Goal: Contribute content

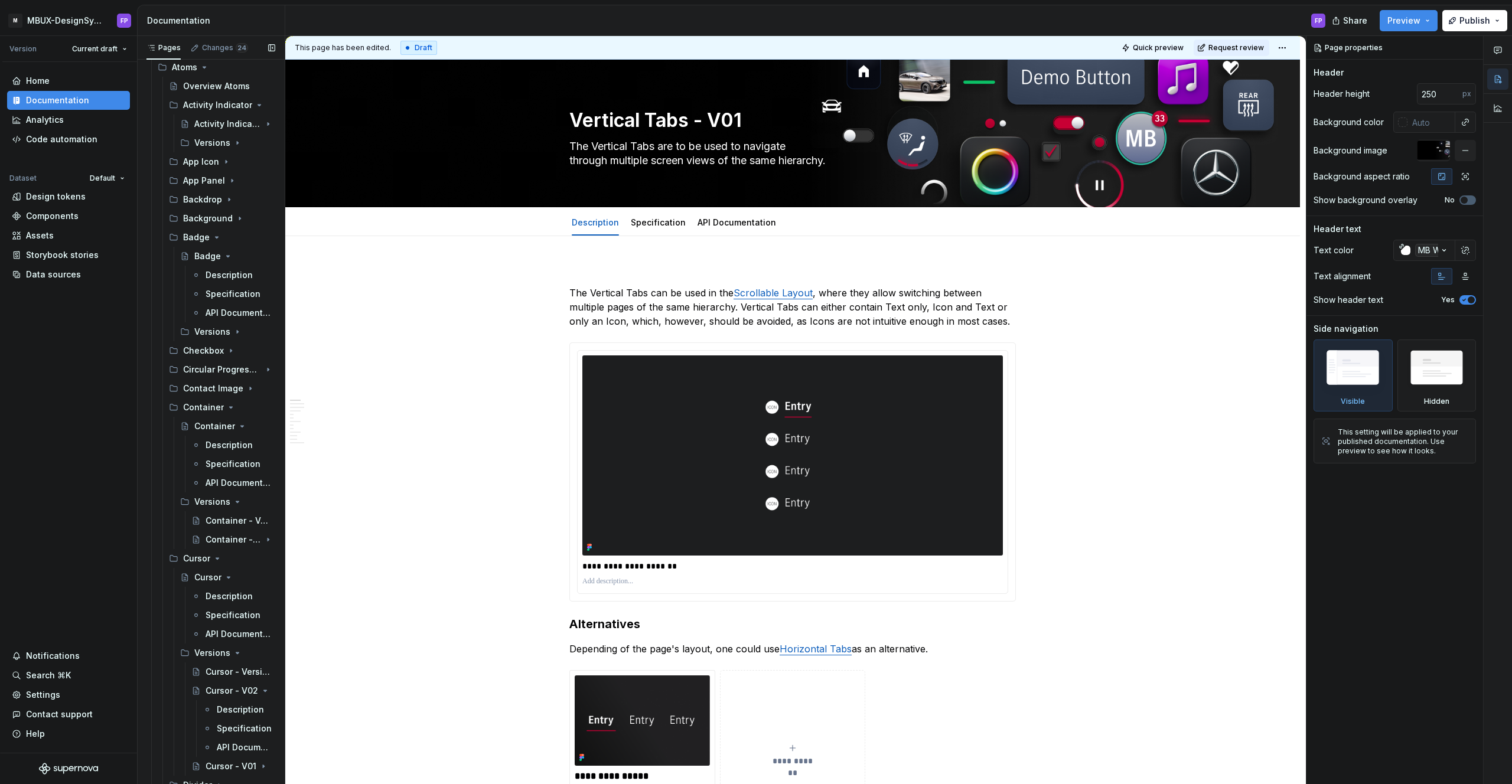
scroll to position [449, 0]
click at [208, 360] on div "Circular Progressbar" at bounding box center [205, 363] width 45 height 12
click at [205, 382] on div "Circular Progressbar (Draft)" at bounding box center [211, 382] width 34 height 12
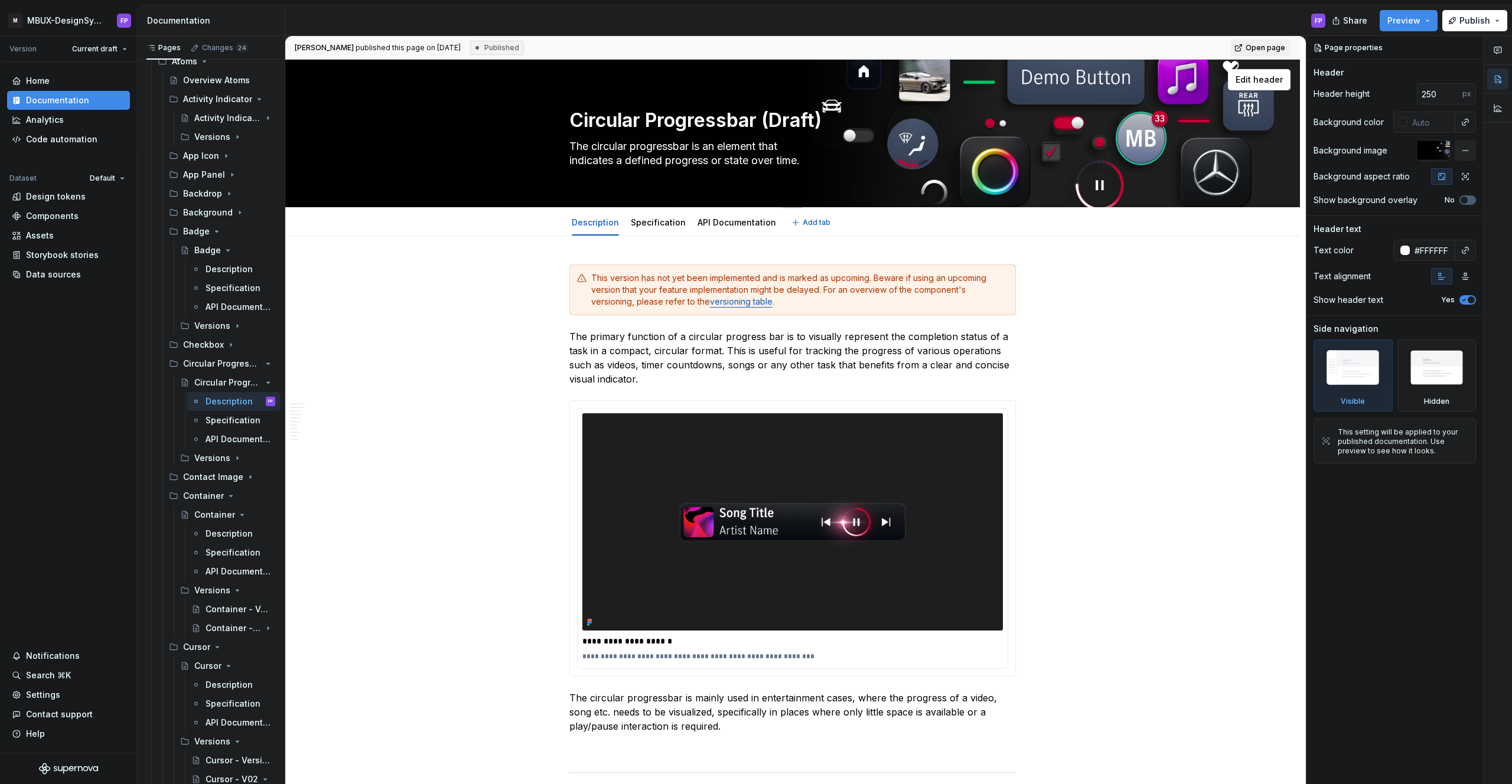
click at [789, 118] on textarea "Circular Progressbar (Draft)" at bounding box center [790, 121] width 446 height 28
click at [786, 123] on textarea "Circular Progressbar (Draft)" at bounding box center [790, 121] width 446 height 28
type textarea "*"
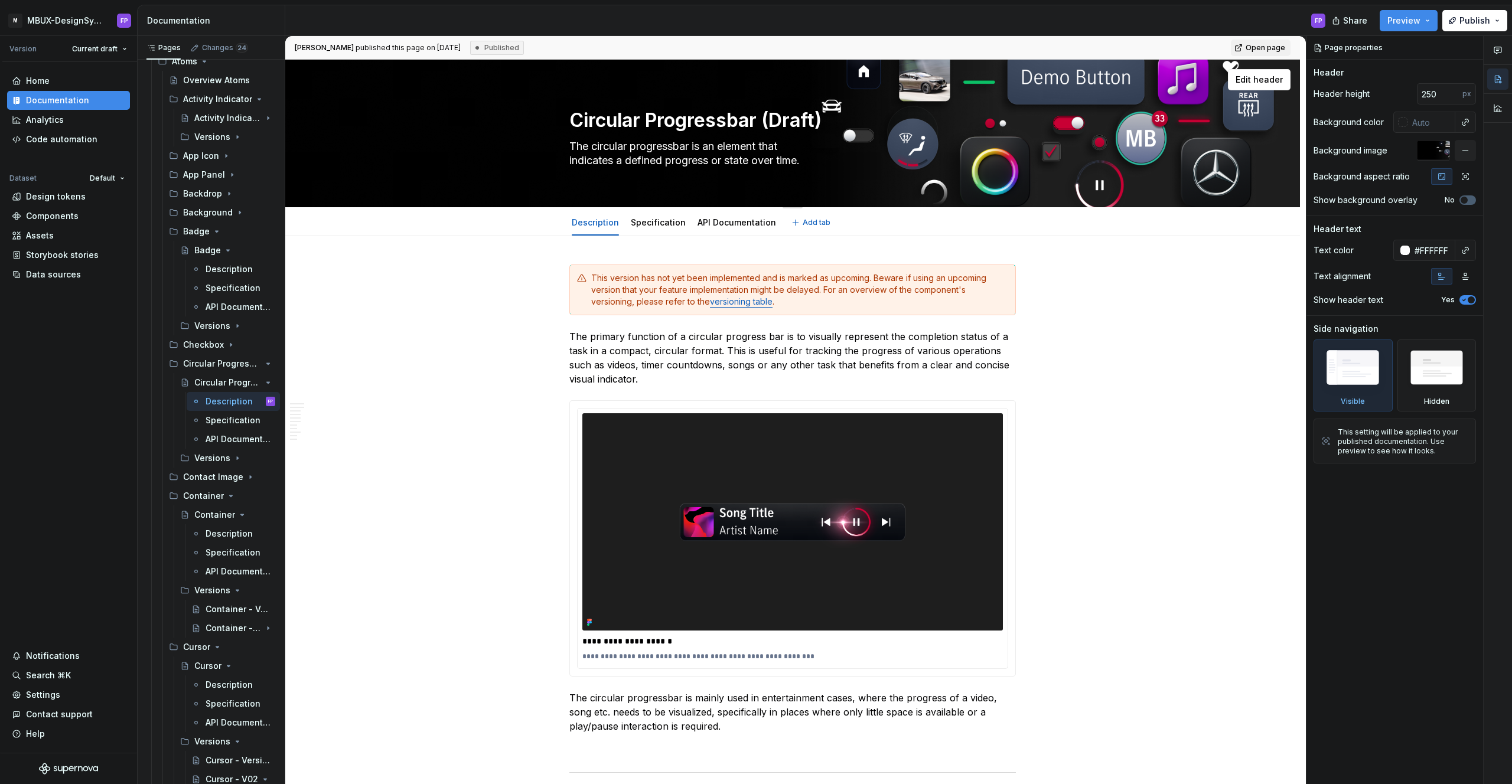
type textarea "Circular Progressbar (U)"
type textarea "*"
type textarea "Circular Progressbar (Up)"
type textarea "*"
type textarea "Circular Progressbar (Upc)"
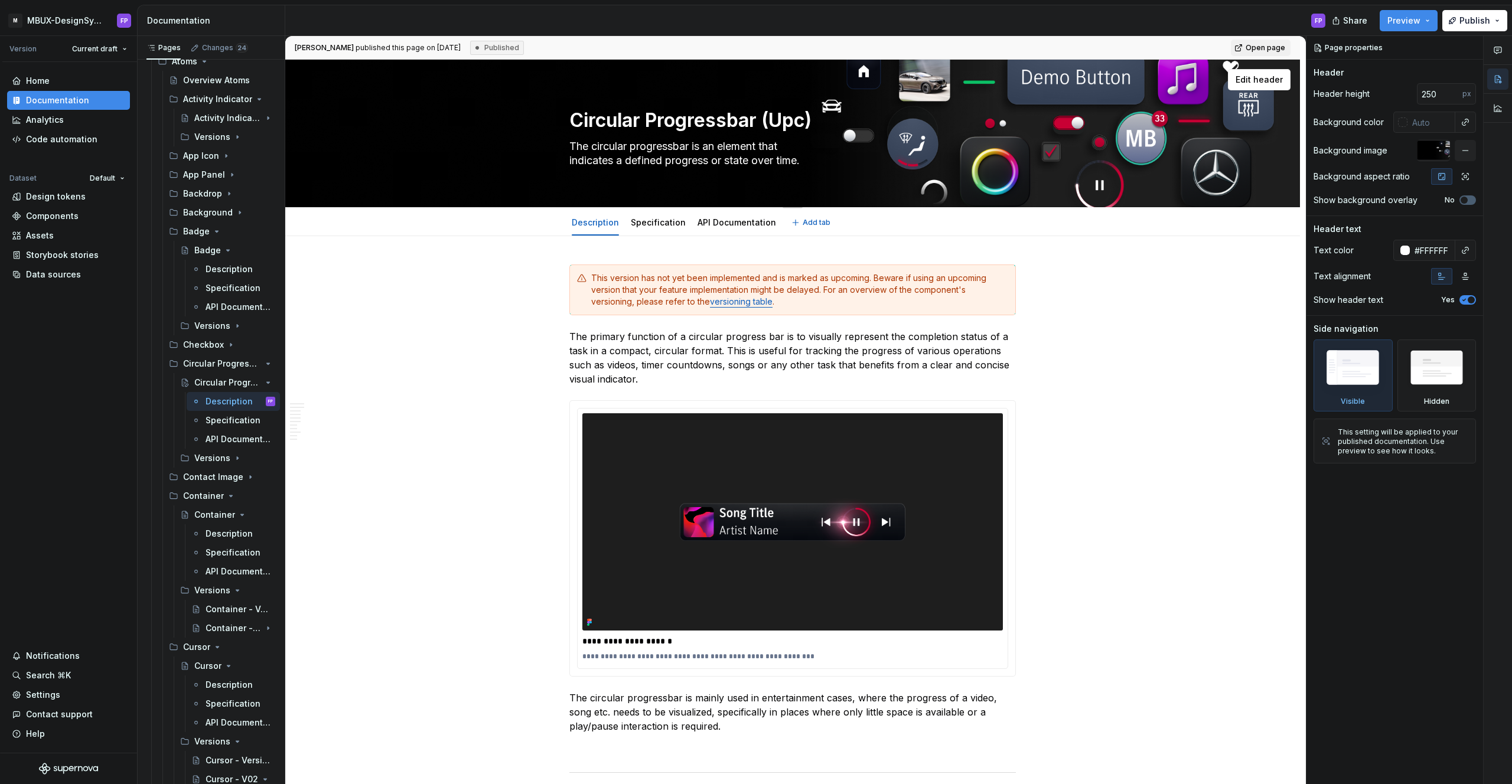
type textarea "*"
type textarea "Circular Progressbar (Upco)"
type textarea "*"
type textarea "Circular Progressbar (Upcom)"
type textarea "*"
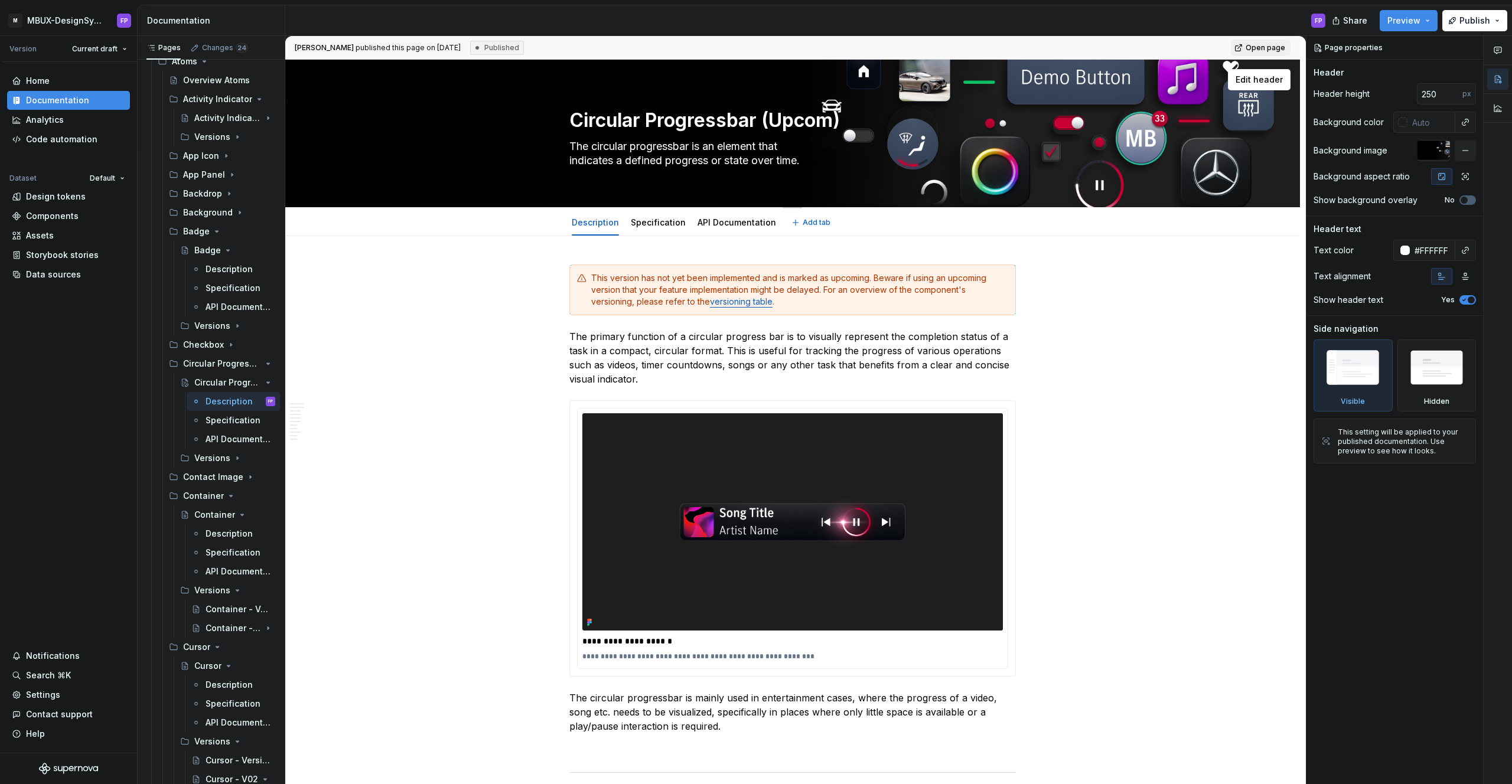
type textarea "Circular Progressbar (Upcomi)"
type textarea "*"
type textarea "Circular Progressbar (Upcoming)"
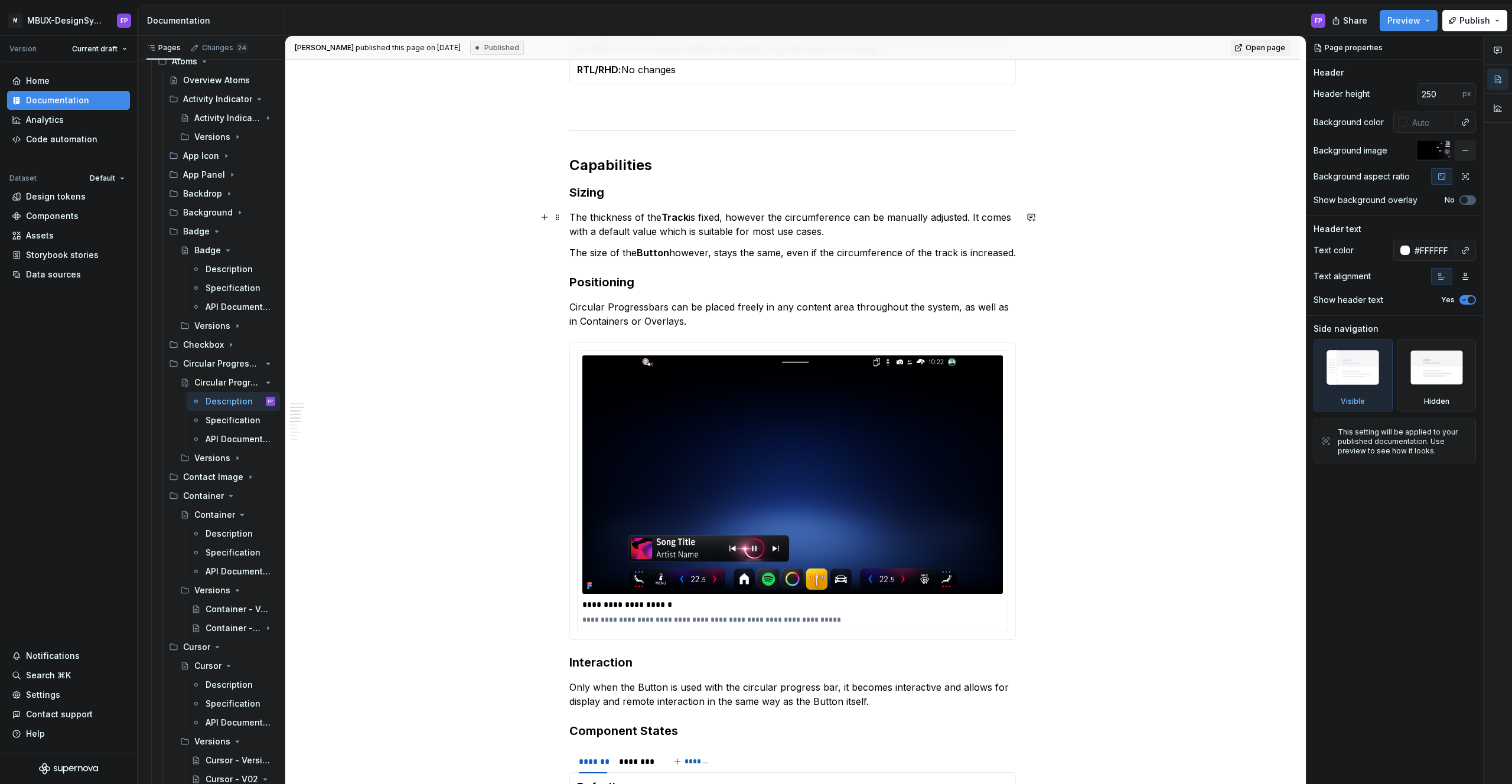
scroll to position [1161, 0]
type textarea "*"
type textarea "Circular Progressbar (Upcoming)"
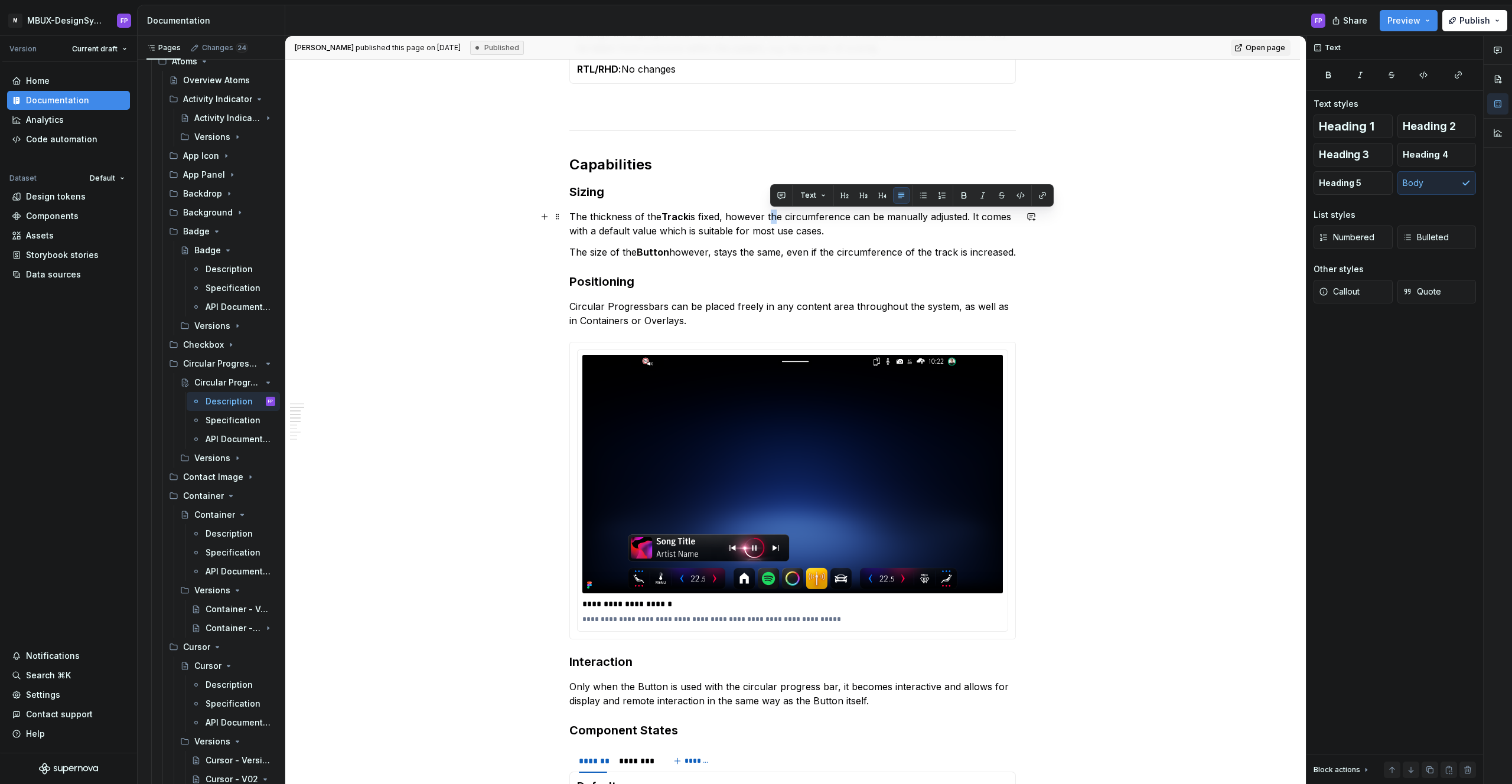
scroll to position [1160, 0]
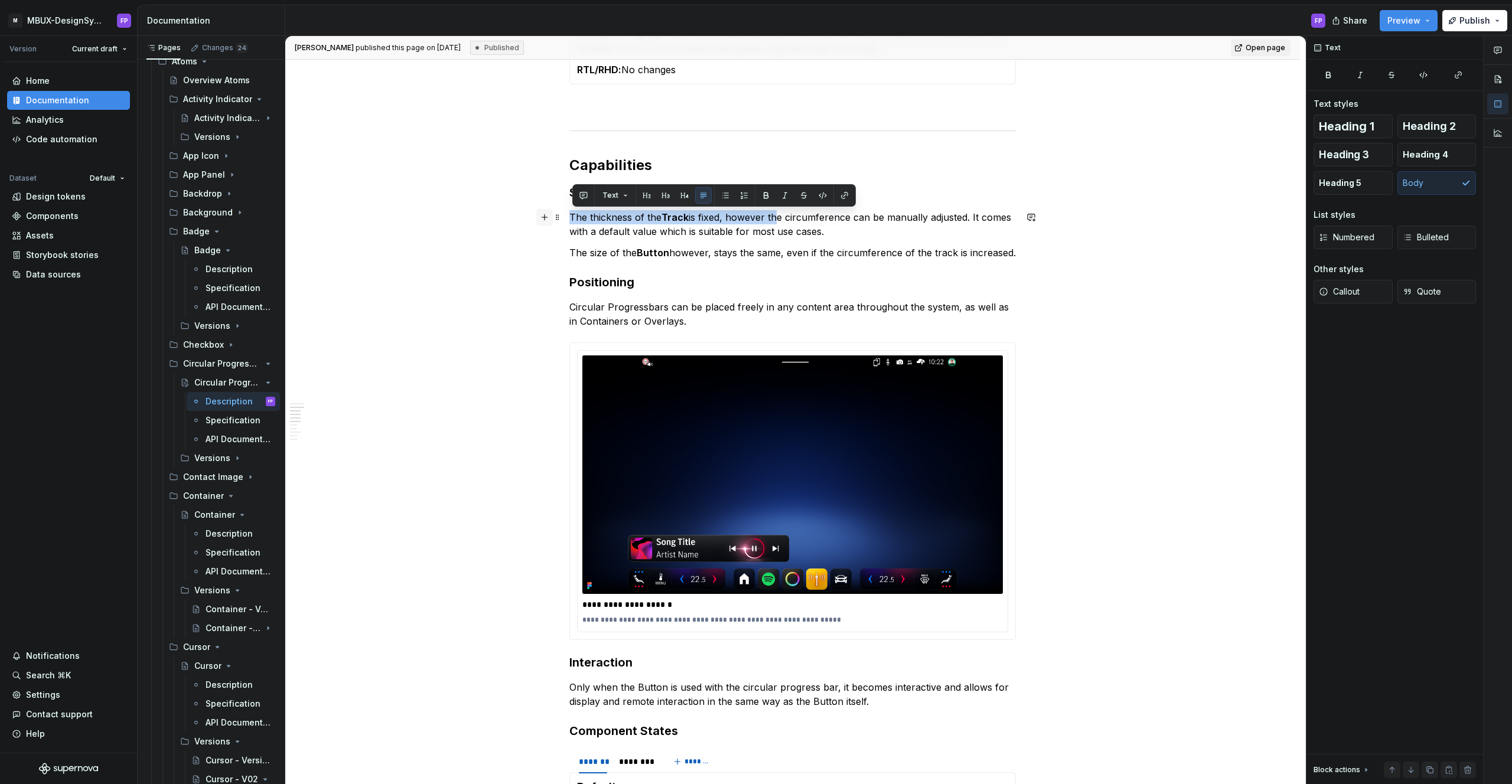
drag, startPoint x: 775, startPoint y: 216, endPoint x: 545, endPoint y: 222, distance: 230.1
click at [569, 222] on div "**********" at bounding box center [792, 176] width 446 height 2143
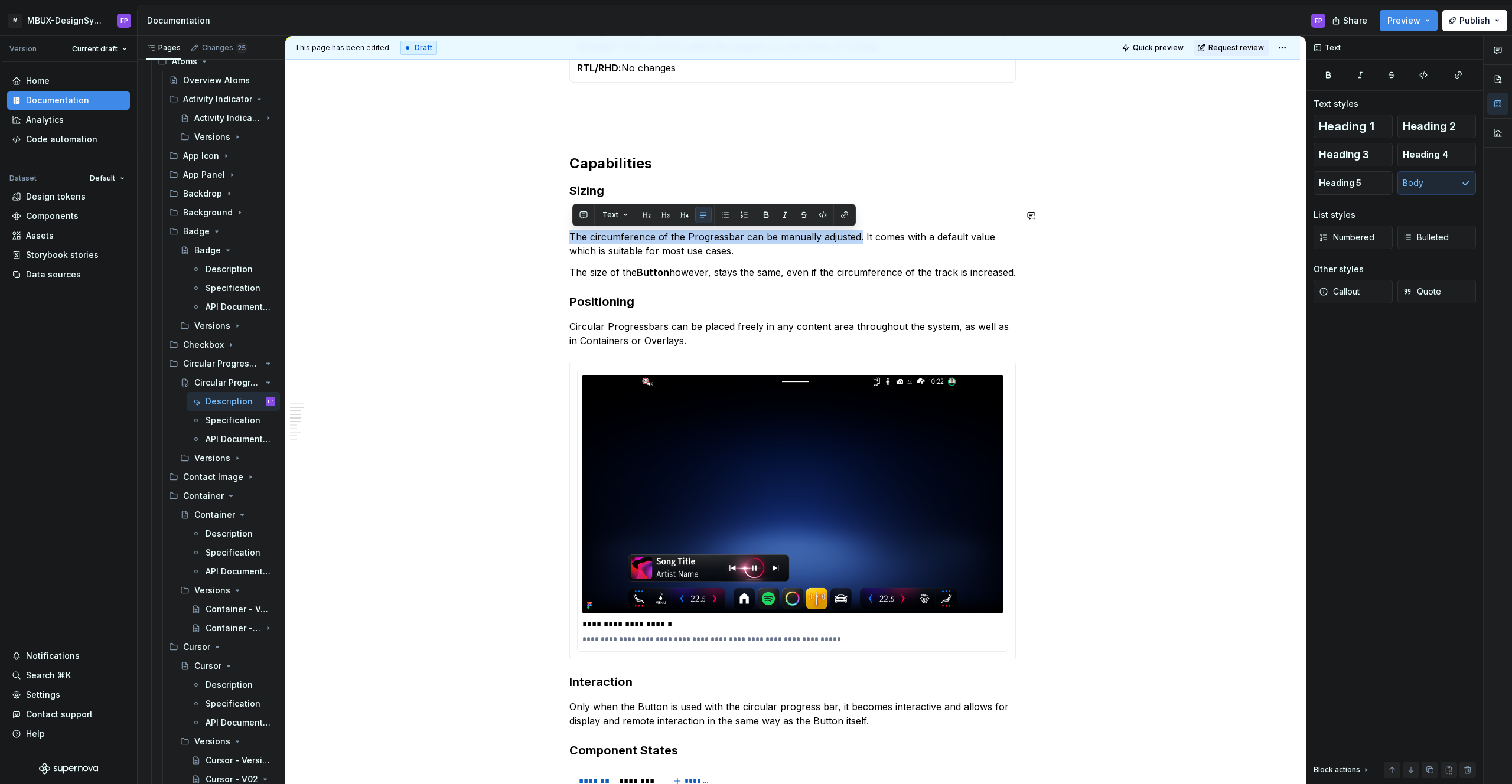
copy p "The circumference of the Progressbar can be manually adjusted."
click at [1236, 48] on span "Request review" at bounding box center [1236, 48] width 55 height 9
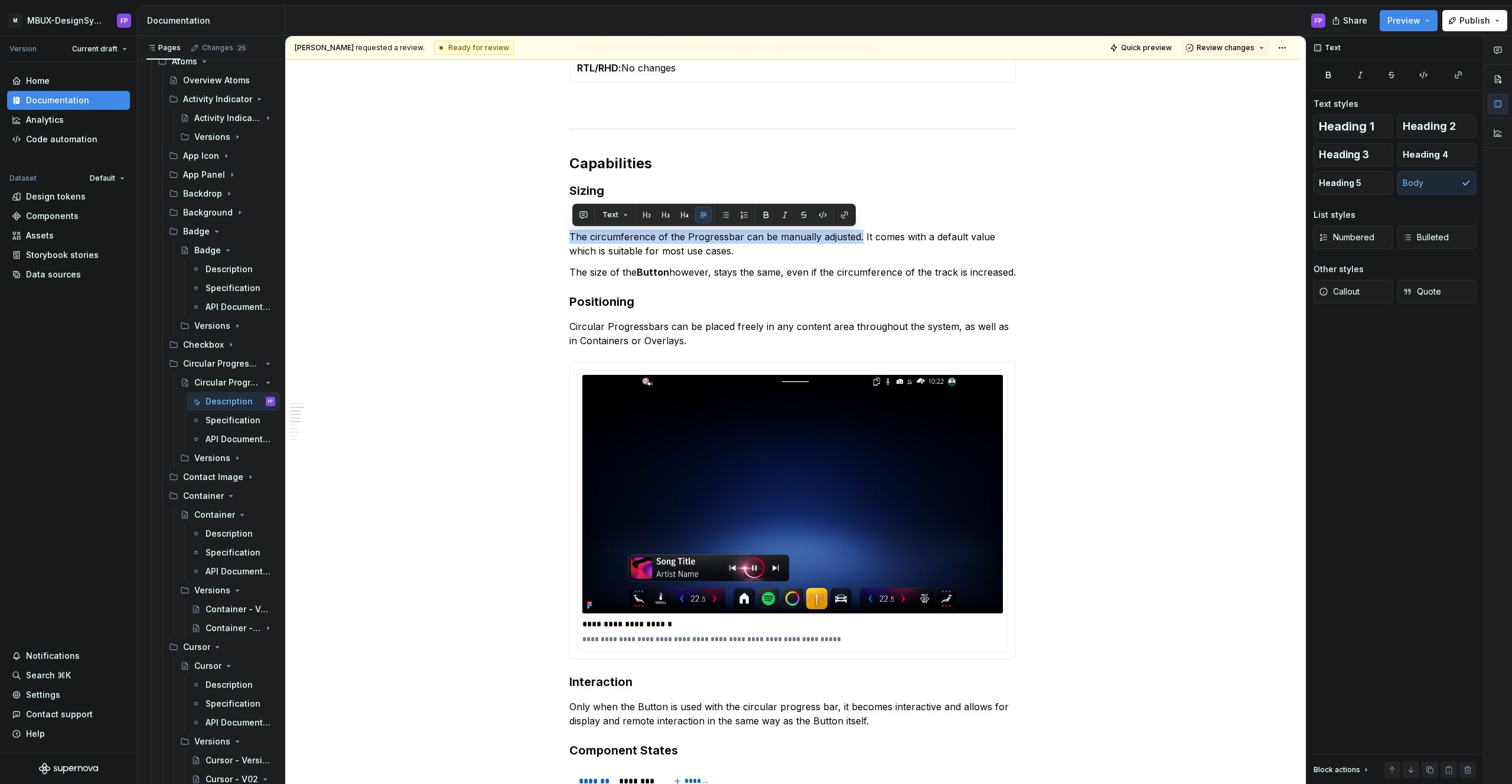
click at [1236, 48] on span "Review changes" at bounding box center [1225, 48] width 58 height 9
click at [1229, 70] on div "Approve" at bounding box center [1264, 70] width 103 height 12
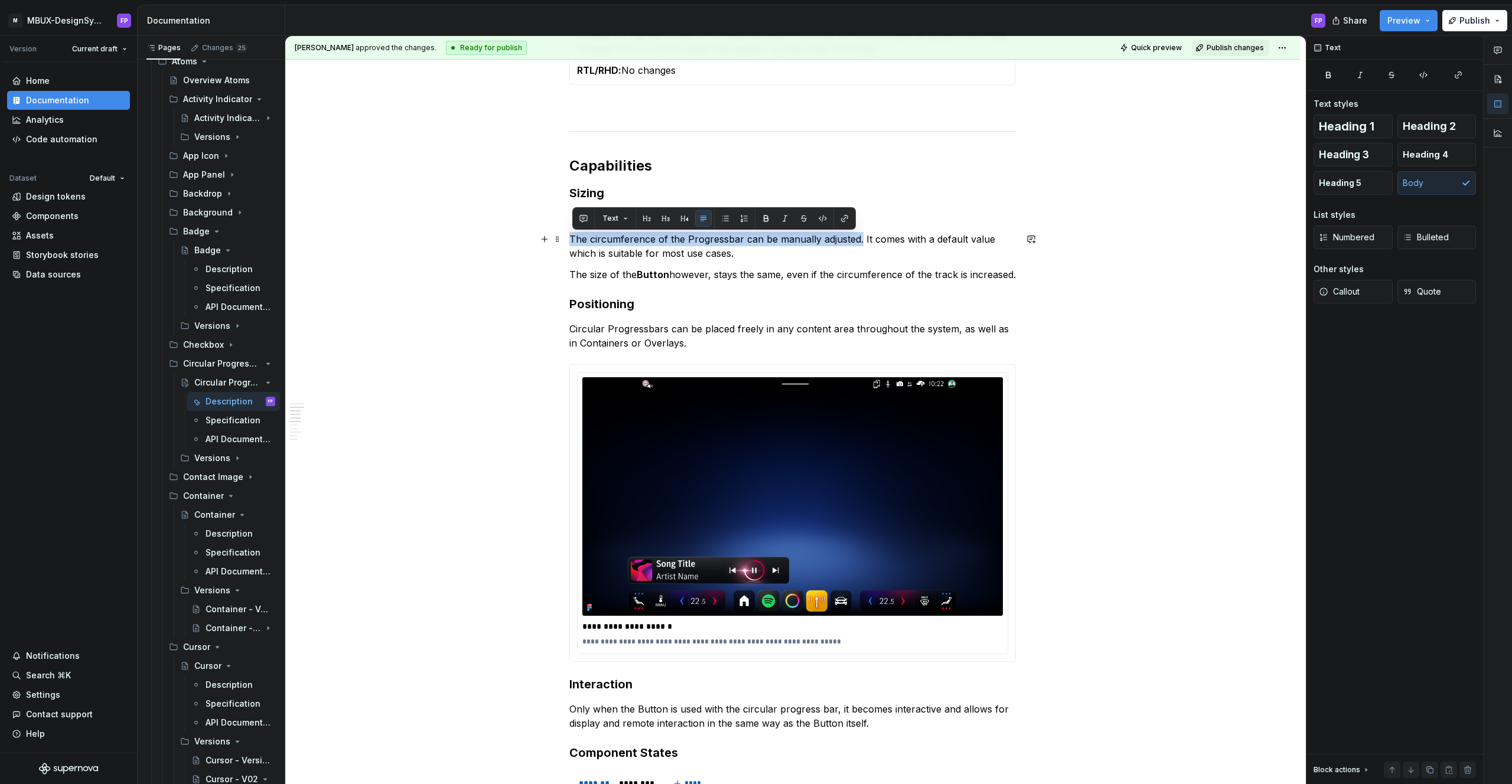
scroll to position [1154, 0]
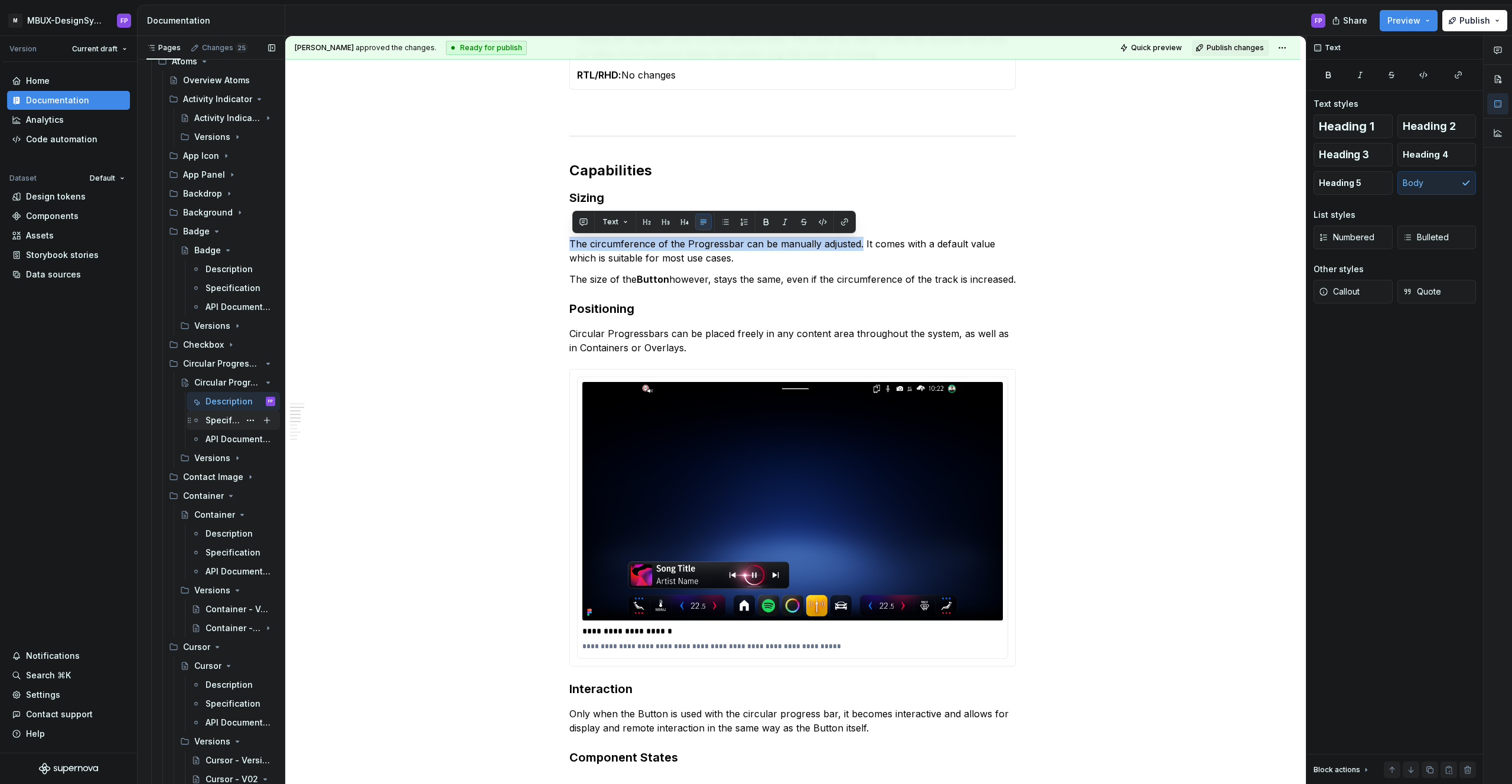
click at [231, 425] on div "Specification" at bounding box center [222, 420] width 34 height 12
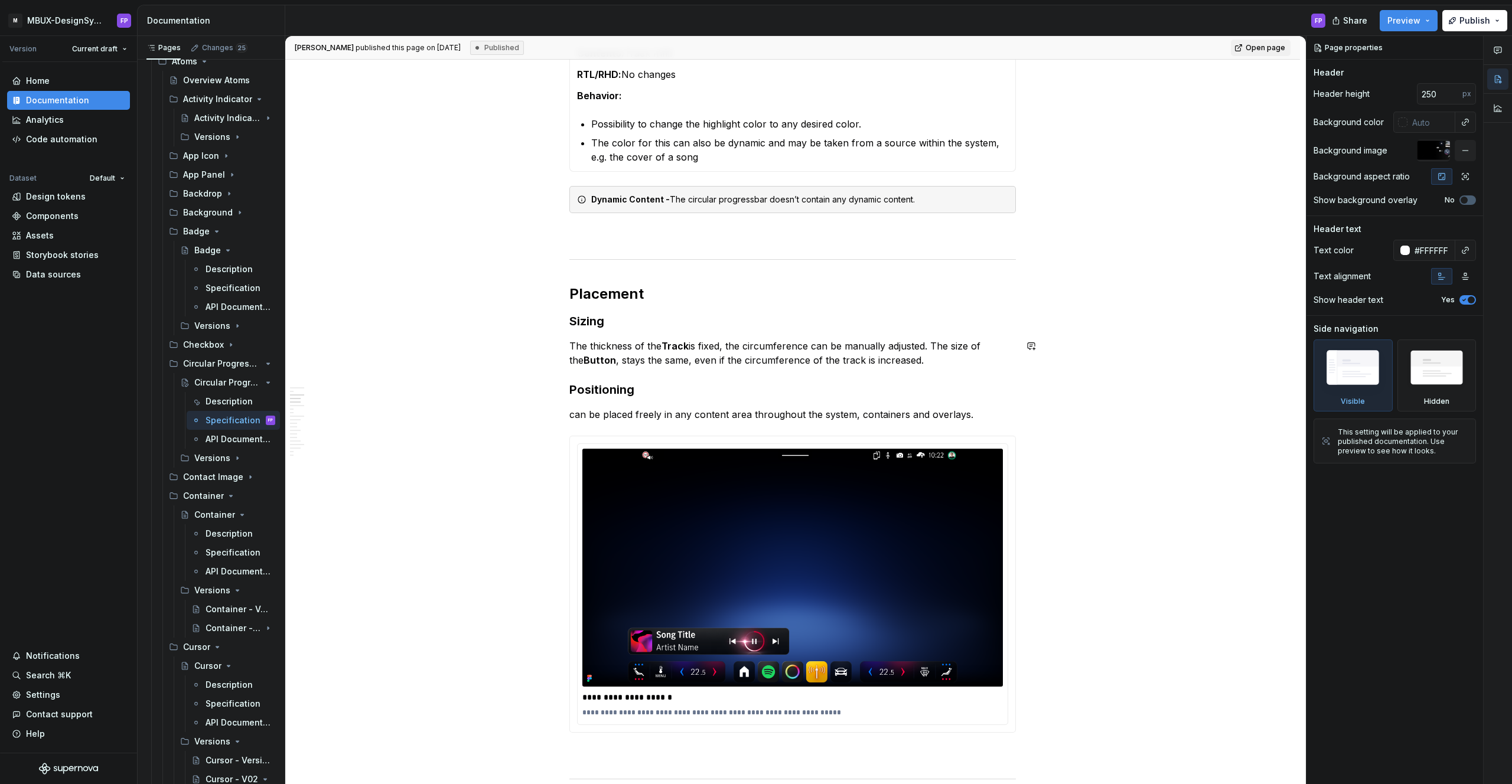
scroll to position [633, 0]
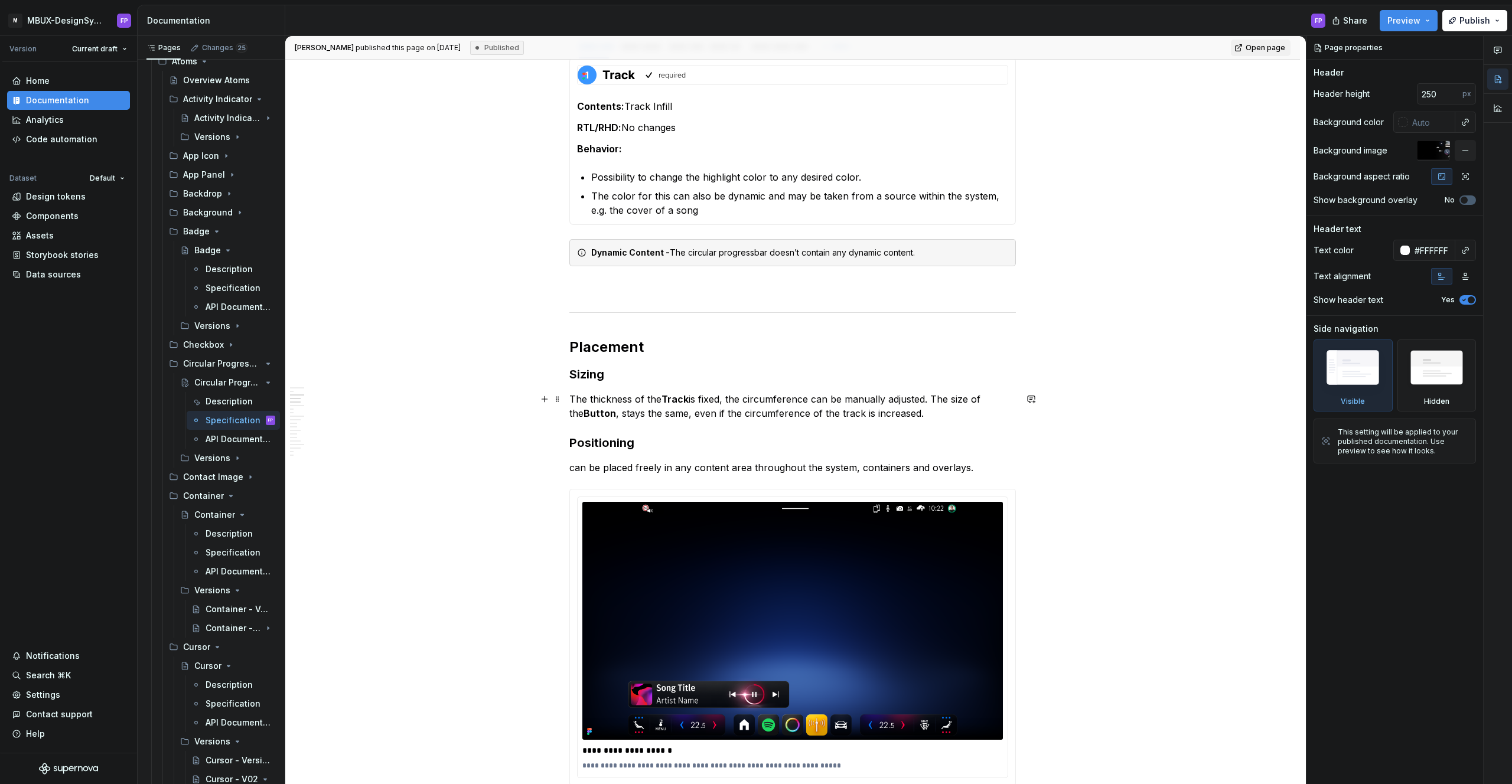
click at [933, 400] on p "The thickness of the Track is fixed, the circumference can be manually adjusted…" at bounding box center [792, 407] width 446 height 28
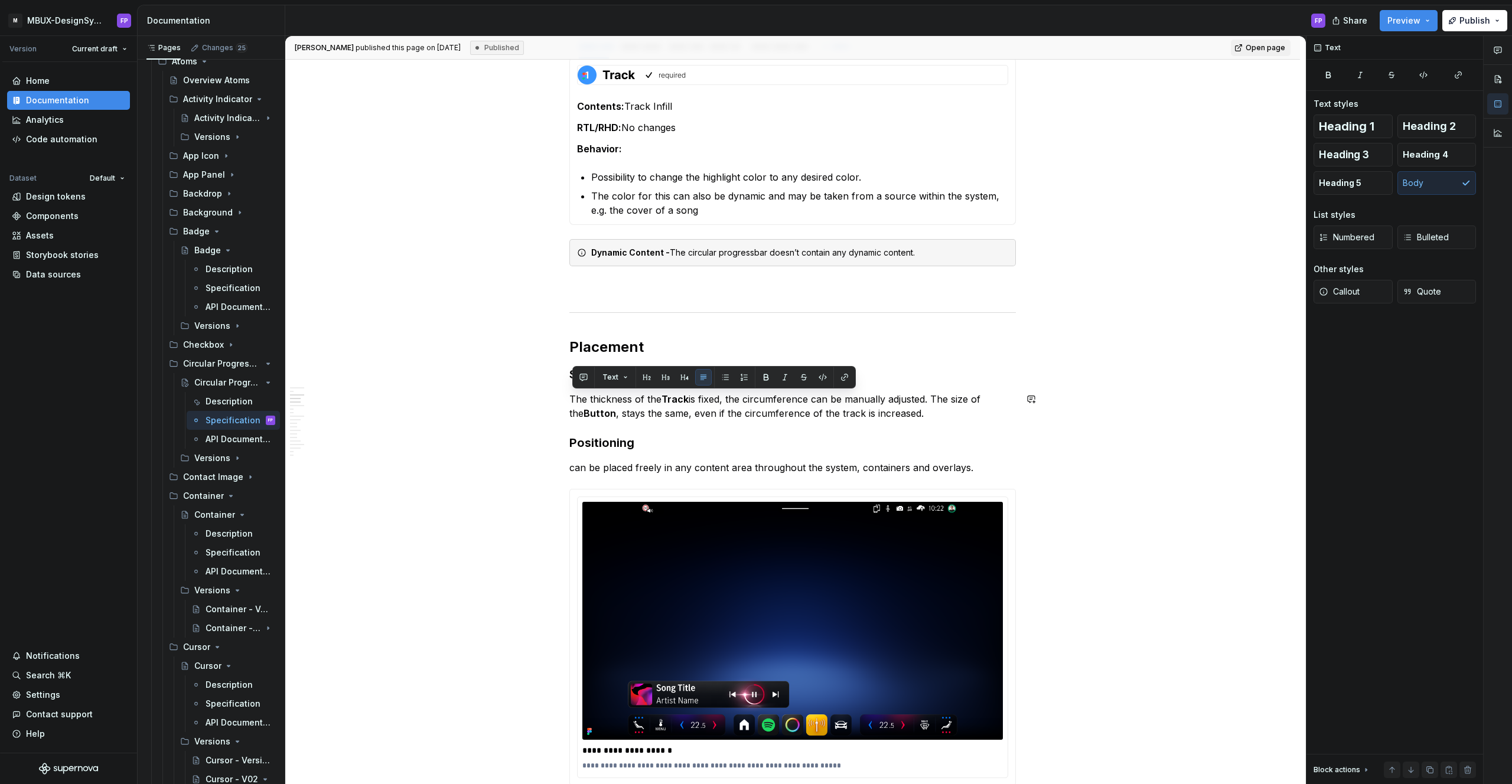
click at [946, 400] on p "The thickness of the Track is fixed, the circumference can be manually adjusted…" at bounding box center [792, 407] width 446 height 28
drag, startPoint x: 929, startPoint y: 400, endPoint x: 943, endPoint y: 400, distance: 14.0
click at [929, 400] on p "The thickness of the Track is fixed, the circumference can be manually adjusted…" at bounding box center [792, 407] width 446 height 28
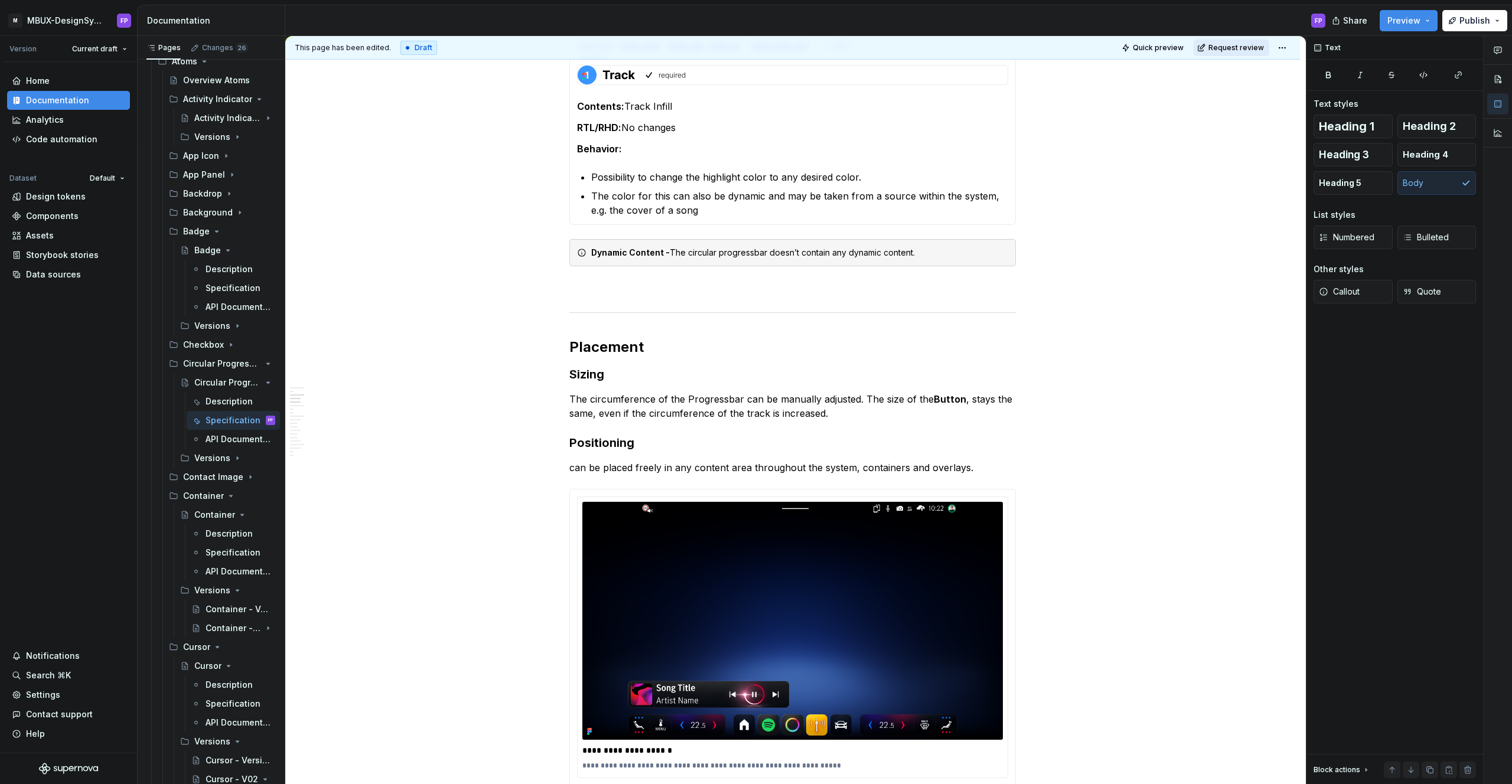
click at [1243, 48] on span "Request review" at bounding box center [1236, 48] width 55 height 9
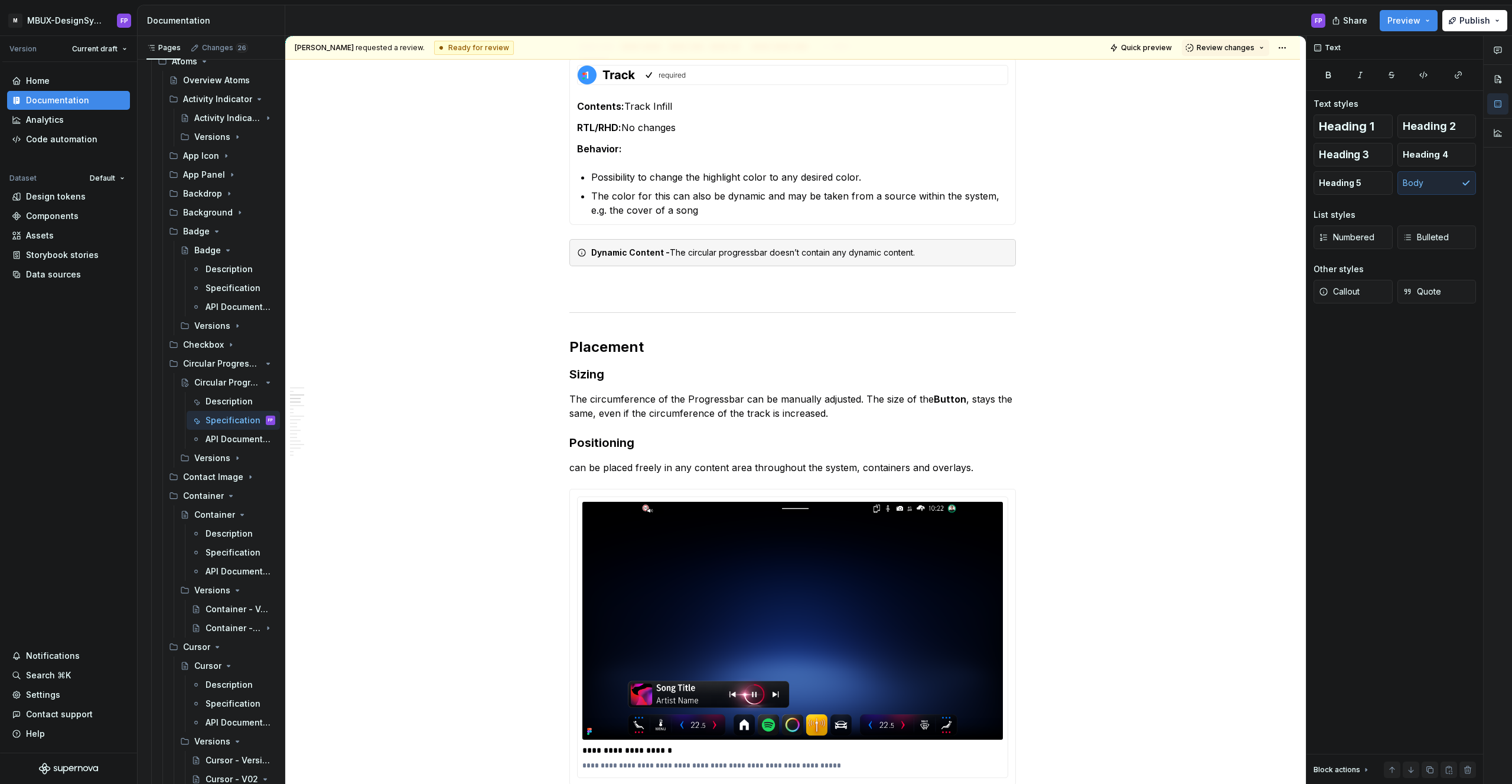
click at [1243, 48] on span "Review changes" at bounding box center [1225, 48] width 58 height 9
drag, startPoint x: 1212, startPoint y: 73, endPoint x: 1139, endPoint y: 92, distance: 75.4
click at [1211, 73] on span "Approve This page is ready to publish." at bounding box center [1266, 76] width 146 height 29
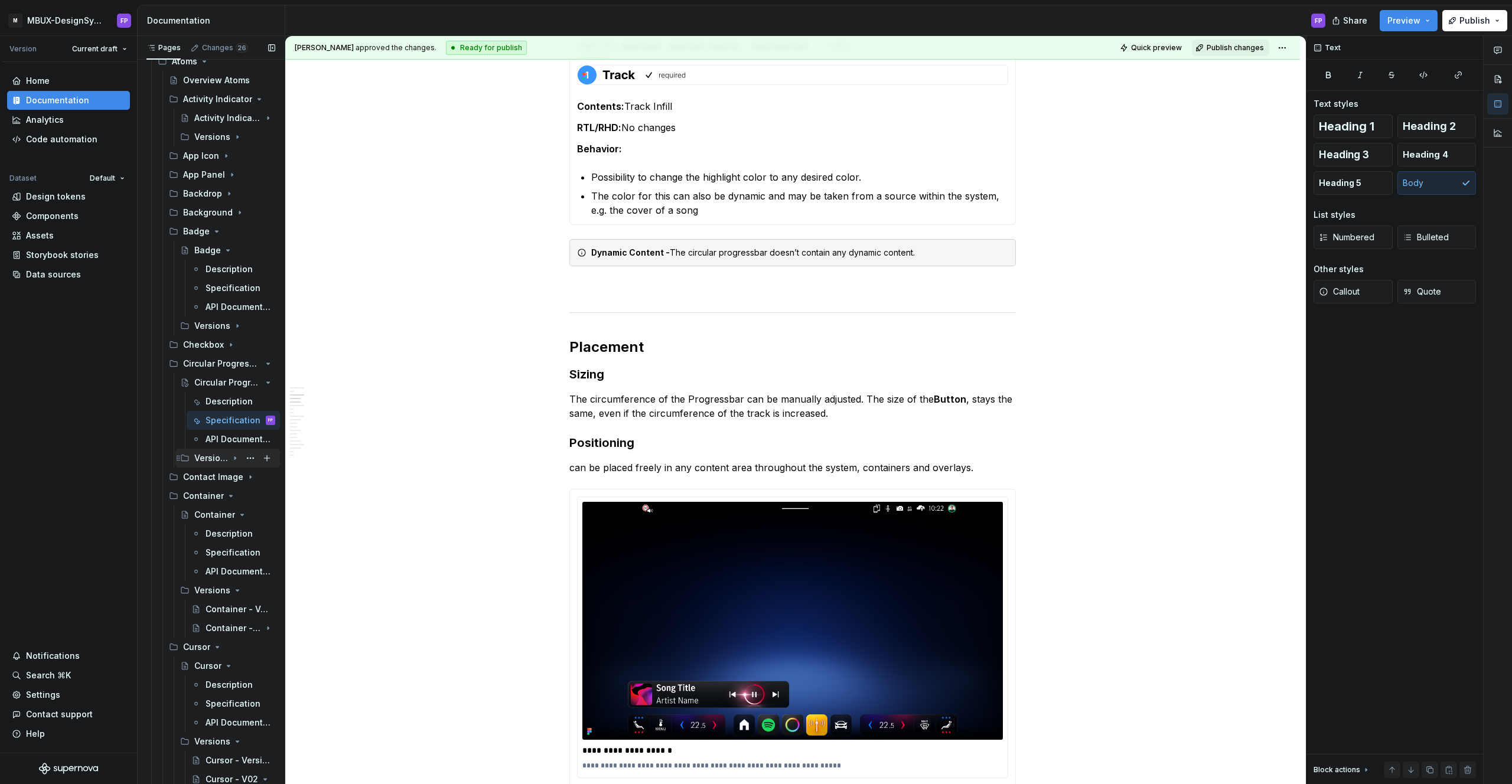
click at [235, 456] on icon "Page tree" at bounding box center [235, 458] width 9 height 9
click at [215, 497] on div "Circular Progressbar - V04" at bounding box center [216, 496] width 22 height 12
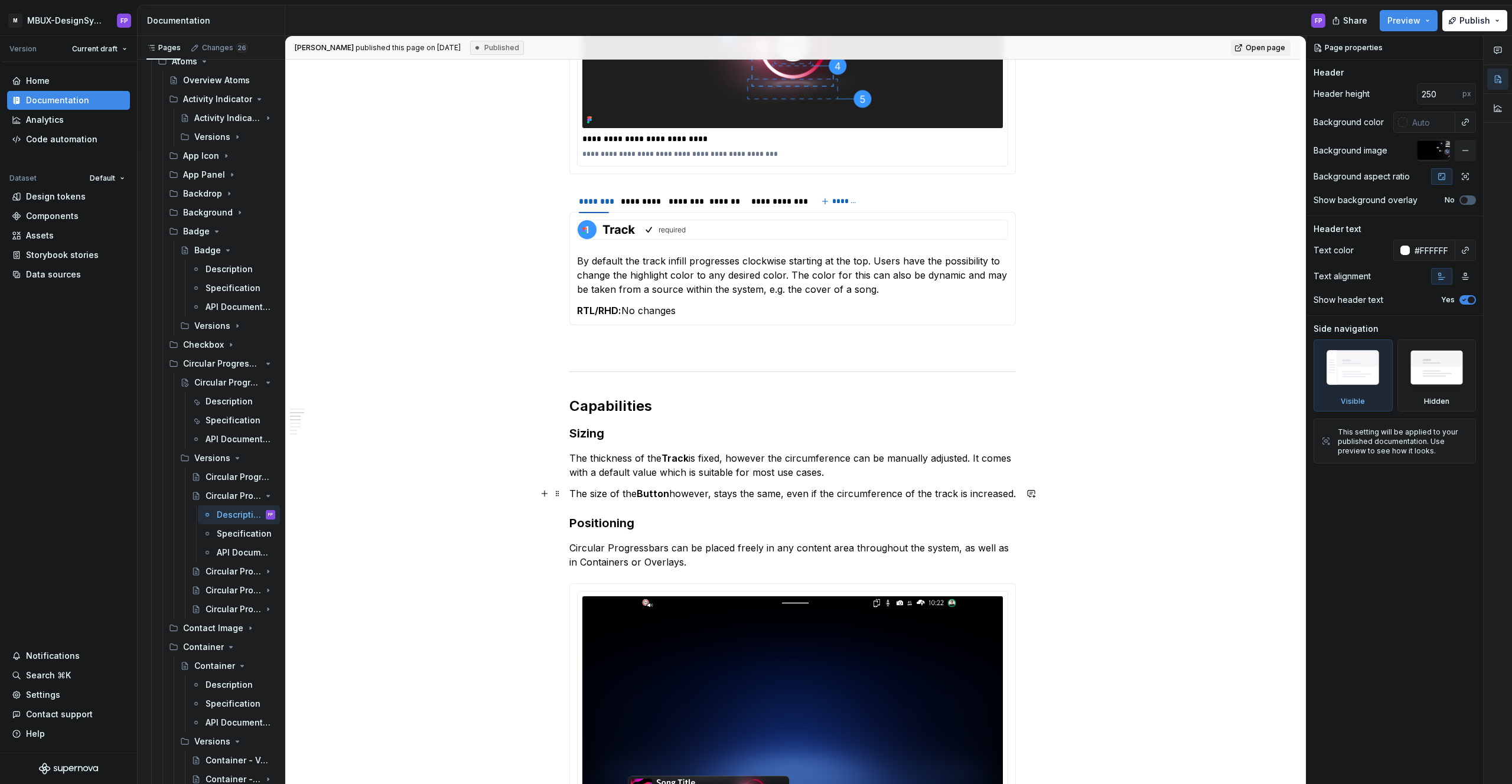
scroll to position [868, 0]
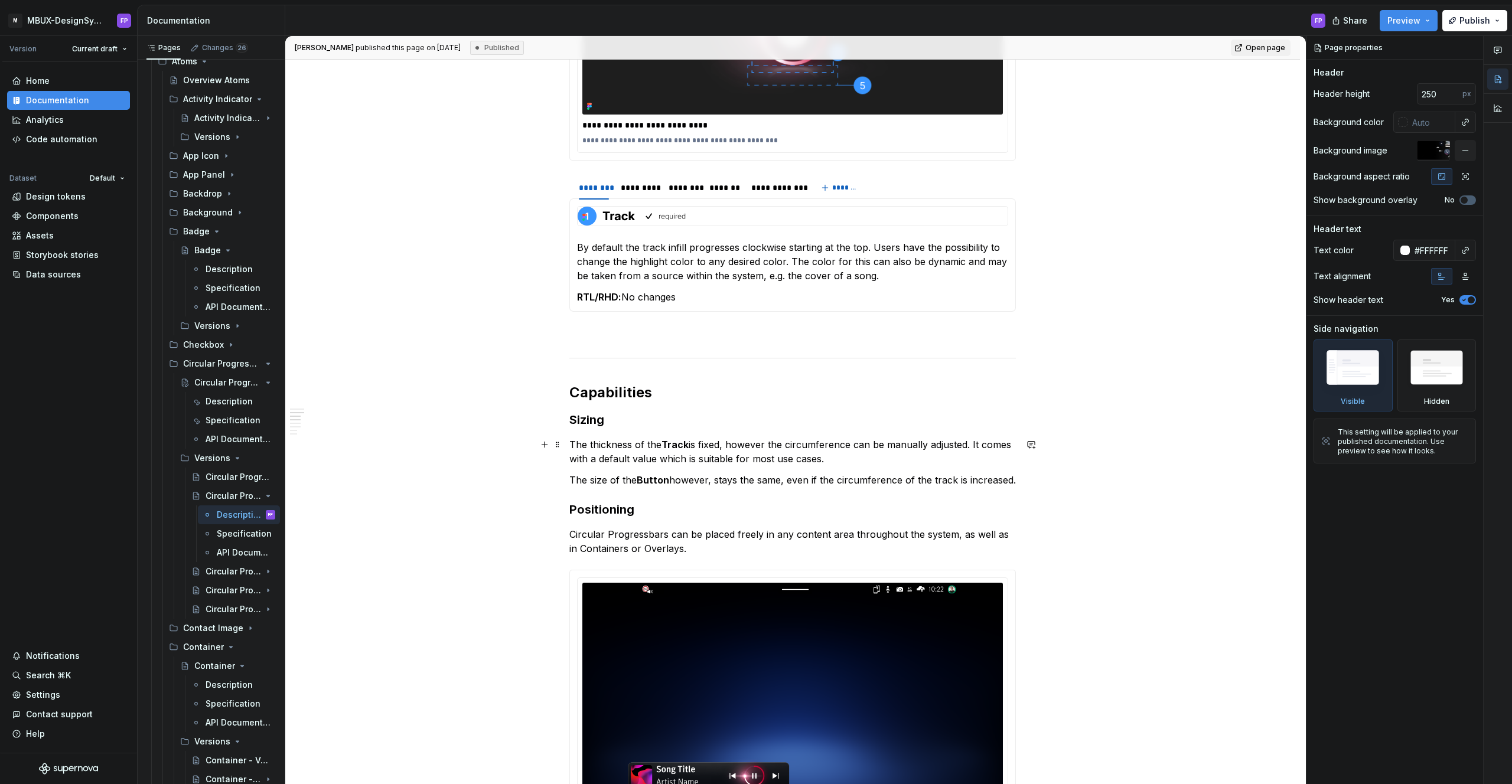
drag, startPoint x: 811, startPoint y: 448, endPoint x: 819, endPoint y: 448, distance: 8.0
click at [813, 448] on p "The thickness of the Track is fixed, however the circumference can be manually …" at bounding box center [792, 452] width 446 height 28
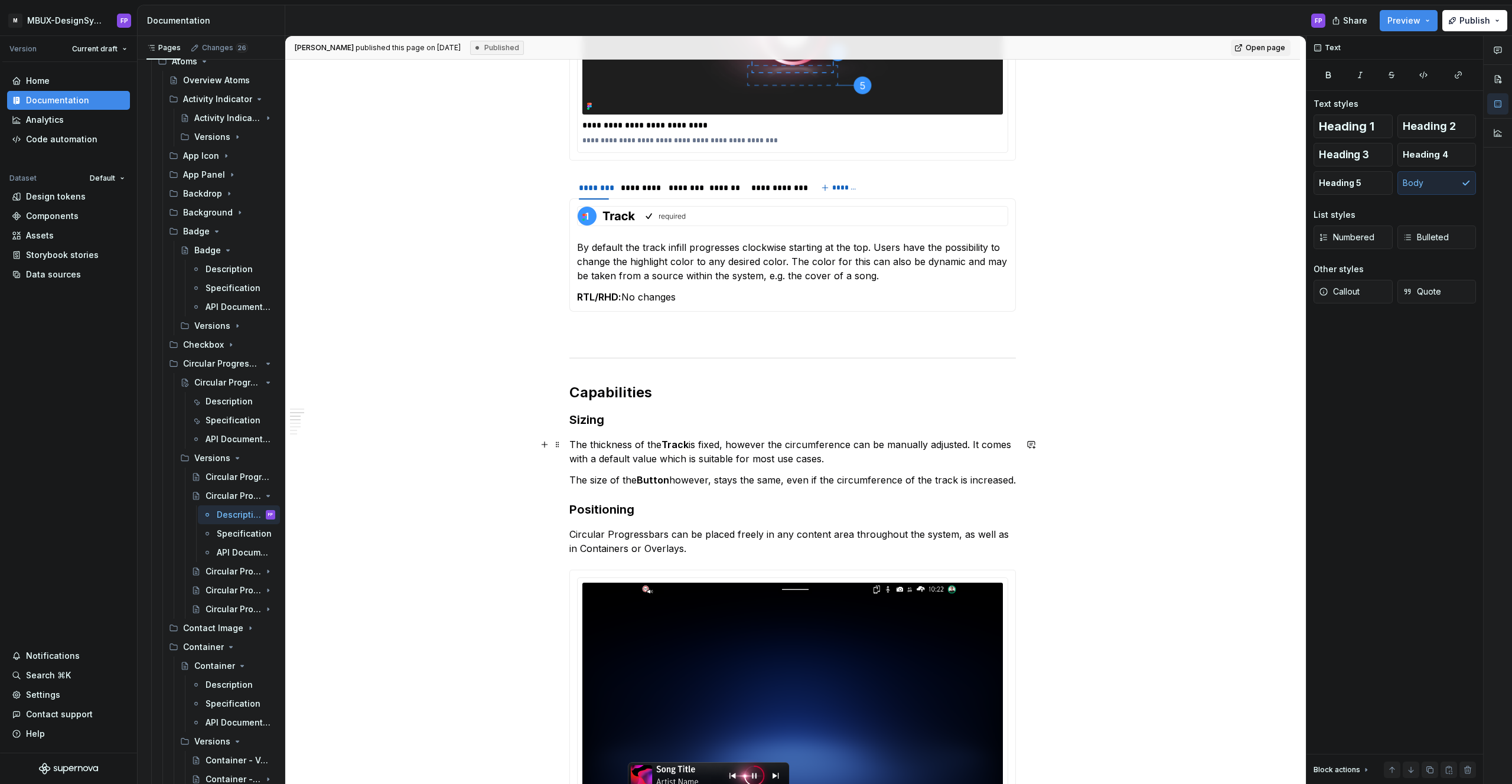
click at [971, 446] on p "The thickness of the Track is fixed, however the circumference can be manually …" at bounding box center [792, 452] width 446 height 28
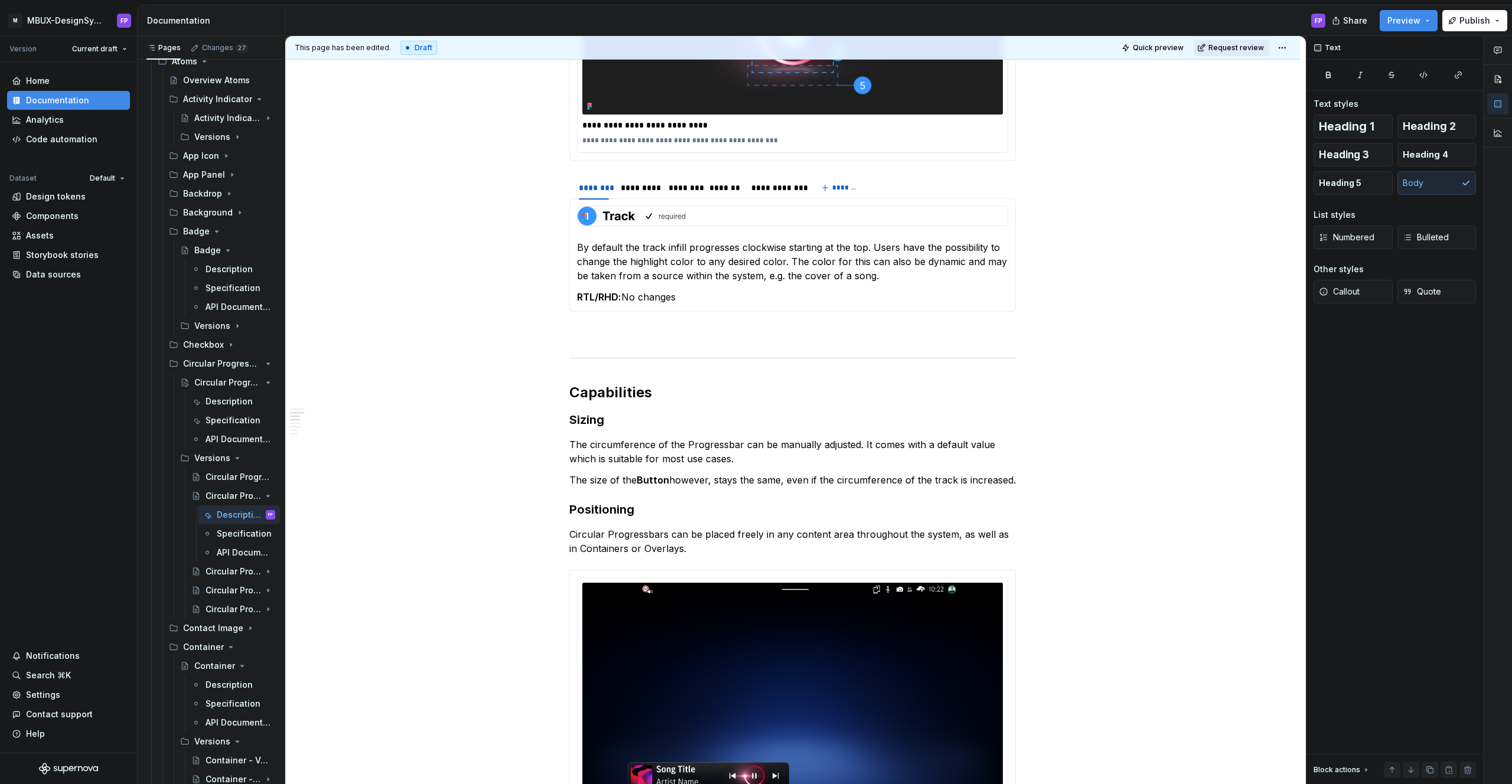
click at [1234, 47] on span "Request review" at bounding box center [1236, 48] width 55 height 9
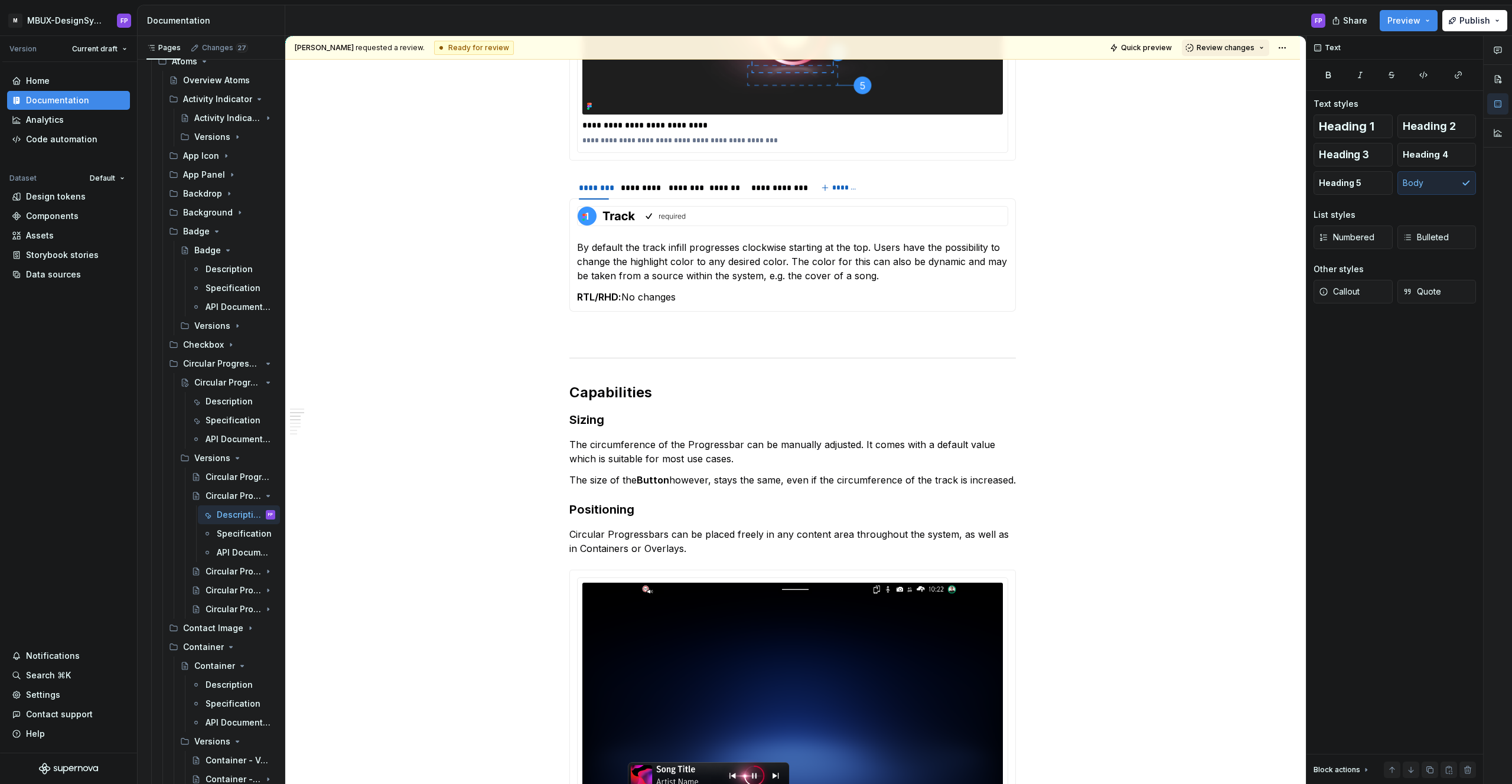
drag, startPoint x: 1217, startPoint y: 47, endPoint x: 1211, endPoint y: 55, distance: 10.0
click at [1217, 47] on span "Review changes" at bounding box center [1225, 48] width 58 height 9
click at [1201, 70] on div "Suggestions" at bounding box center [1203, 71] width 9 height 9
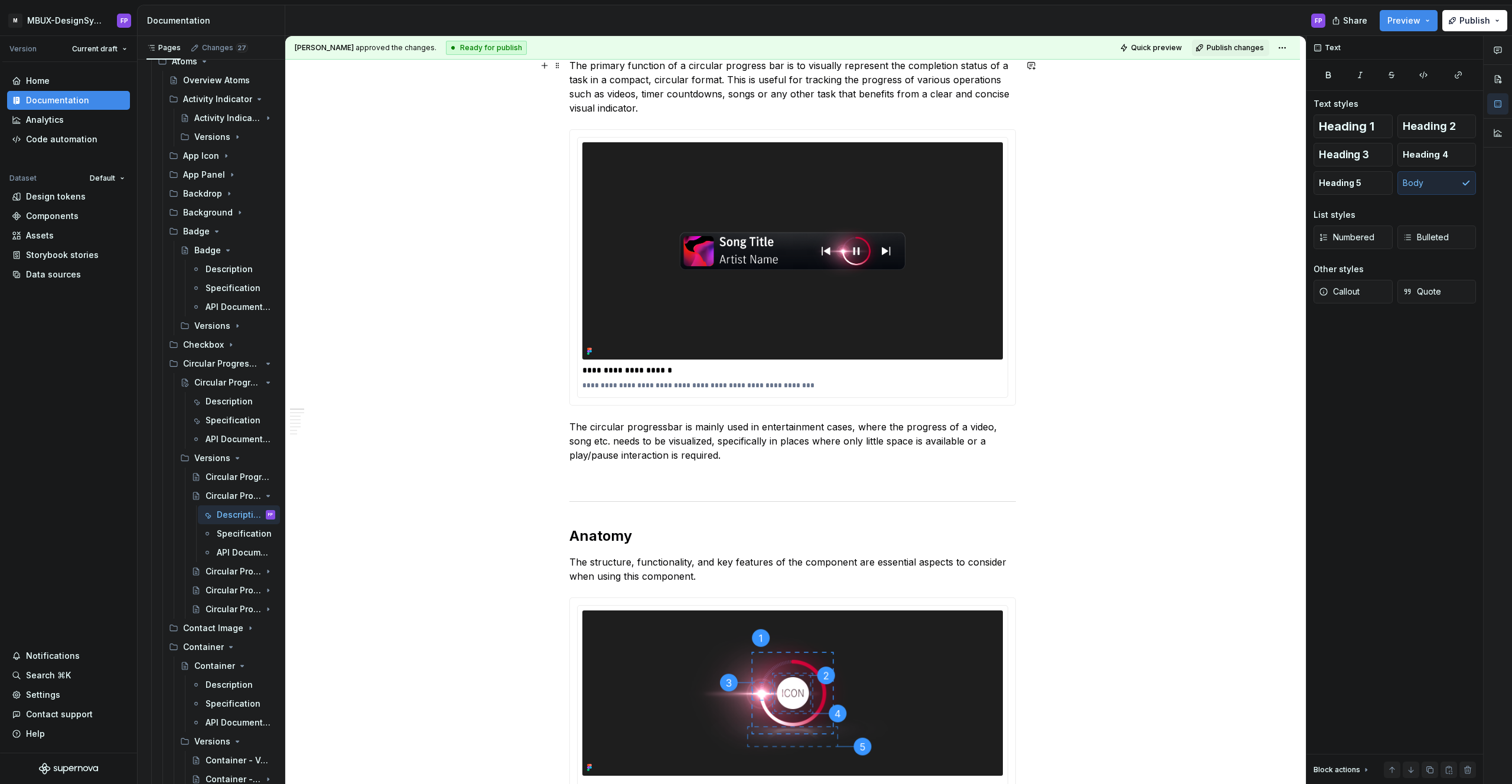
scroll to position [0, 0]
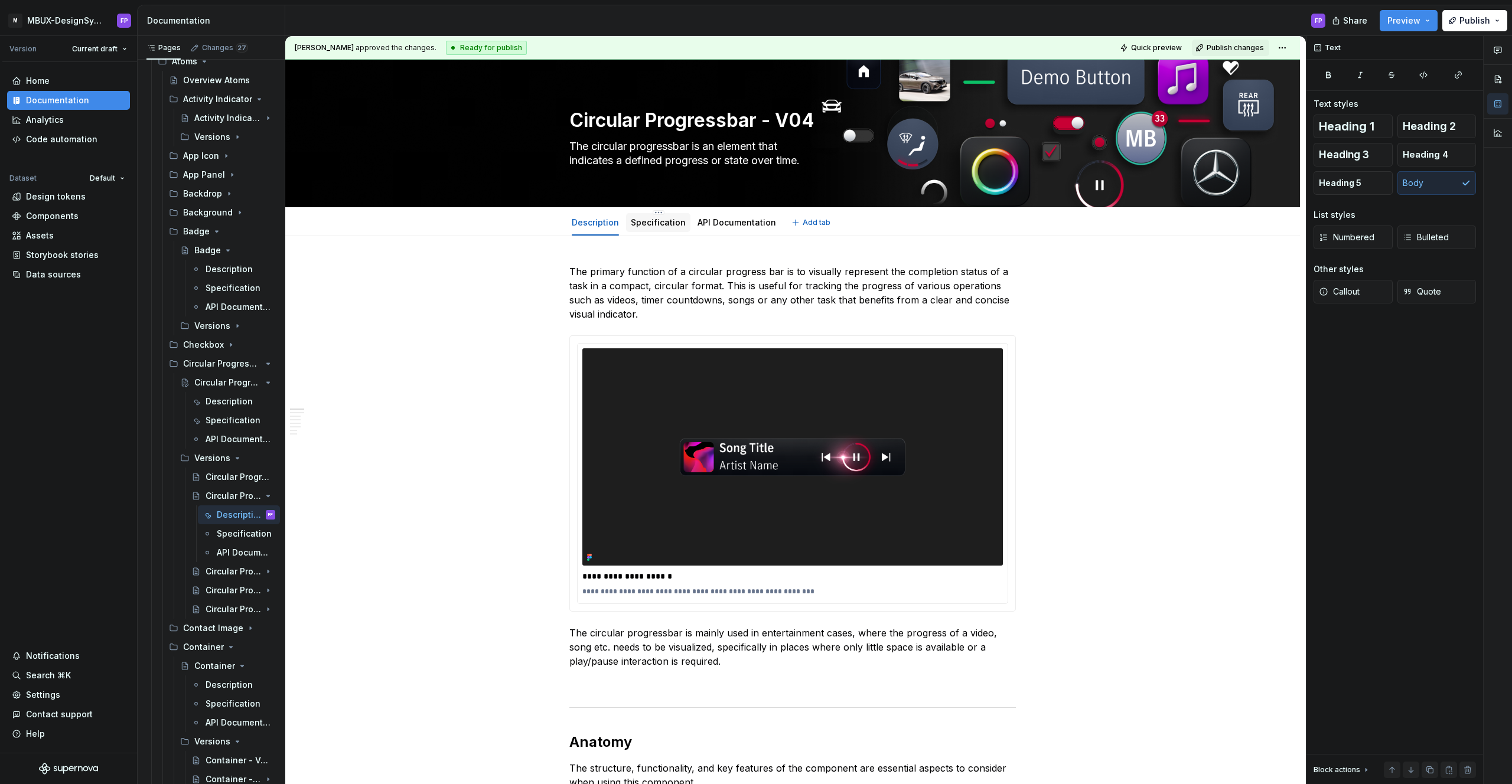
click at [647, 222] on link "Specification" at bounding box center [658, 222] width 55 height 10
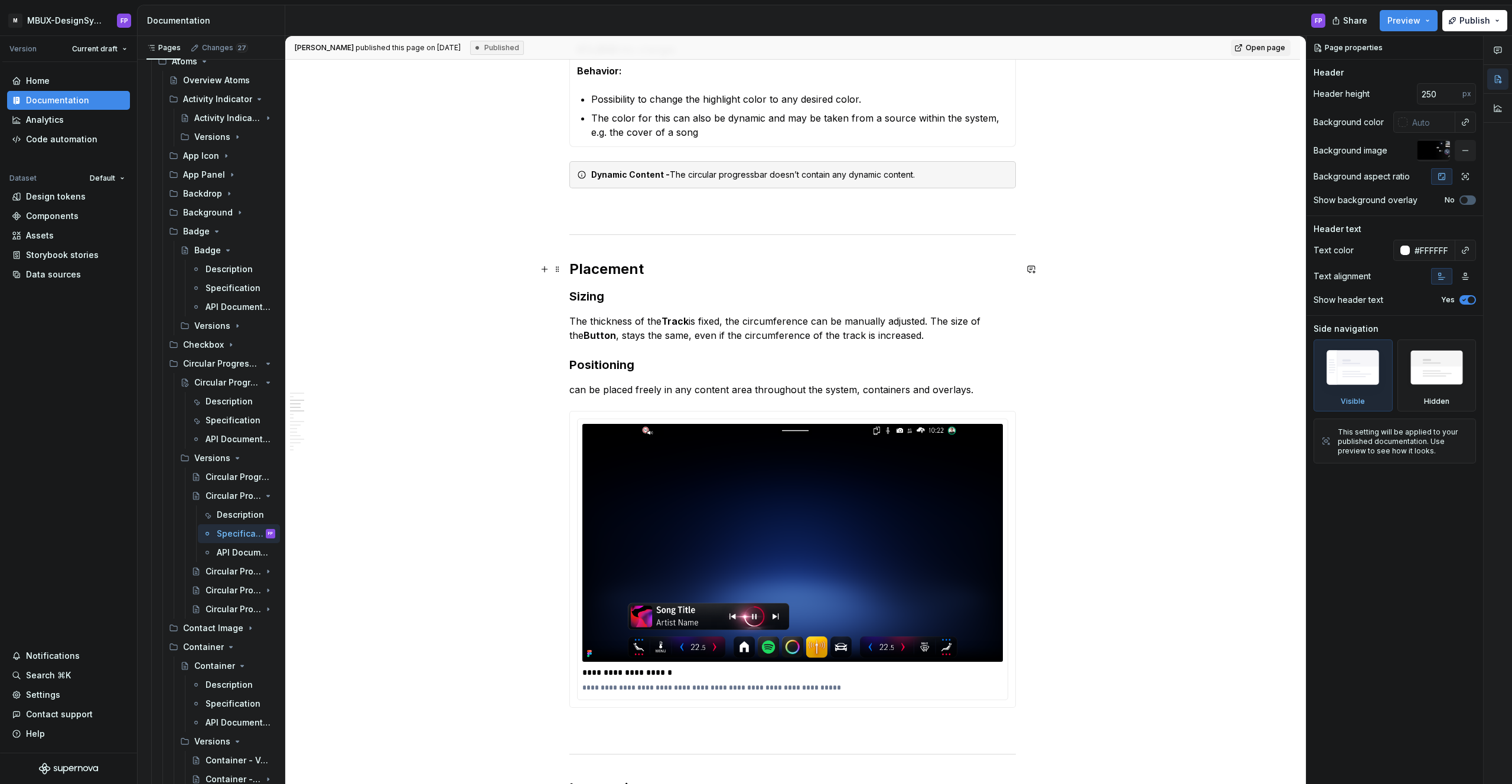
scroll to position [777, 0]
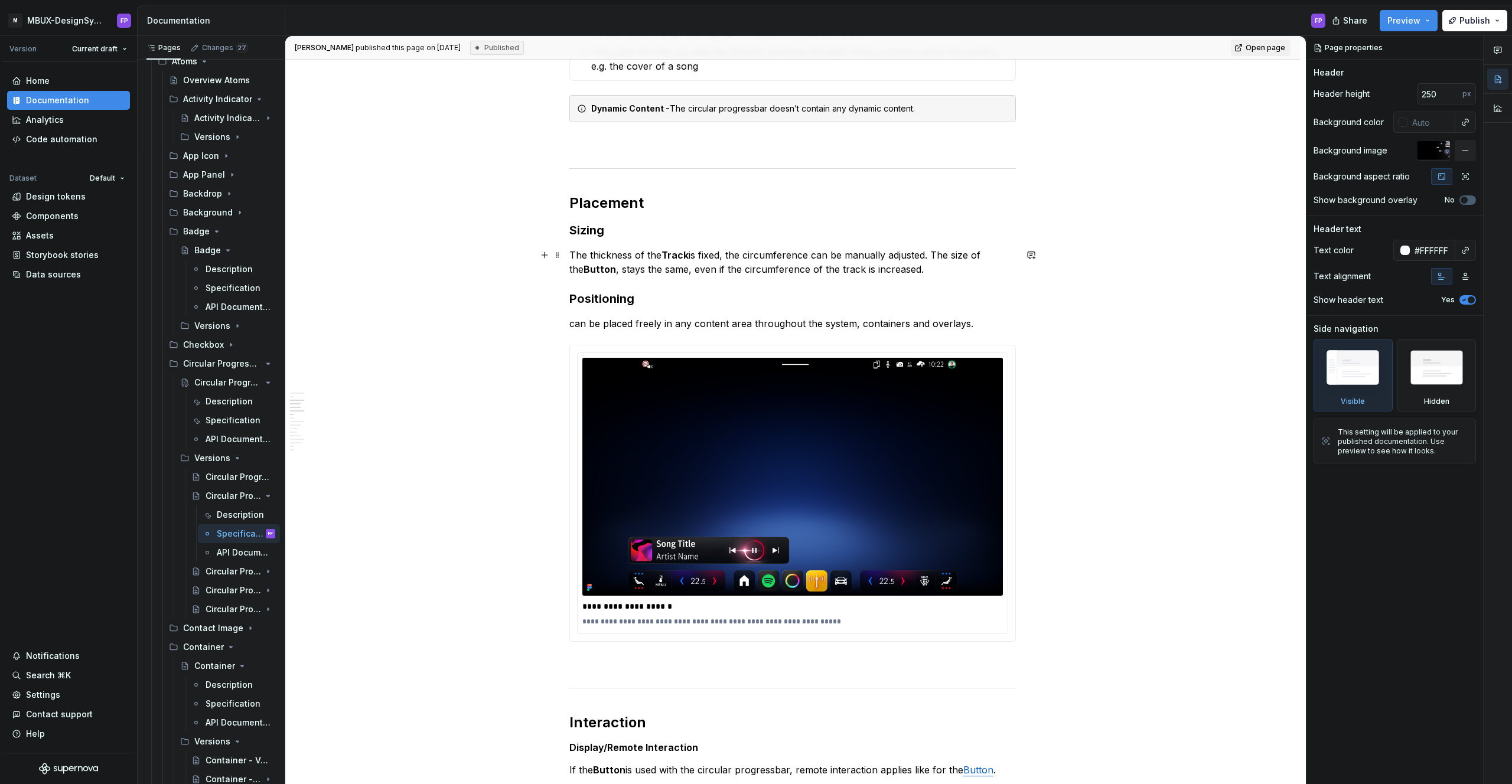
click at [933, 253] on p "The thickness of the Track is fixed, the circumference can be manually adjusted…" at bounding box center [792, 262] width 446 height 28
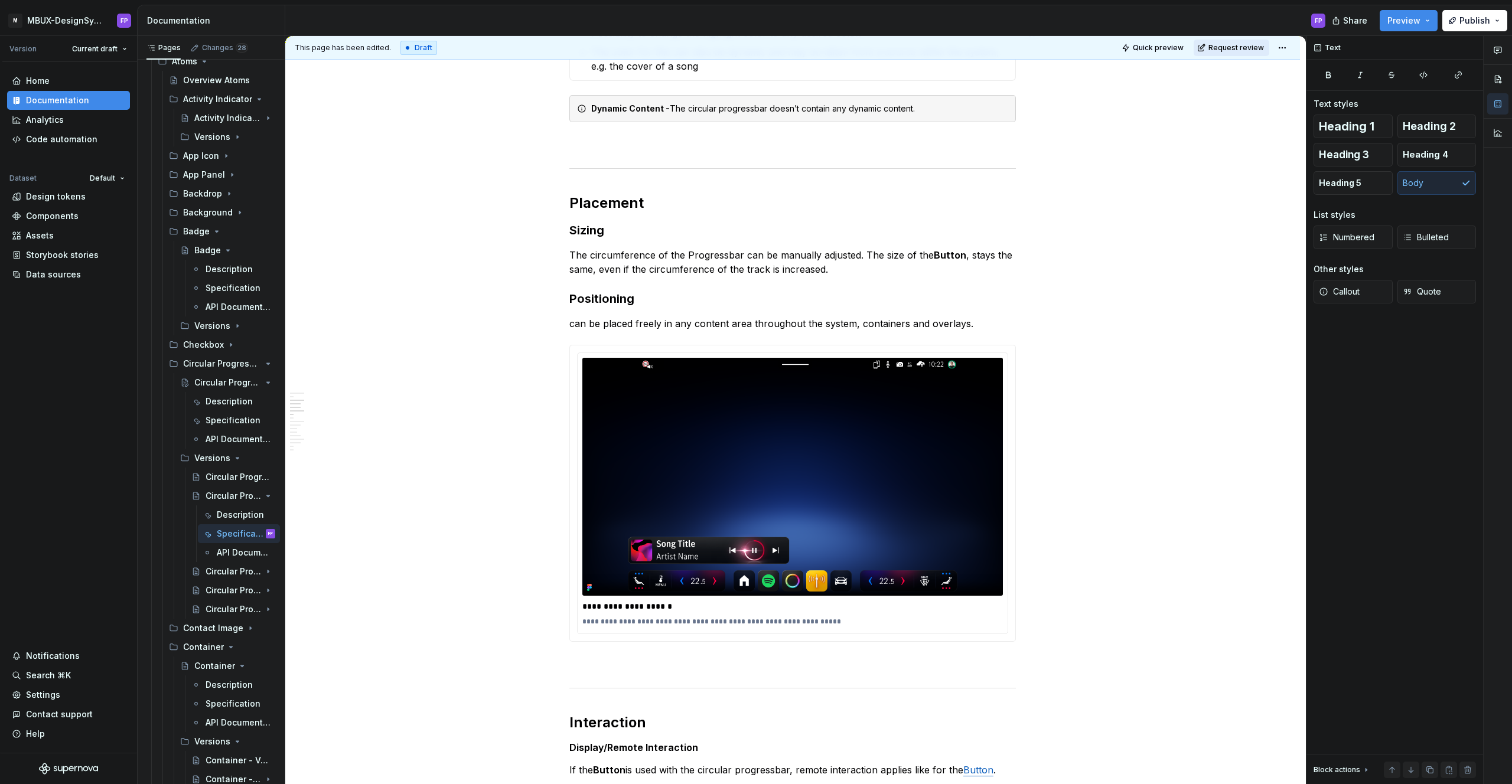
click at [1251, 48] on span "Request review" at bounding box center [1236, 48] width 55 height 9
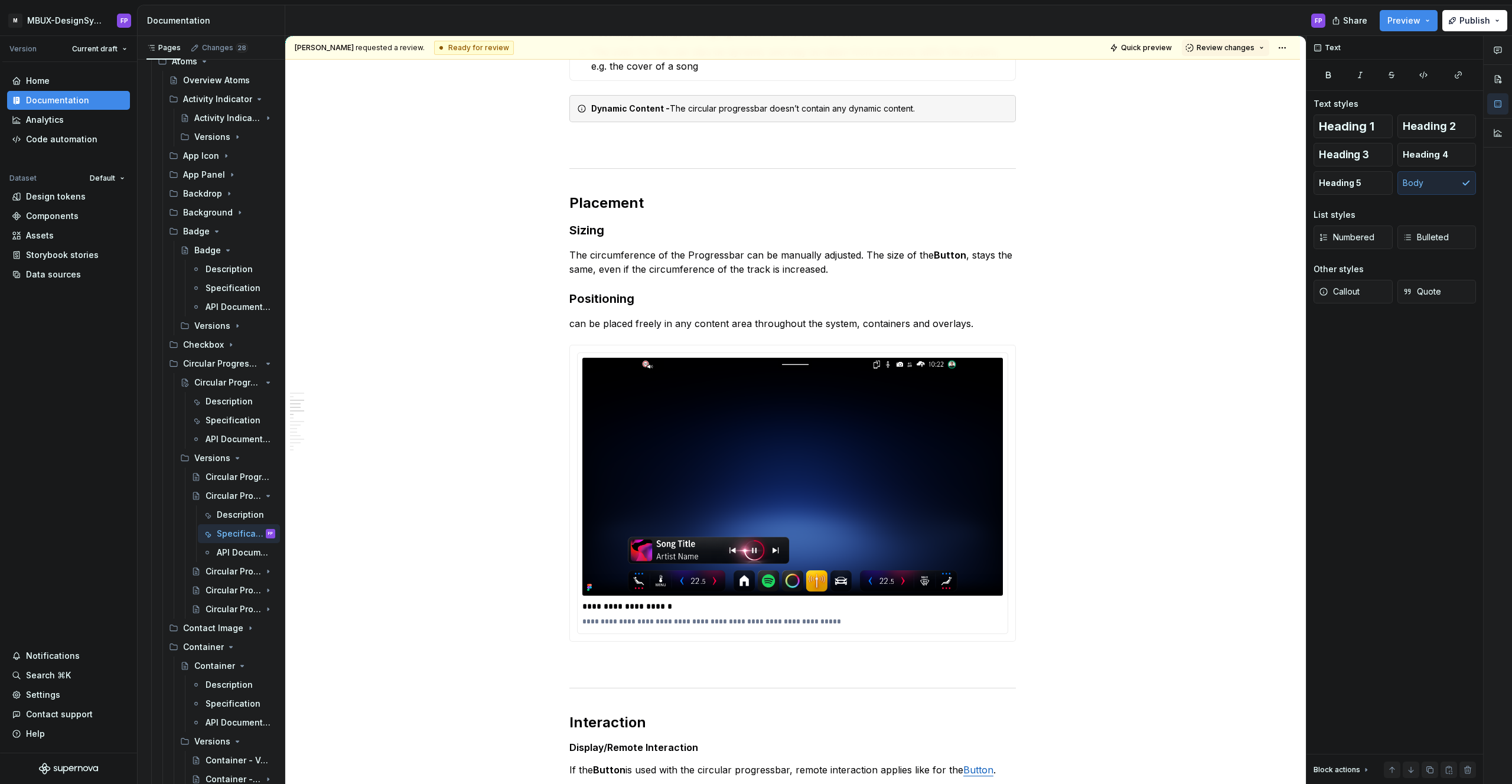
click at [1251, 48] on span "Review changes" at bounding box center [1225, 48] width 58 height 9
drag, startPoint x: 1217, startPoint y: 74, endPoint x: 692, endPoint y: 281, distance: 564.3
click at [1215, 77] on div "Approve This page is ready to publish." at bounding box center [1264, 76] width 103 height 22
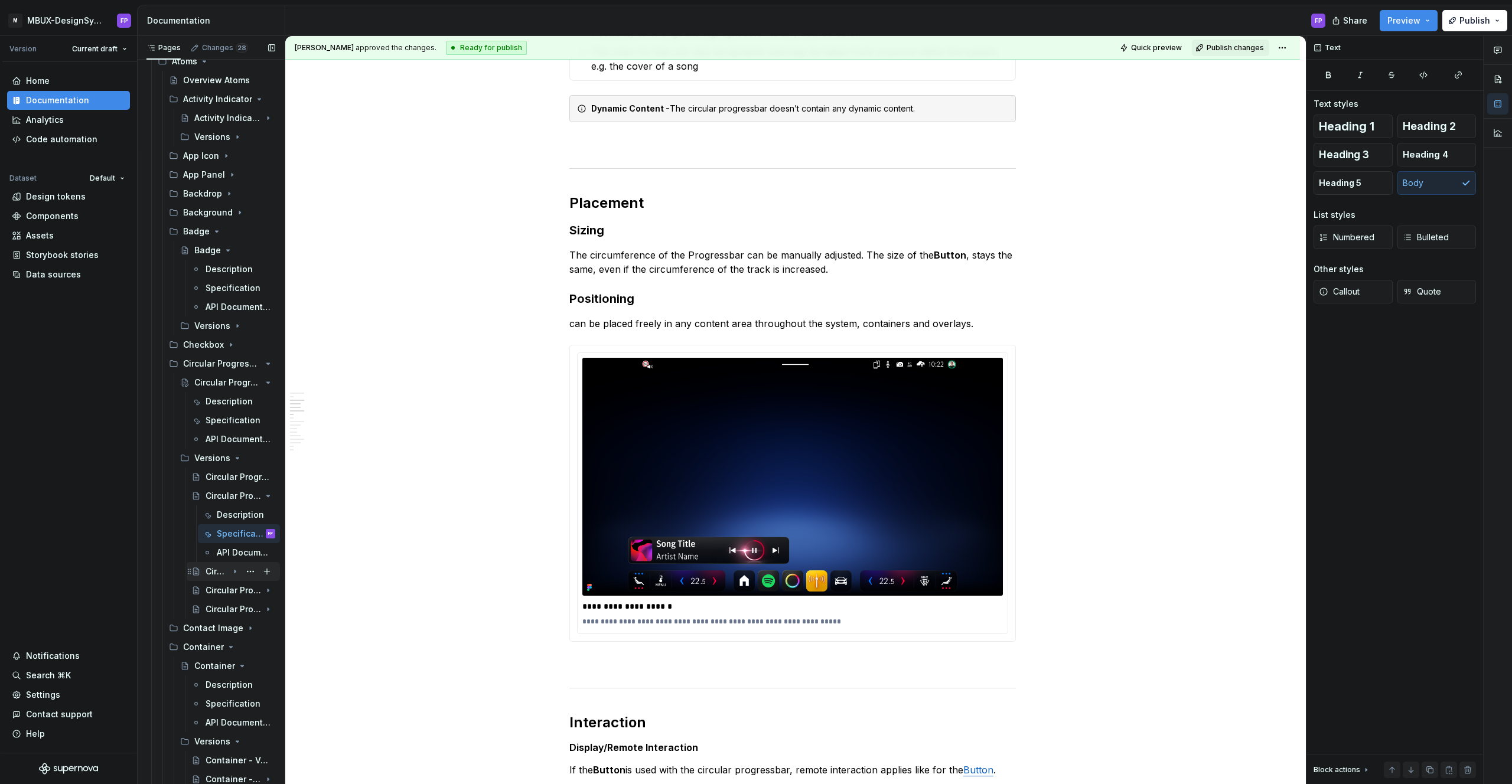
click at [231, 575] on icon "Page tree" at bounding box center [235, 572] width 9 height 9
click at [235, 595] on div "Description" at bounding box center [227, 590] width 23 height 12
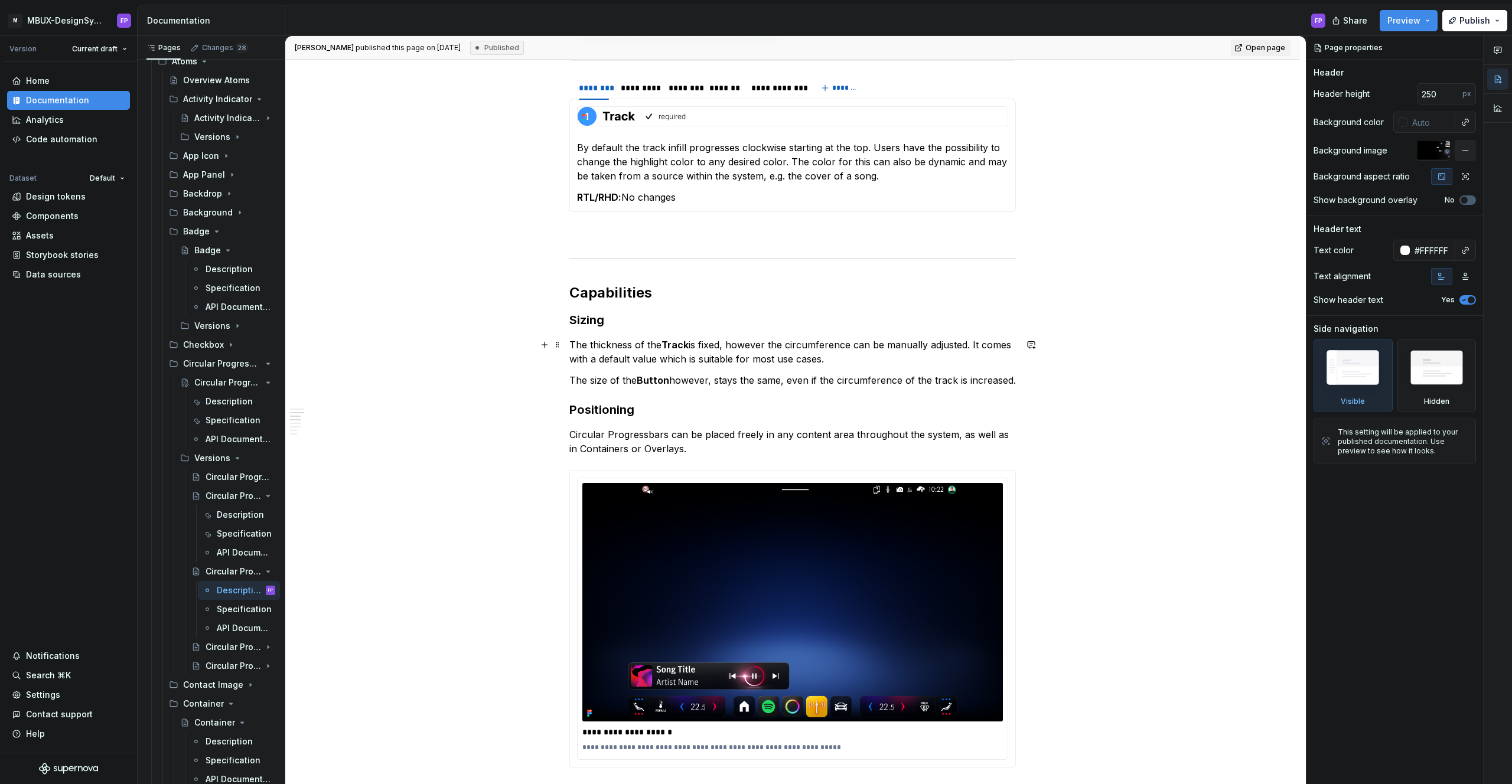
scroll to position [976, 0]
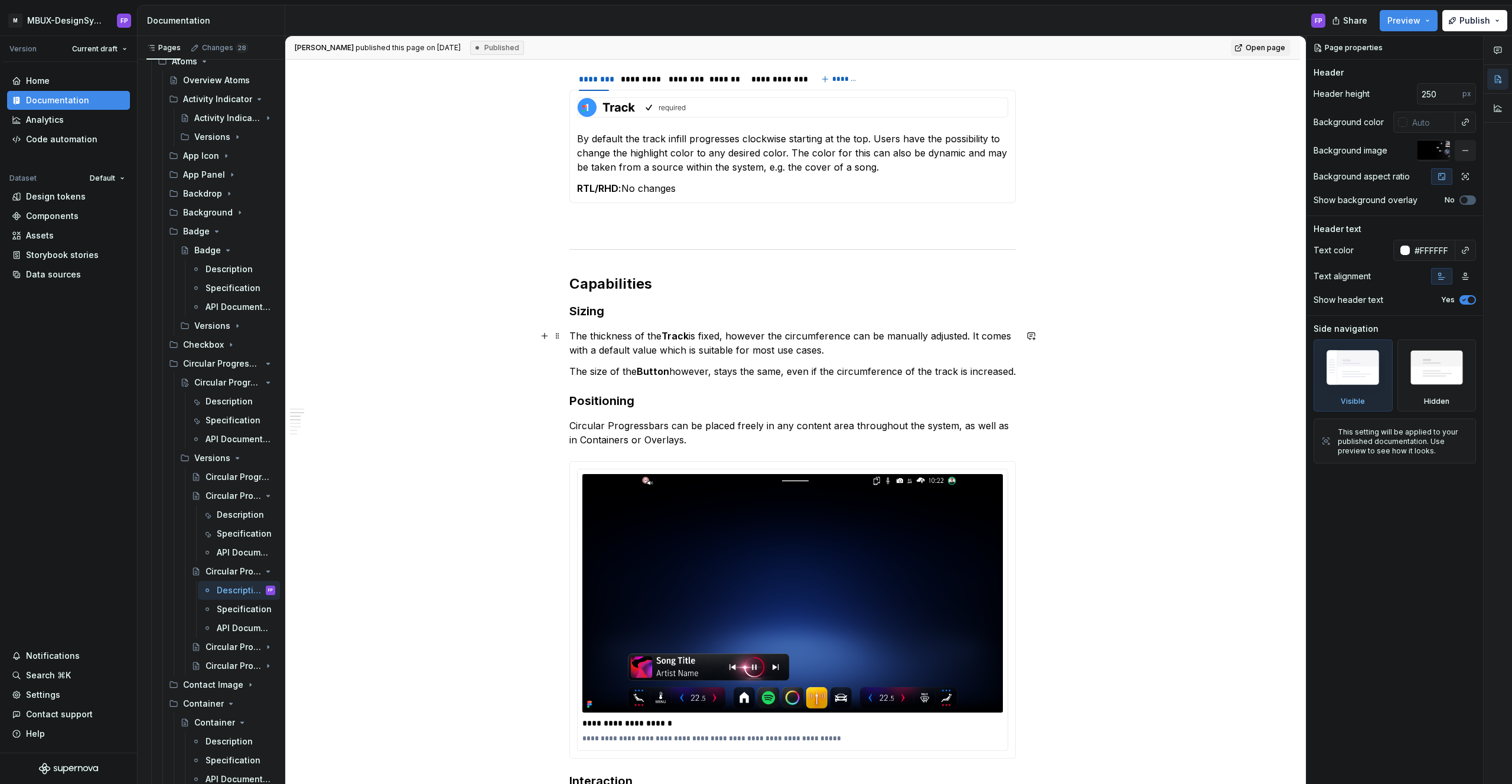
click at [974, 337] on p "The thickness of the Track is fixed, however the circumference can be manually …" at bounding box center [792, 343] width 446 height 28
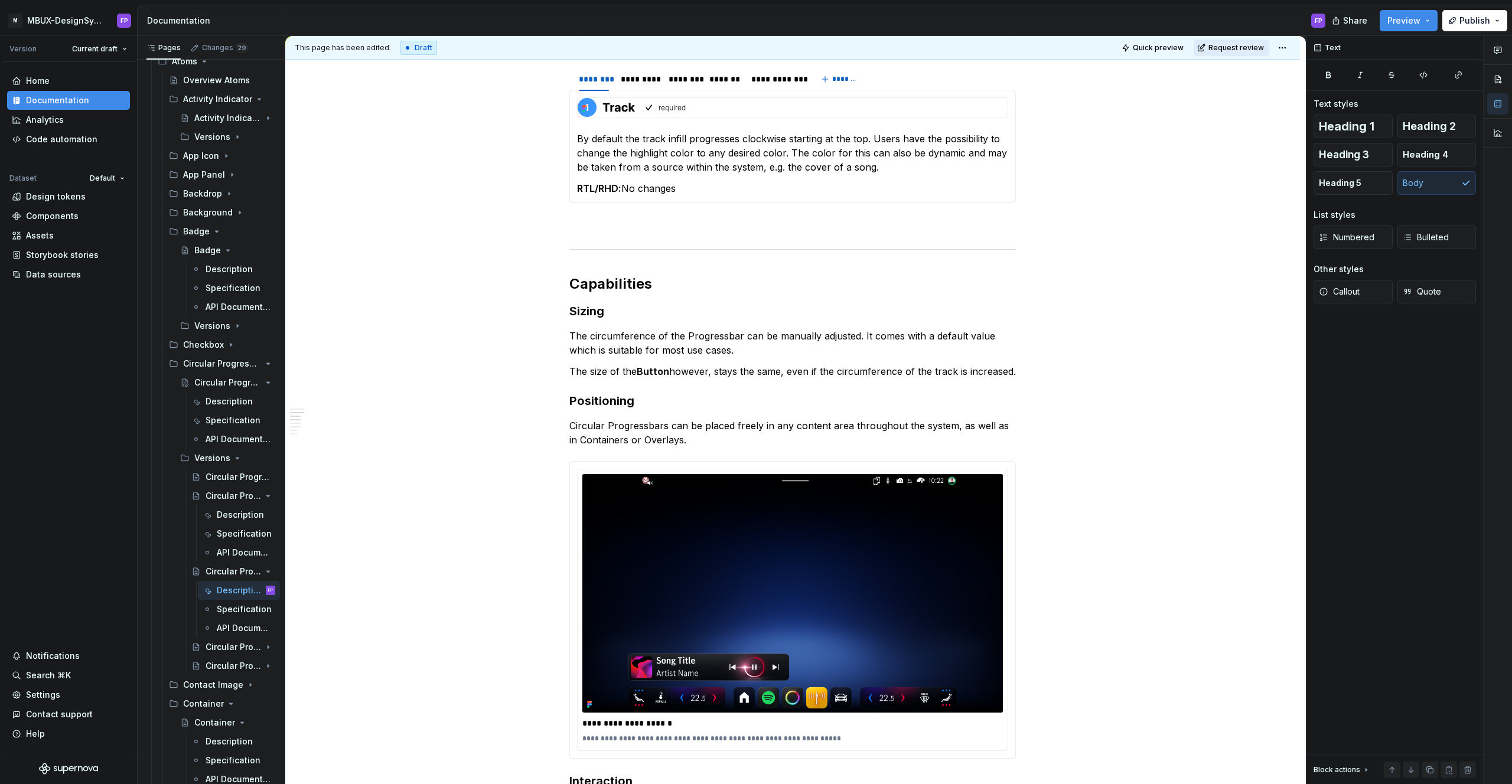
click at [1236, 47] on span "Request review" at bounding box center [1236, 48] width 55 height 9
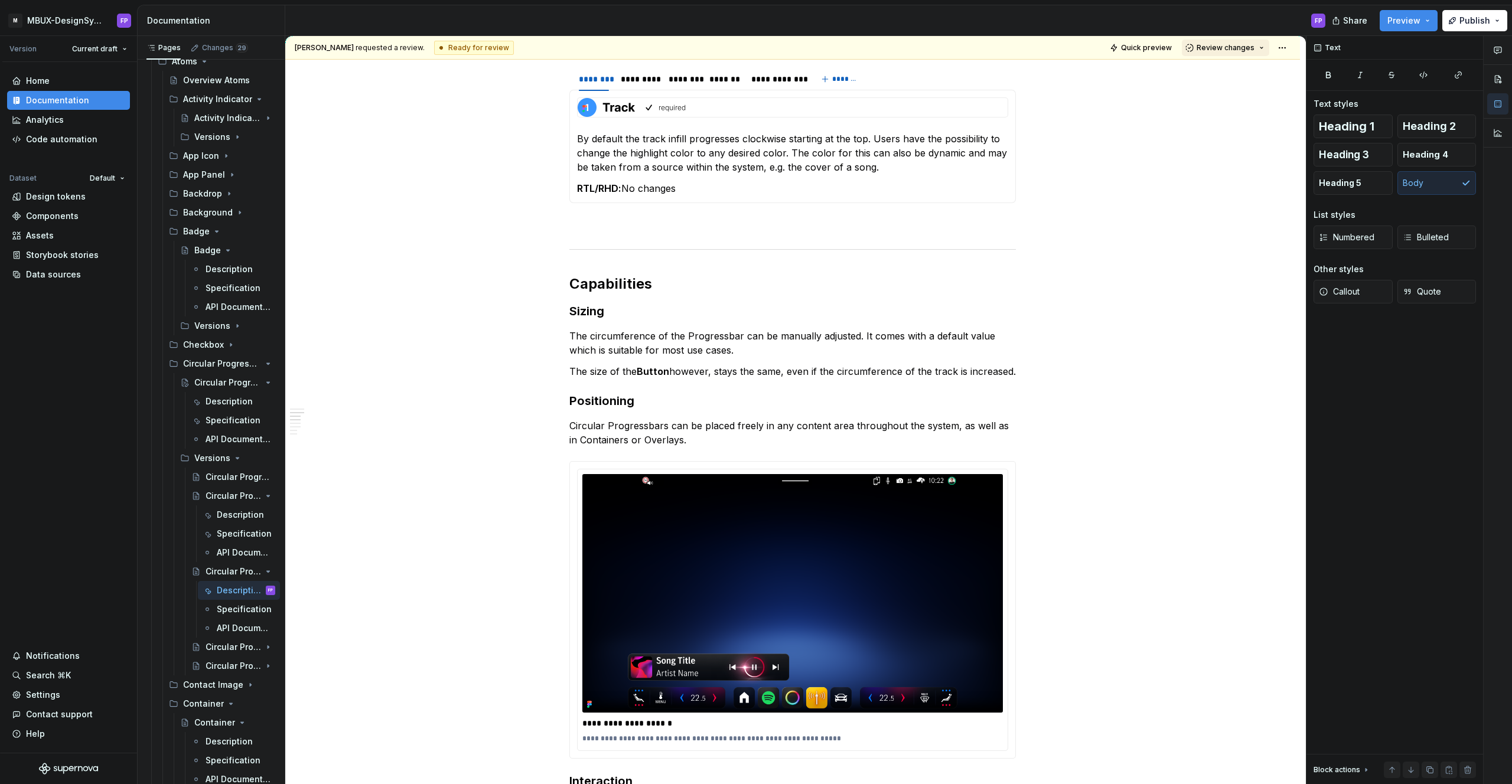
click at [1226, 43] on span "Review changes" at bounding box center [1225, 48] width 58 height 9
click at [1210, 72] on span "Approve This page is ready to publish." at bounding box center [1266, 76] width 146 height 29
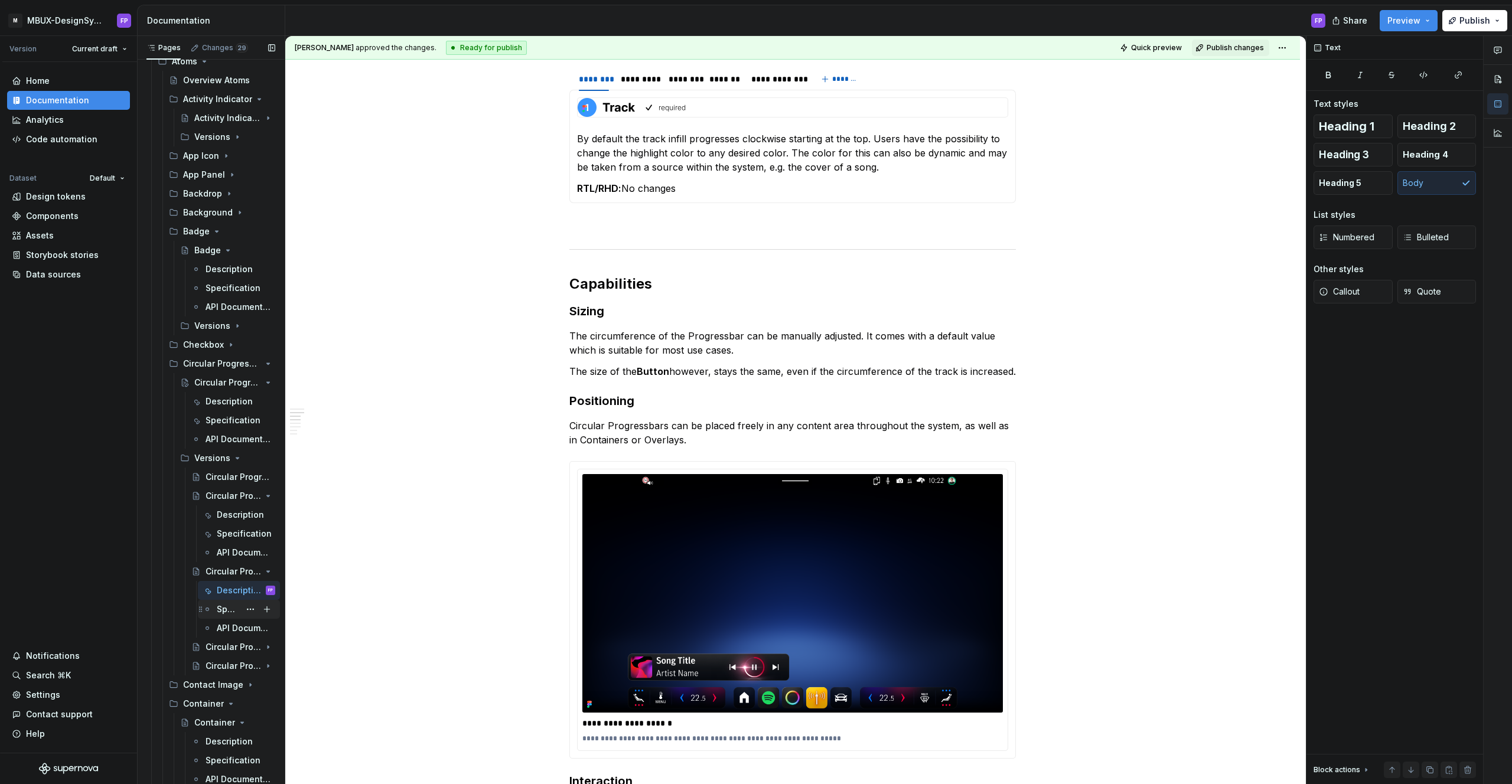
click at [227, 603] on div "Specification" at bounding box center [227, 609] width 23 height 12
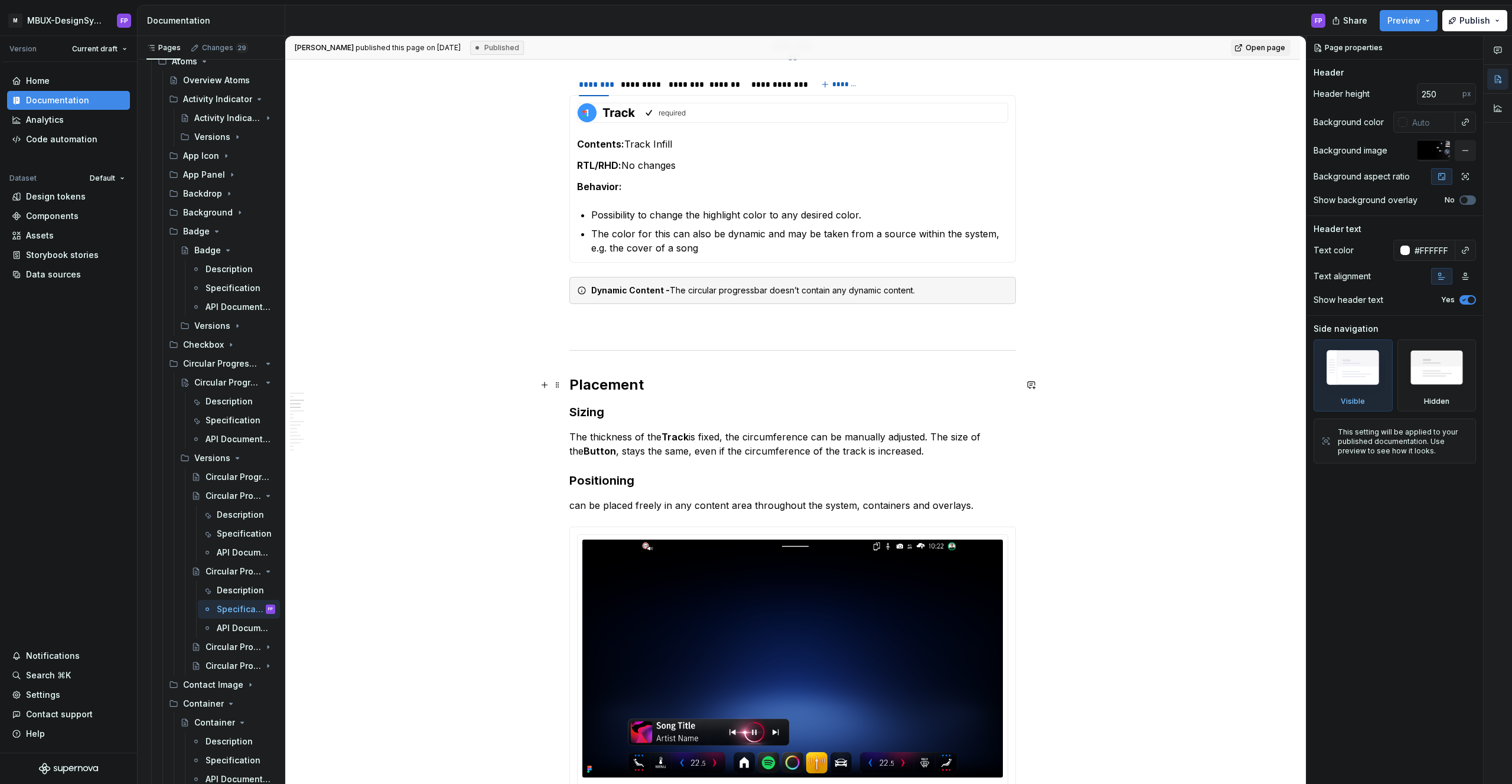
scroll to position [598, 0]
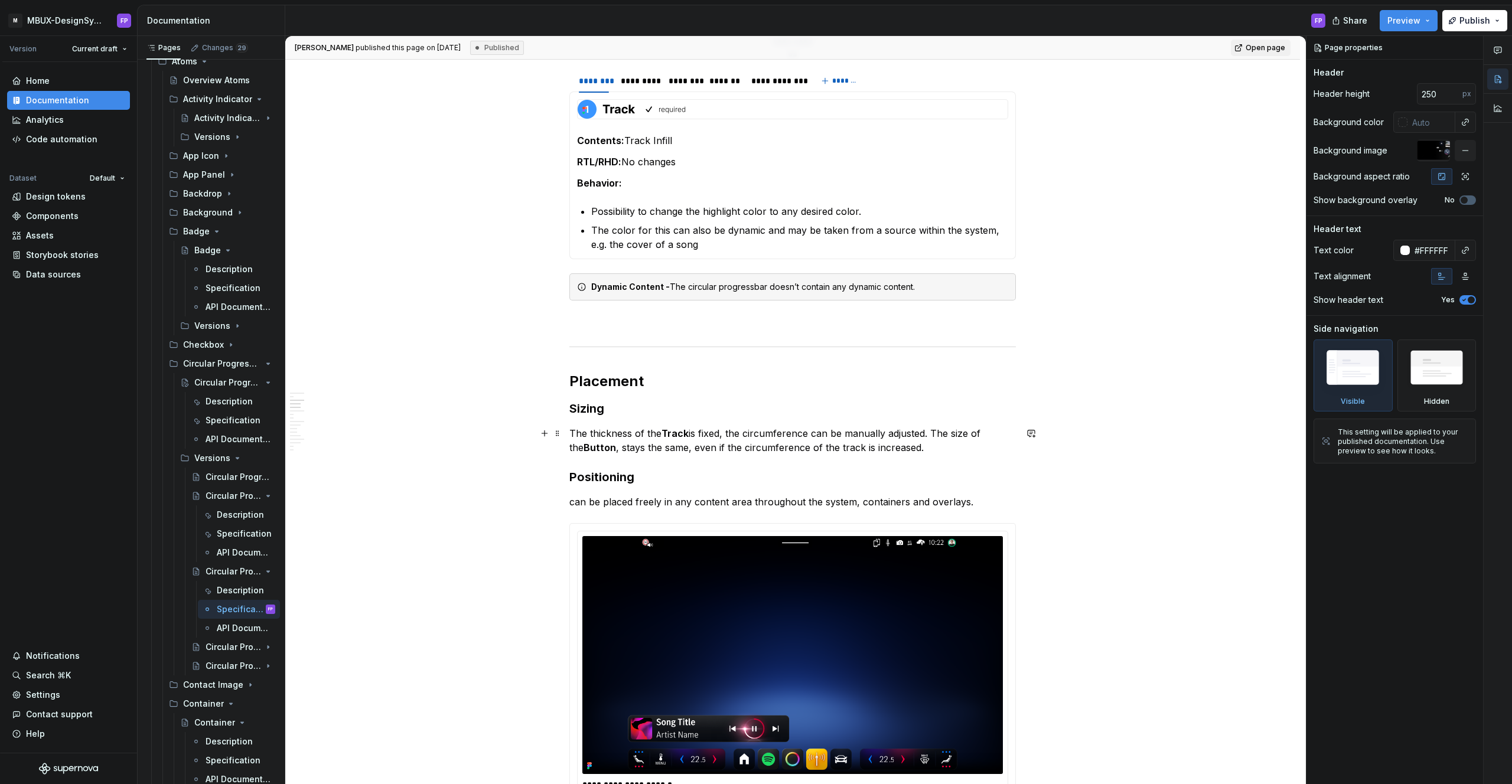
click at [929, 433] on p "The thickness of the Track is fixed, the circumference can be manually adjusted…" at bounding box center [792, 441] width 446 height 28
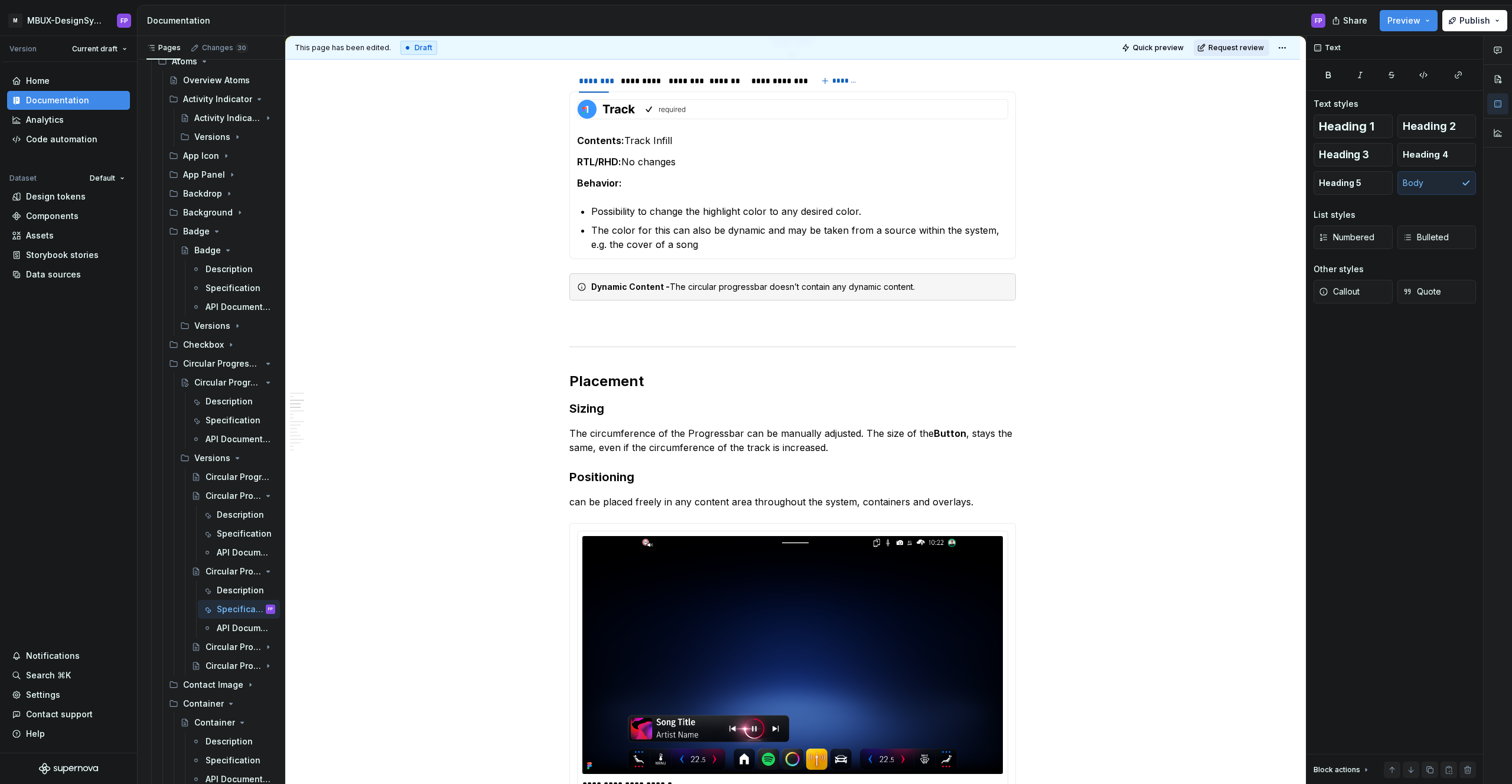
click at [1262, 47] on span "Request review" at bounding box center [1236, 48] width 55 height 9
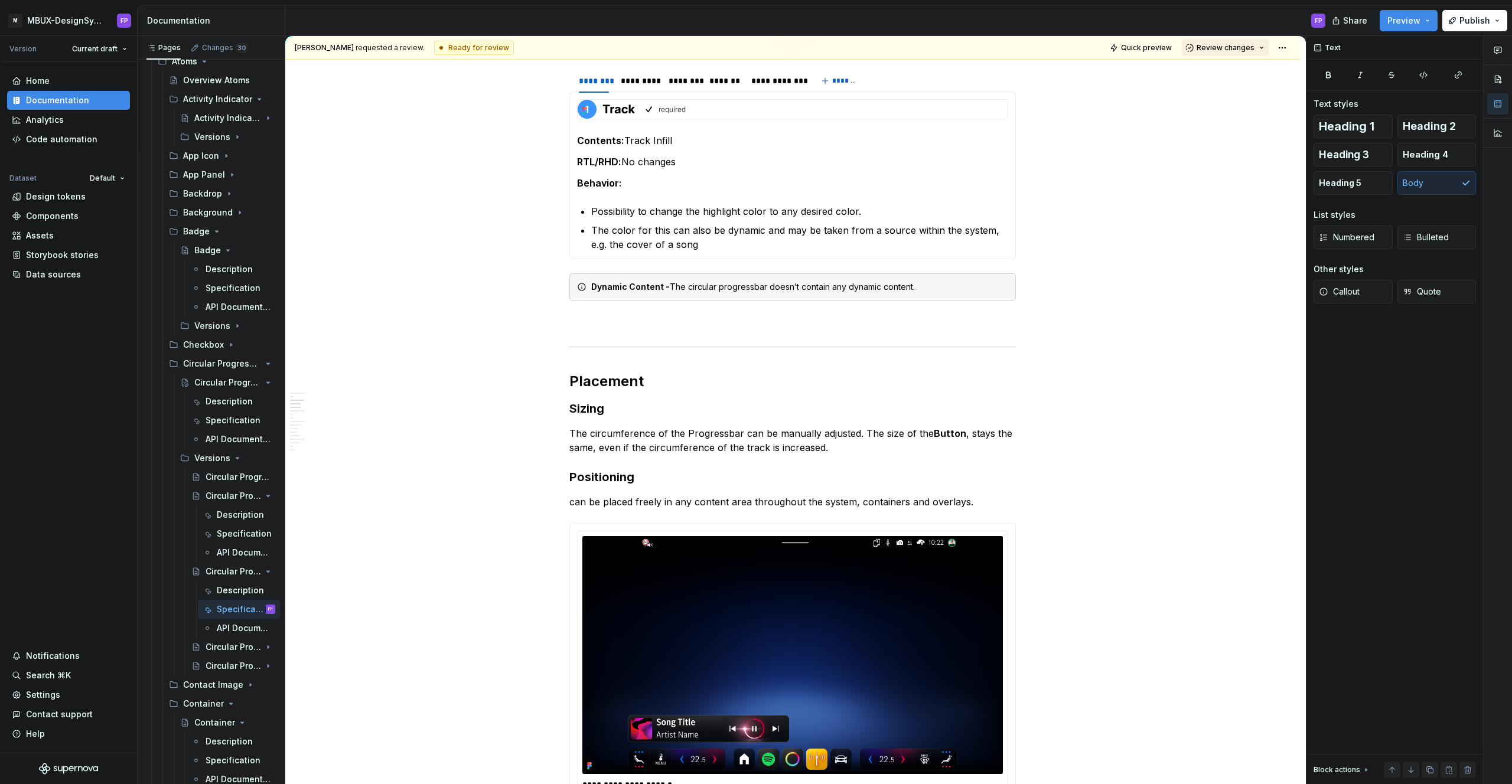
click at [1240, 50] on span "Review changes" at bounding box center [1225, 48] width 58 height 9
type textarea "*"
click at [591, 433] on p "The circumference of the Progressbar can be manually adjusted. The size of the …" at bounding box center [792, 441] width 446 height 28
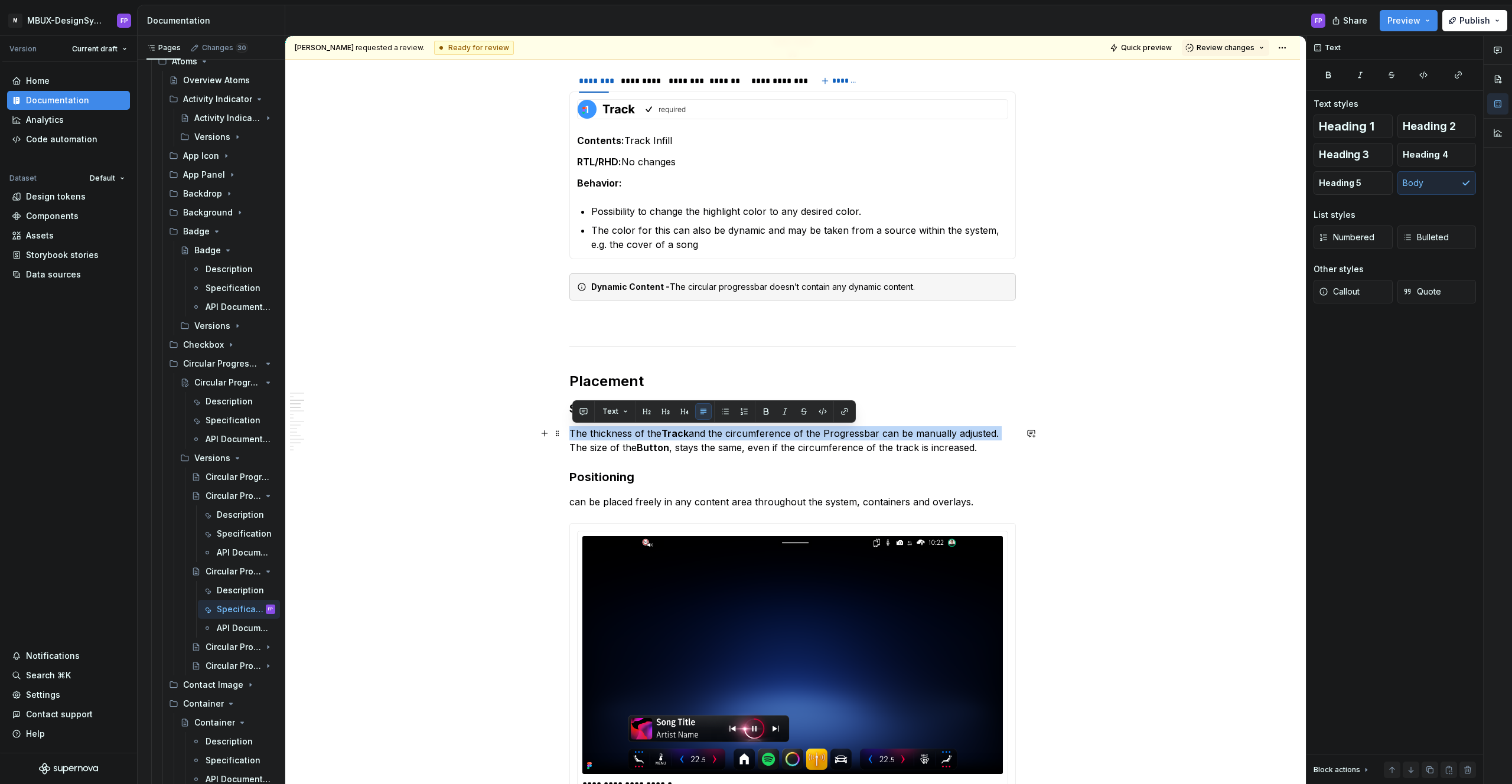
drag, startPoint x: 1000, startPoint y: 437, endPoint x: 566, endPoint y: 437, distance: 434.0
copy p "The thickness of the Track and the circumference of the Progressbar can be manu…"
click at [1231, 48] on span "Review changes" at bounding box center [1225, 48] width 58 height 9
click at [1226, 73] on div "Approve" at bounding box center [1264, 70] width 103 height 12
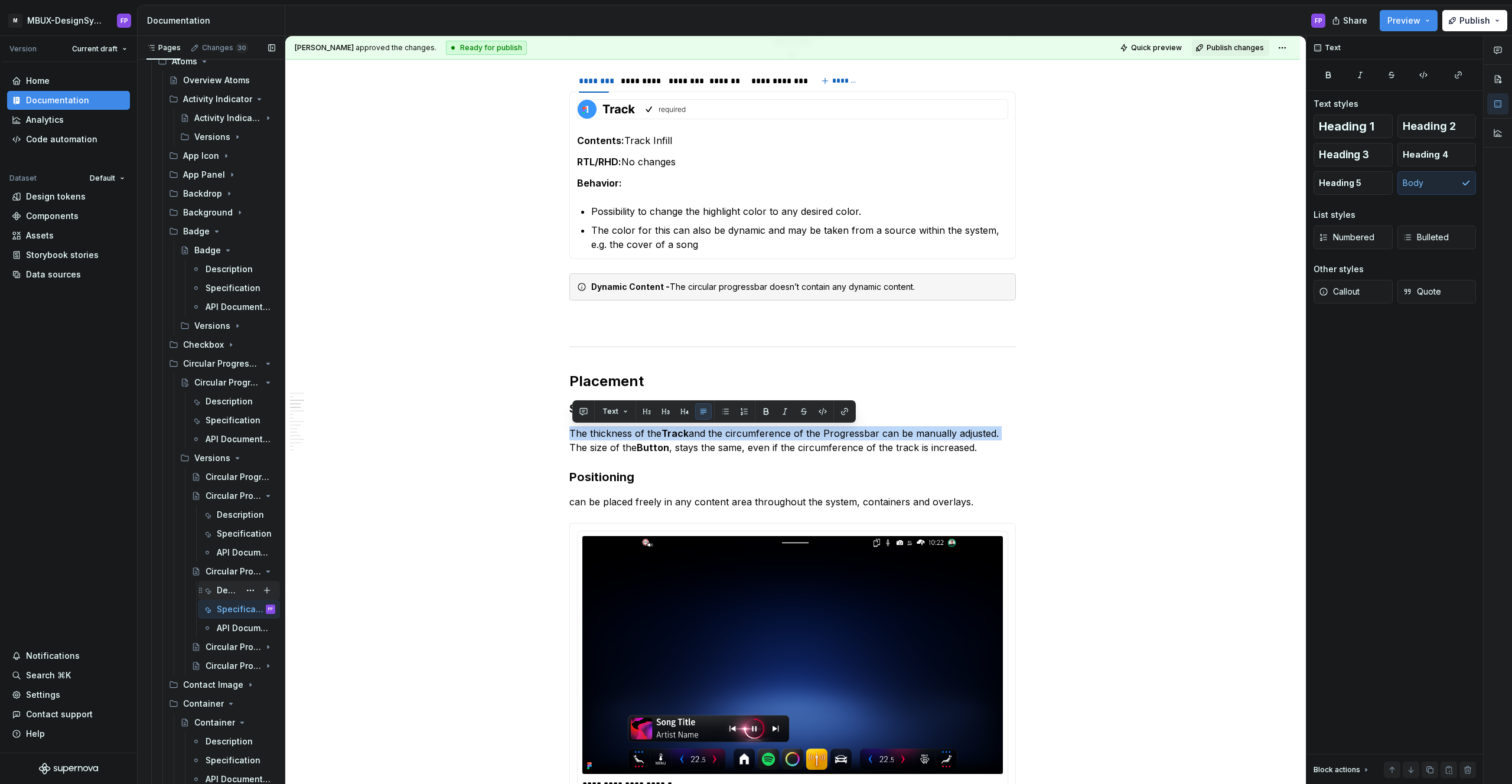
click at [223, 586] on div "Description" at bounding box center [227, 590] width 23 height 12
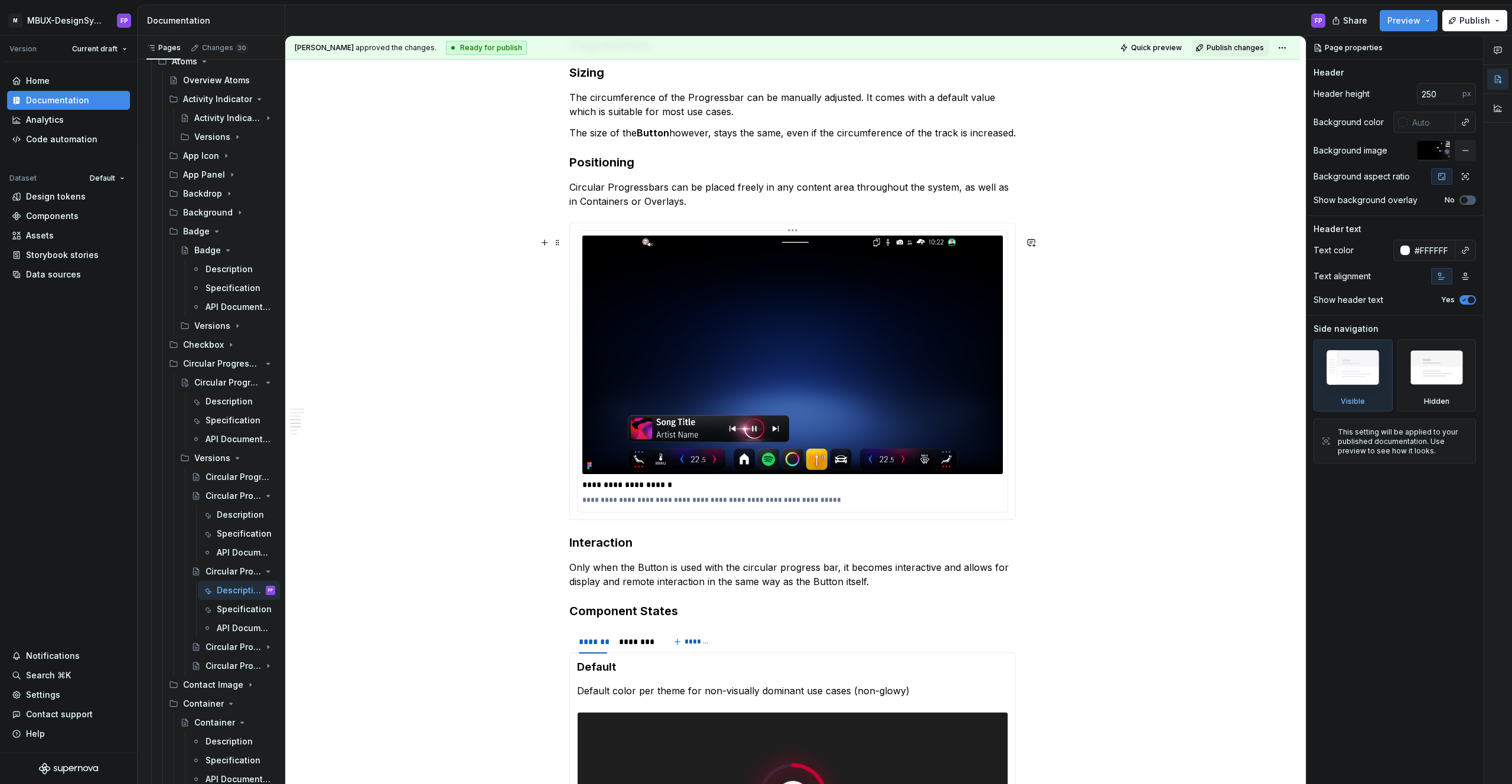
scroll to position [775, 0]
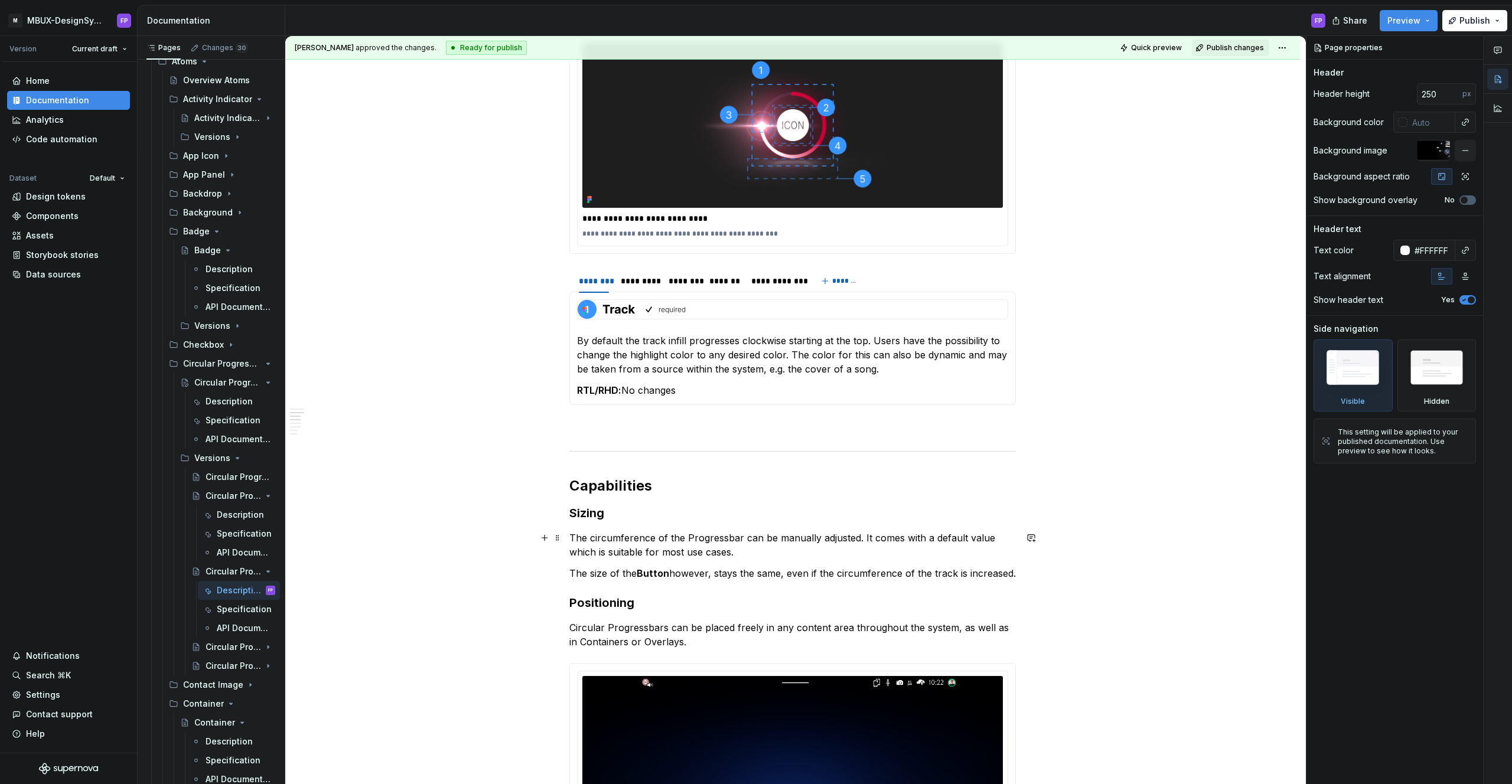
click at [861, 538] on p "The circumference of the Progressbar can be manually adjusted. It comes with a …" at bounding box center [792, 545] width 446 height 28
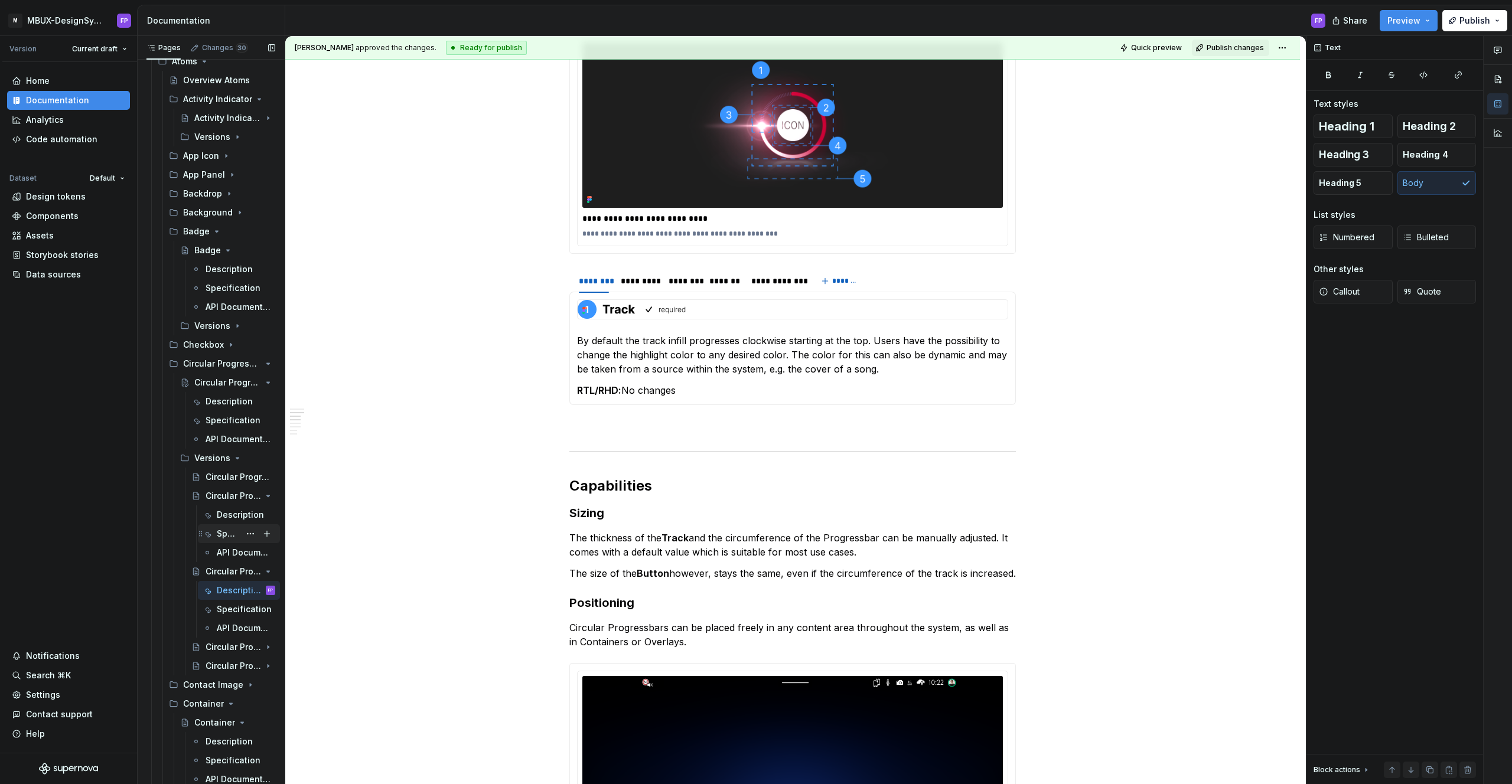
click at [223, 531] on div "Specification" at bounding box center [227, 534] width 23 height 12
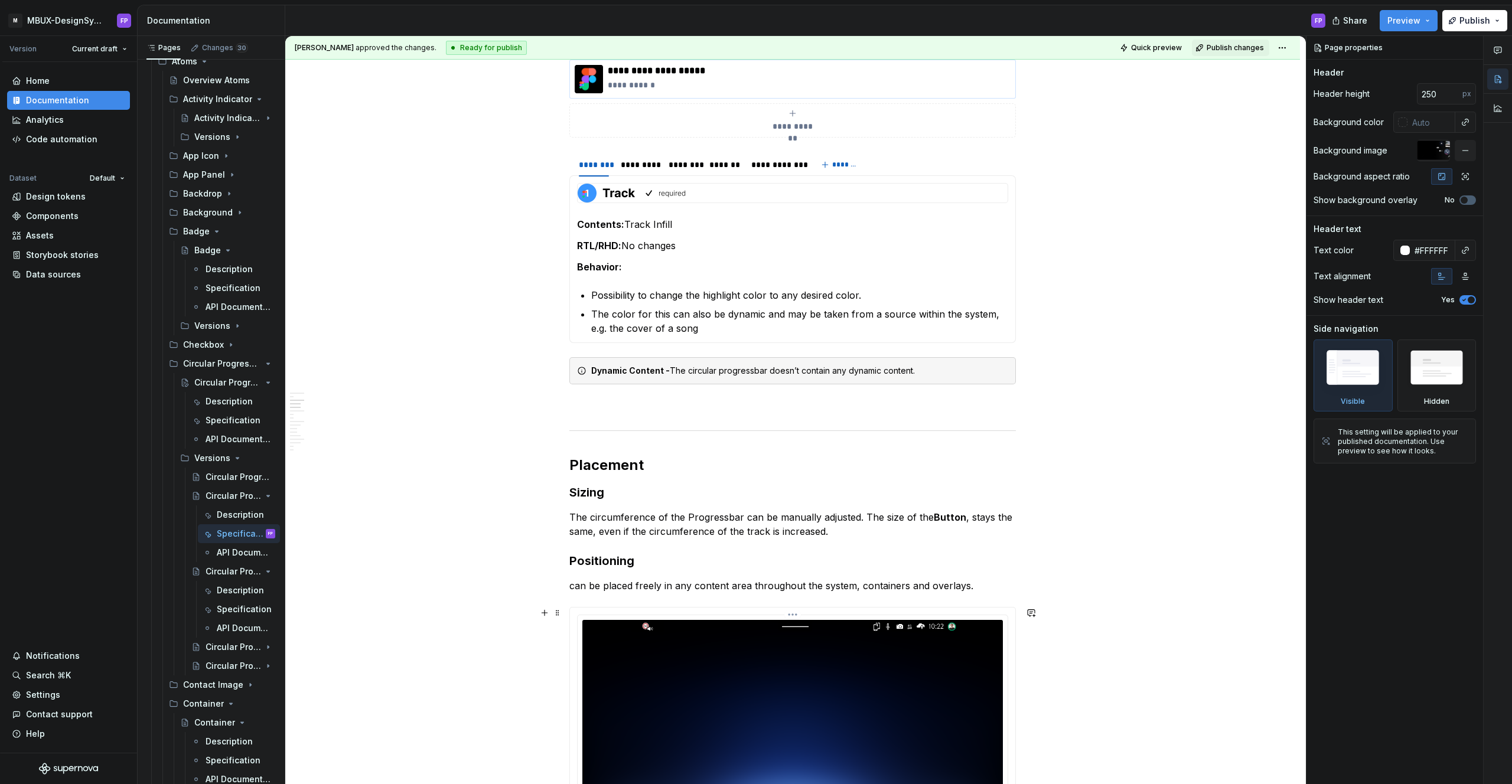
scroll to position [591, 0]
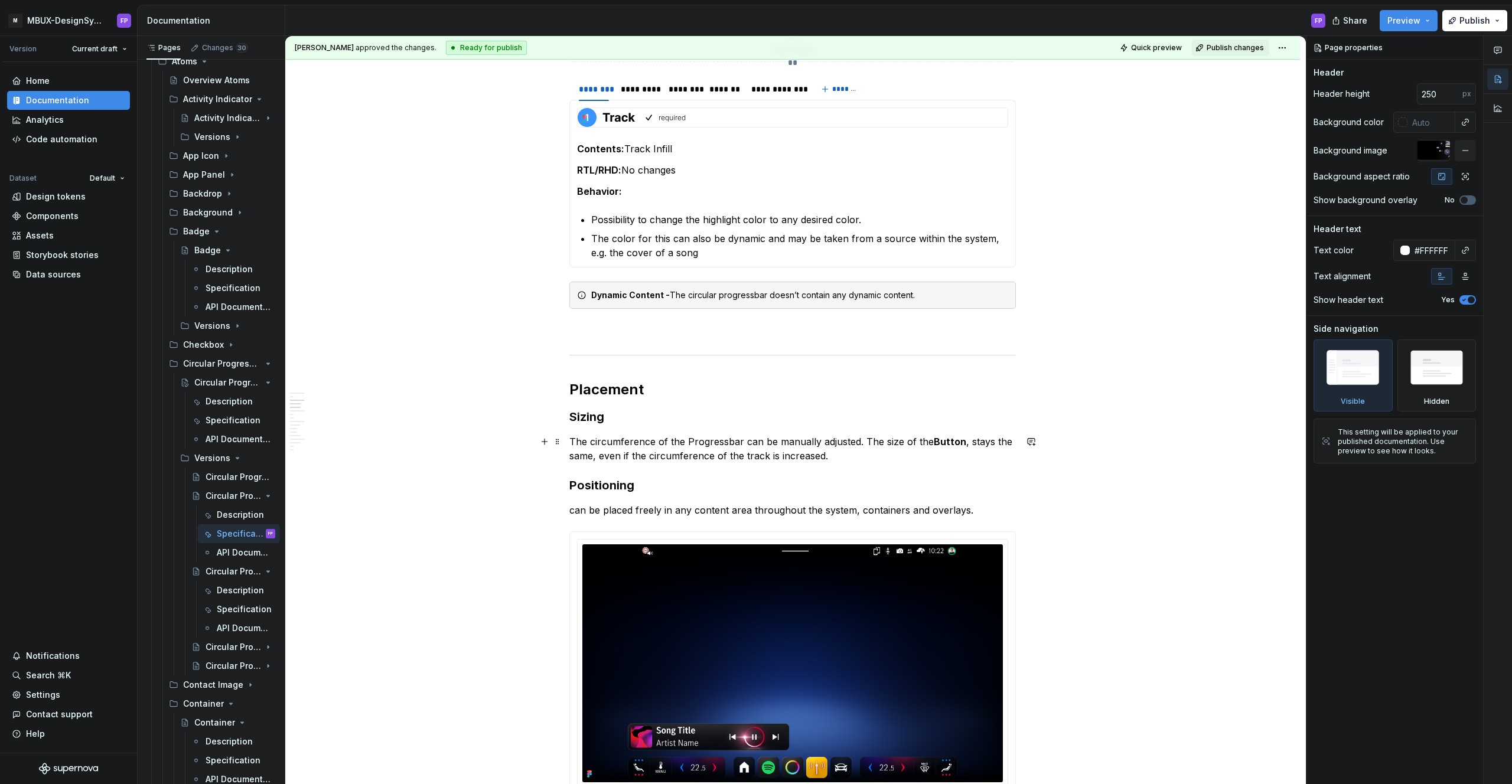
click at [865, 441] on p "The circumference of the Progressbar can be manually adjusted. The size of the …" at bounding box center [792, 448] width 446 height 28
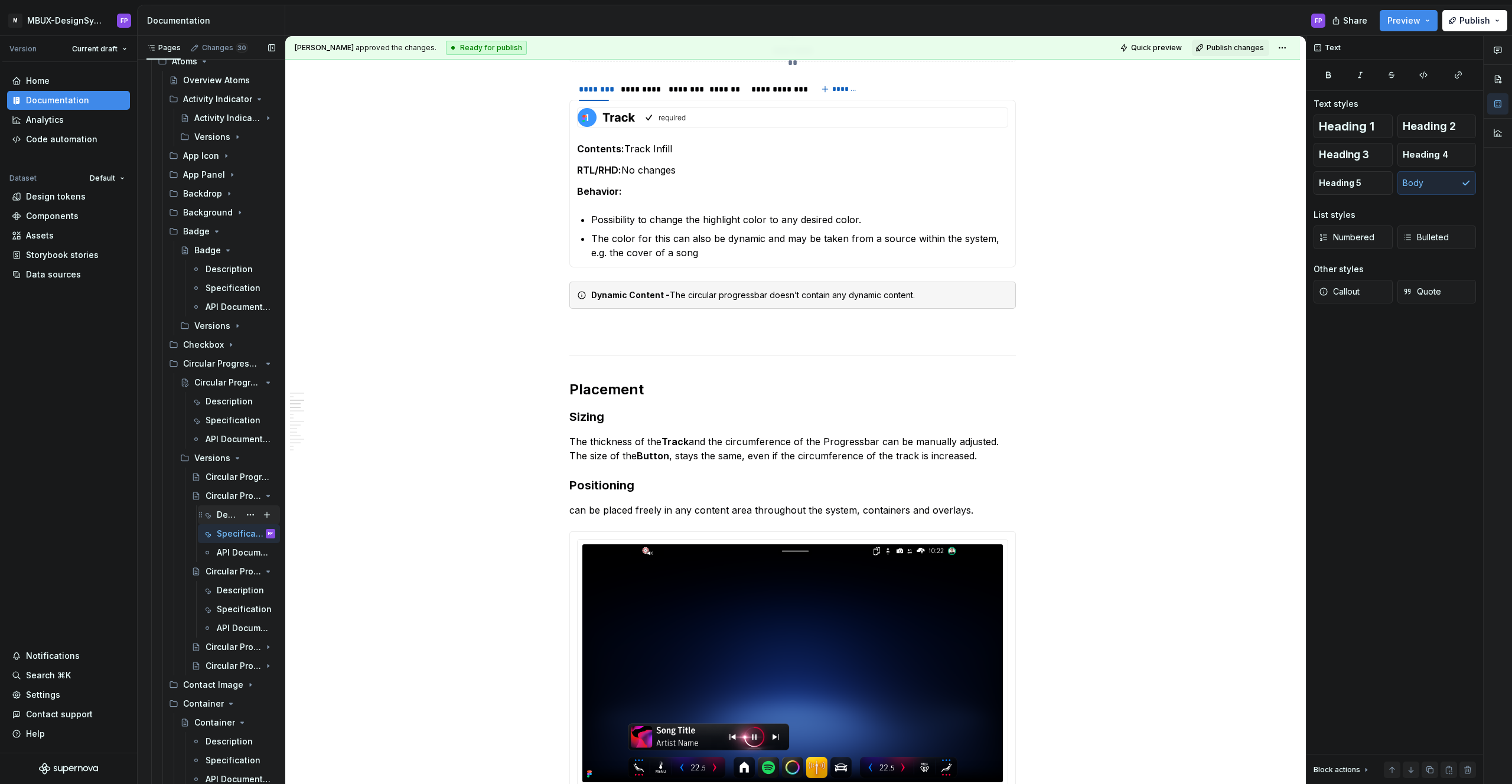
click at [219, 520] on div "Description" at bounding box center [227, 515] width 23 height 12
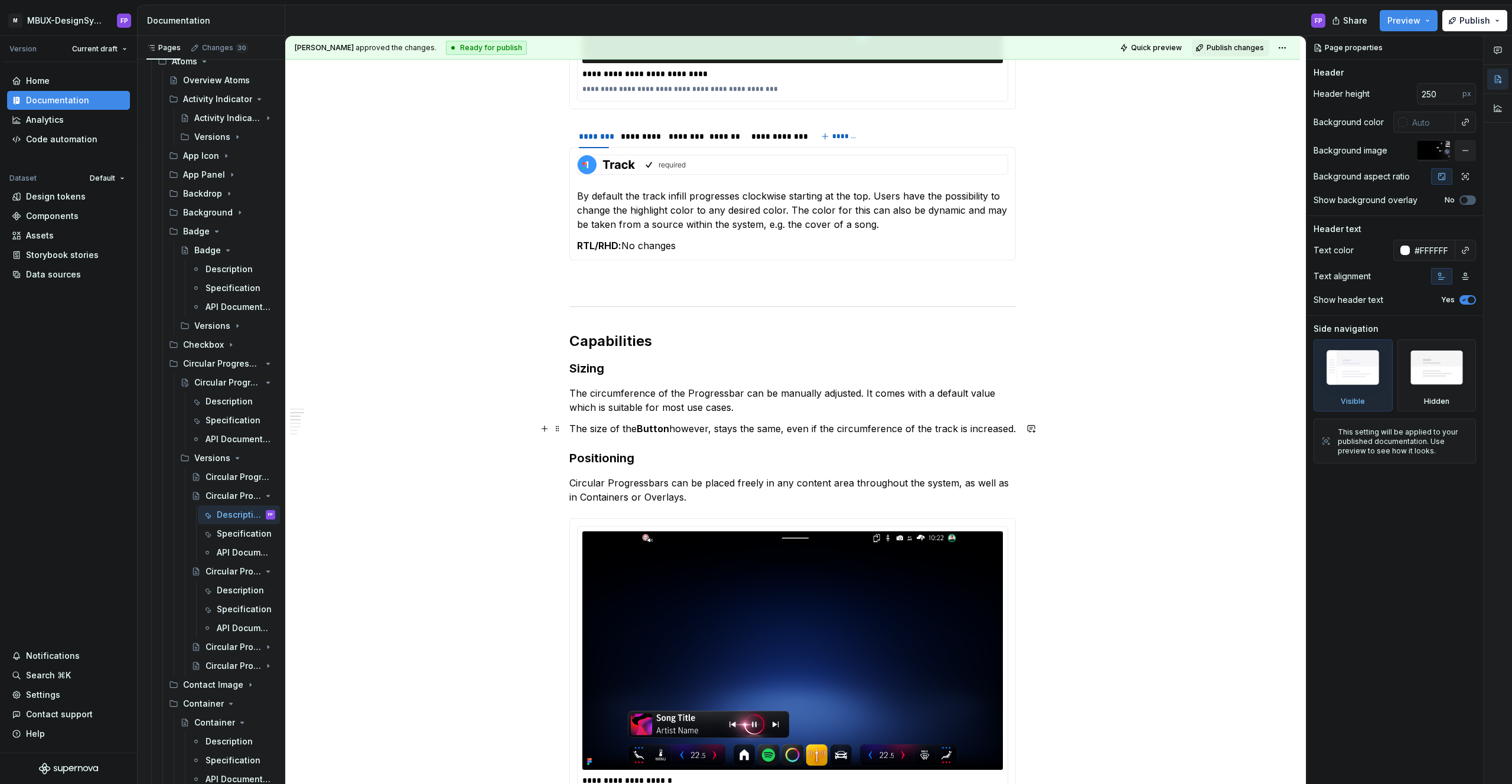
scroll to position [930, 0]
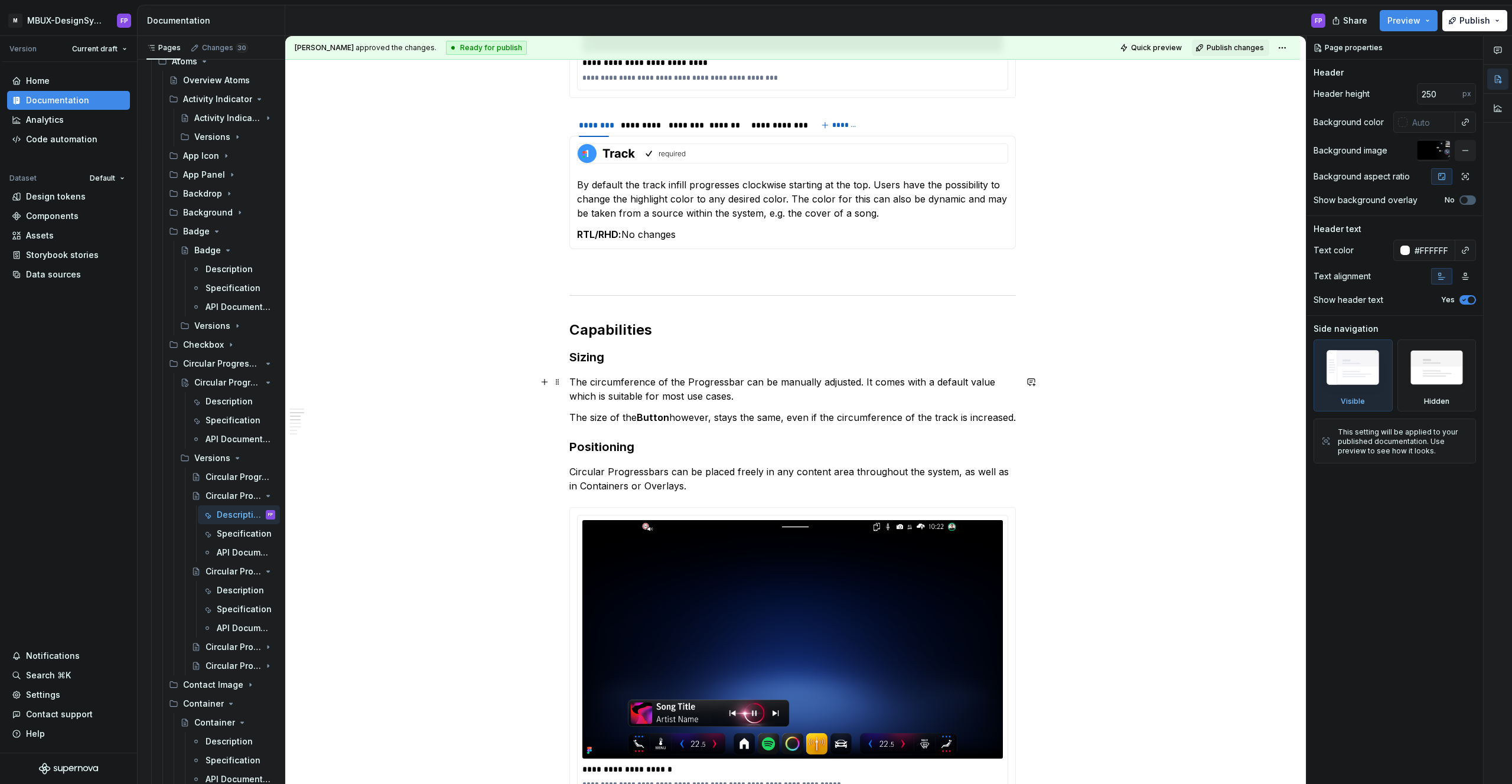
click at [861, 381] on p "The circumference of the Progressbar can be manually adjusted. It comes with a …" at bounding box center [792, 389] width 446 height 28
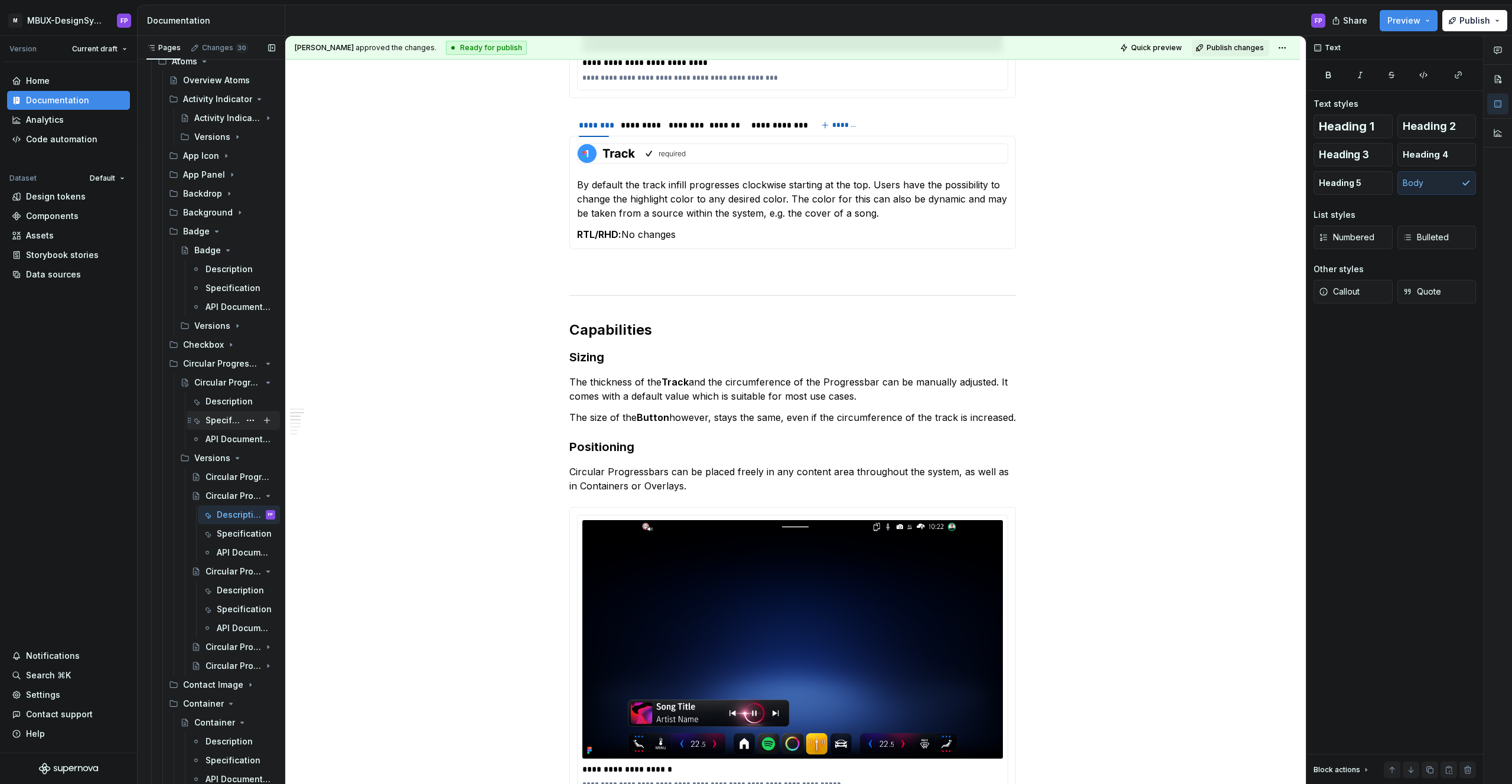
click at [203, 415] on div "Specification" at bounding box center [233, 420] width 84 height 17
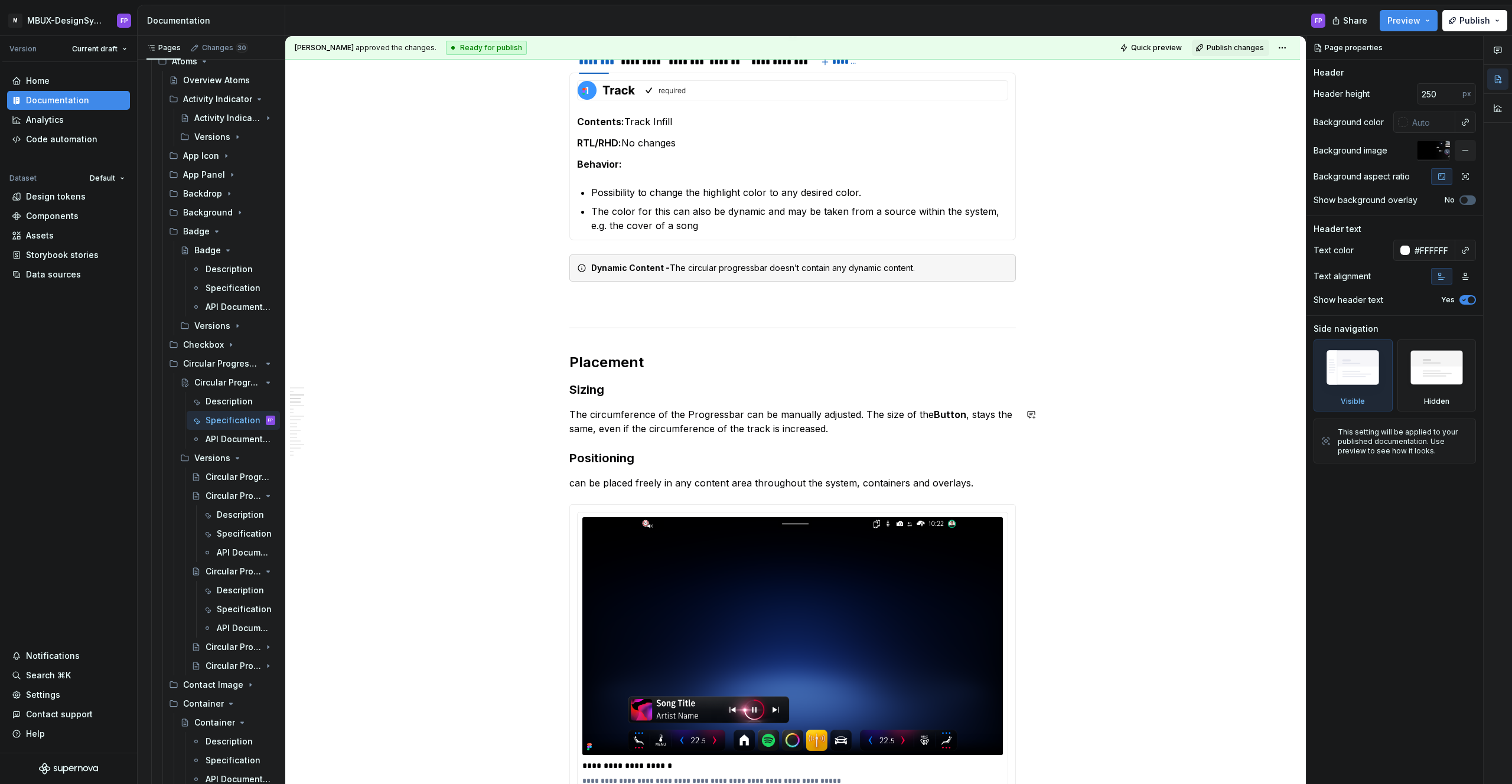
scroll to position [631, 0]
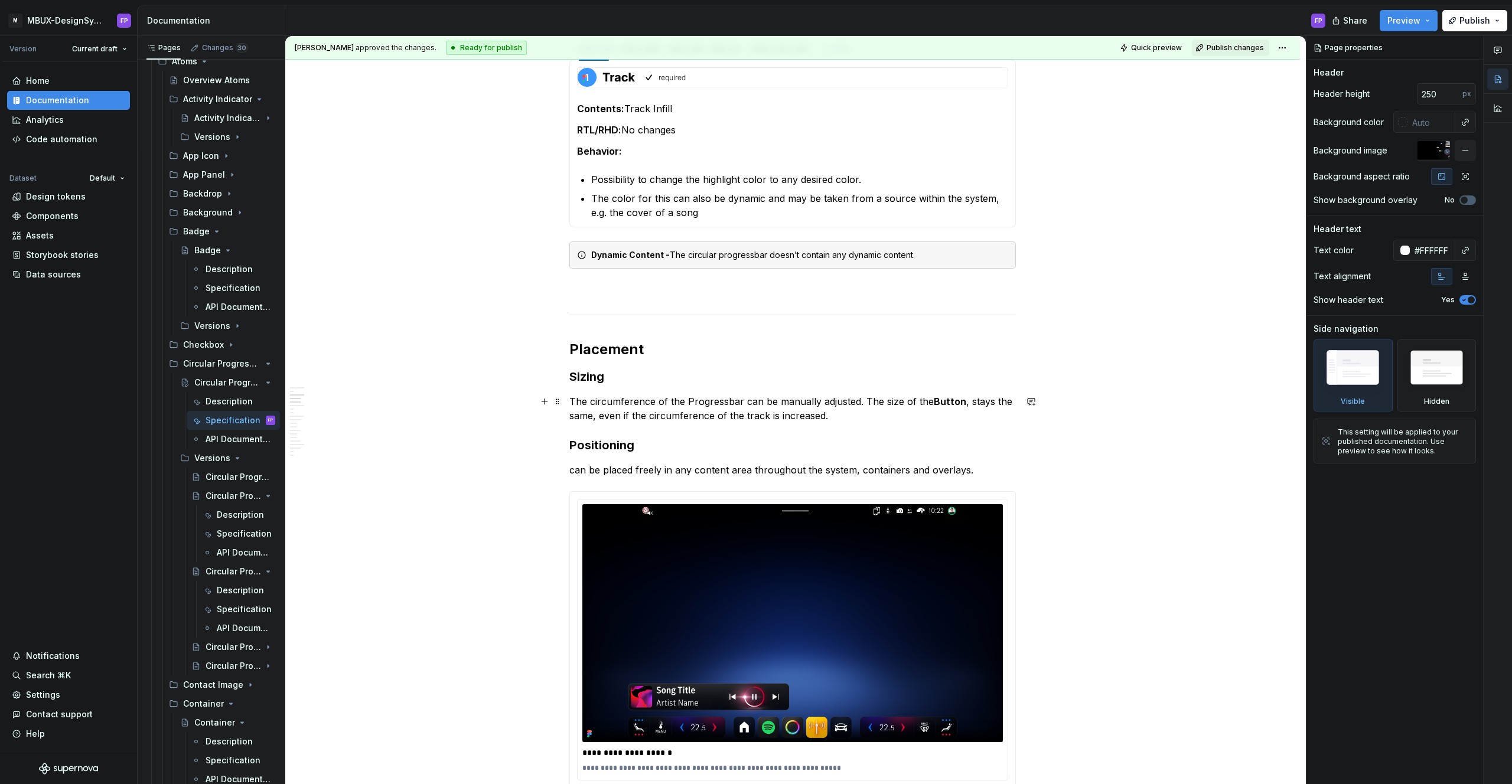
click at [858, 402] on p "The circumference of the Progressbar can be manually adjusted. The size of the …" at bounding box center [792, 409] width 446 height 28
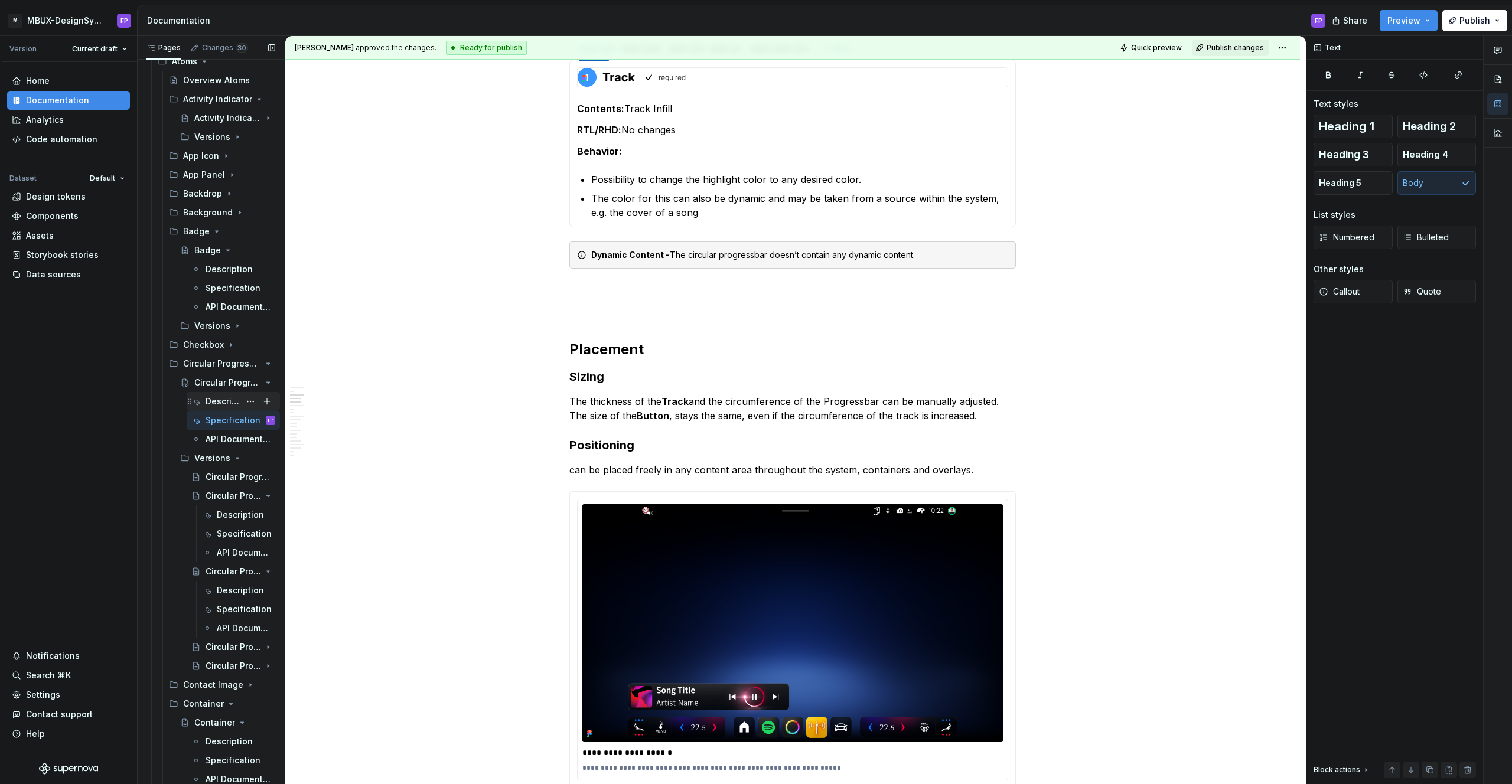
click at [216, 397] on div "Description" at bounding box center [222, 401] width 34 height 12
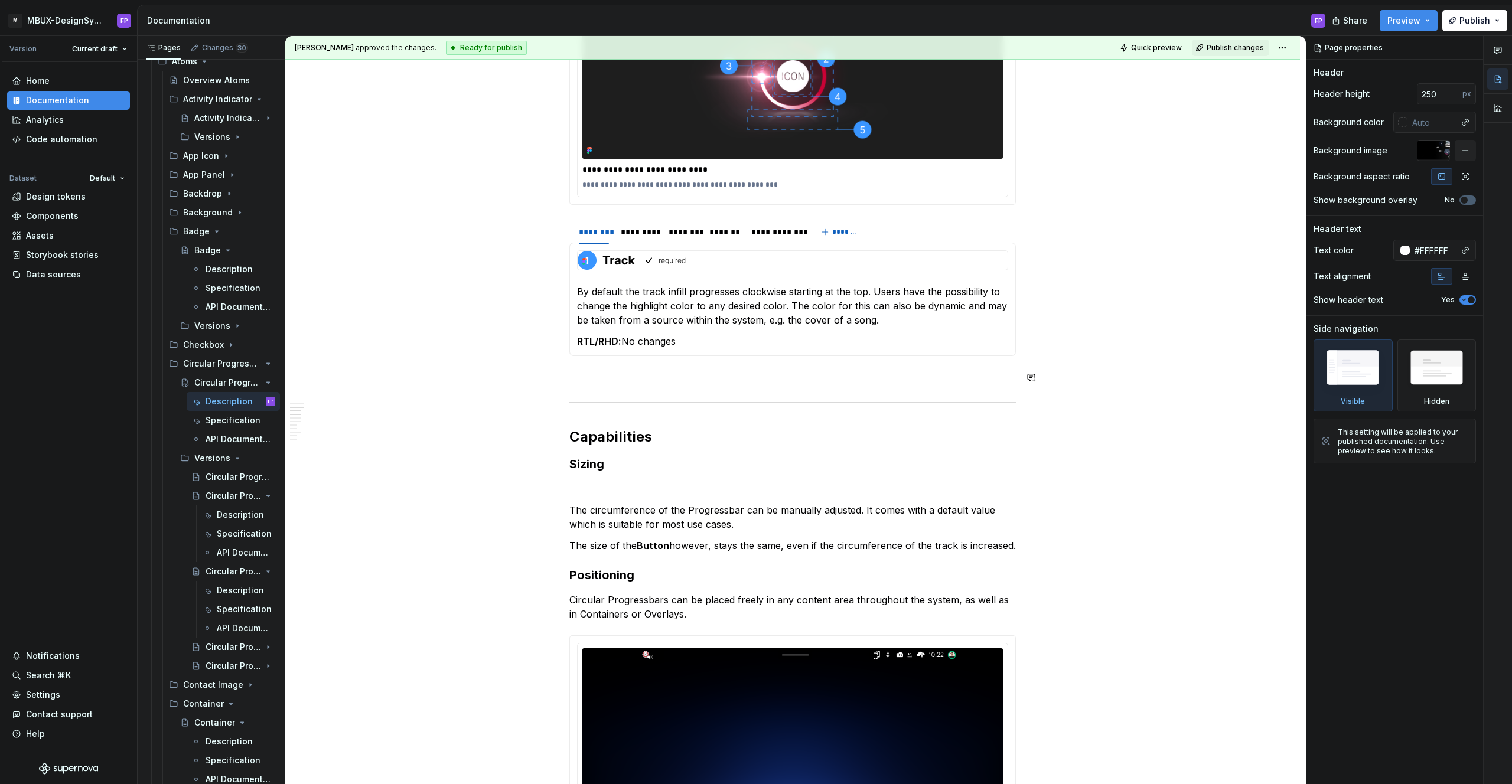
scroll to position [1007, 0]
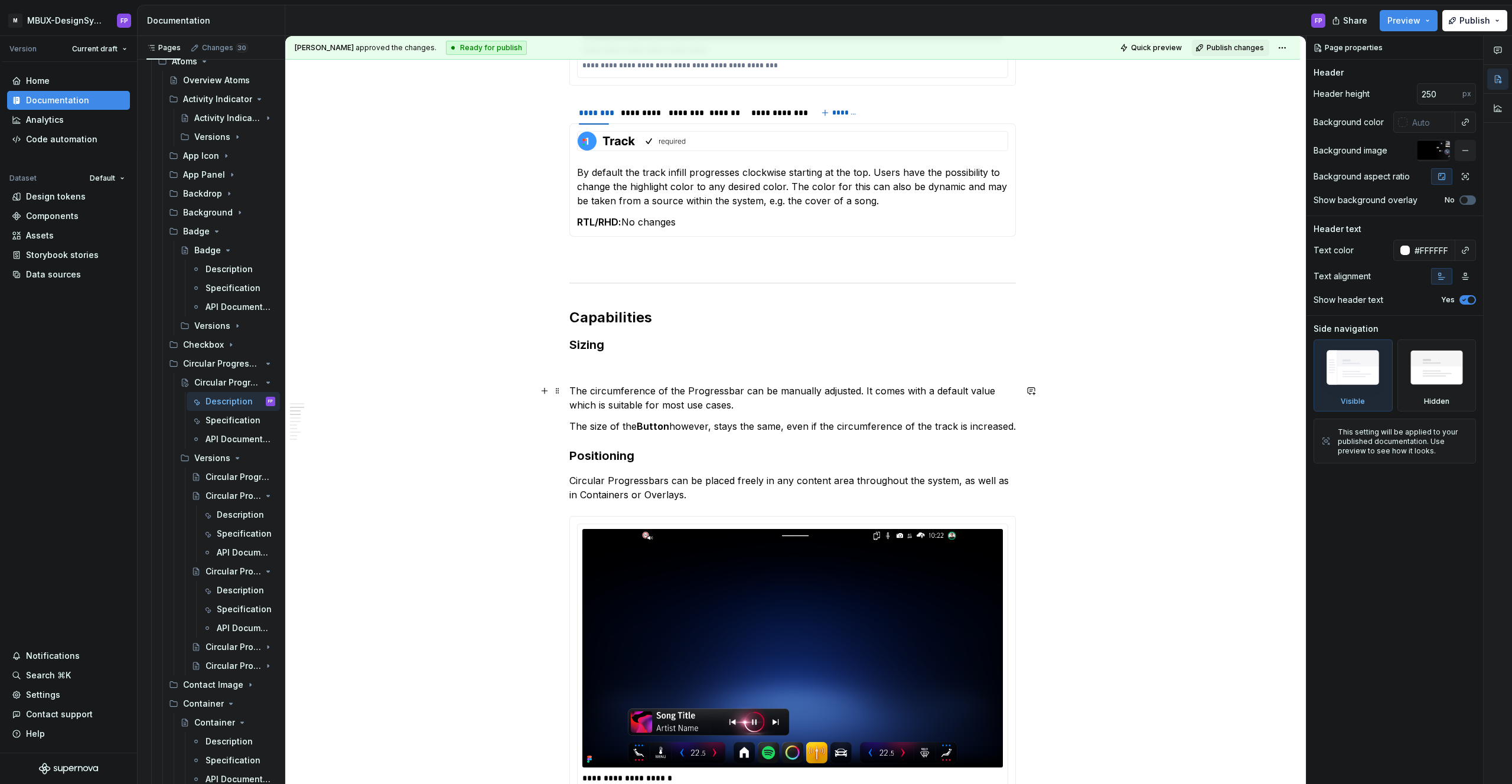
click at [862, 391] on p "The circumference of the Progressbar can be manually adjusted. It comes with a …" at bounding box center [792, 398] width 446 height 28
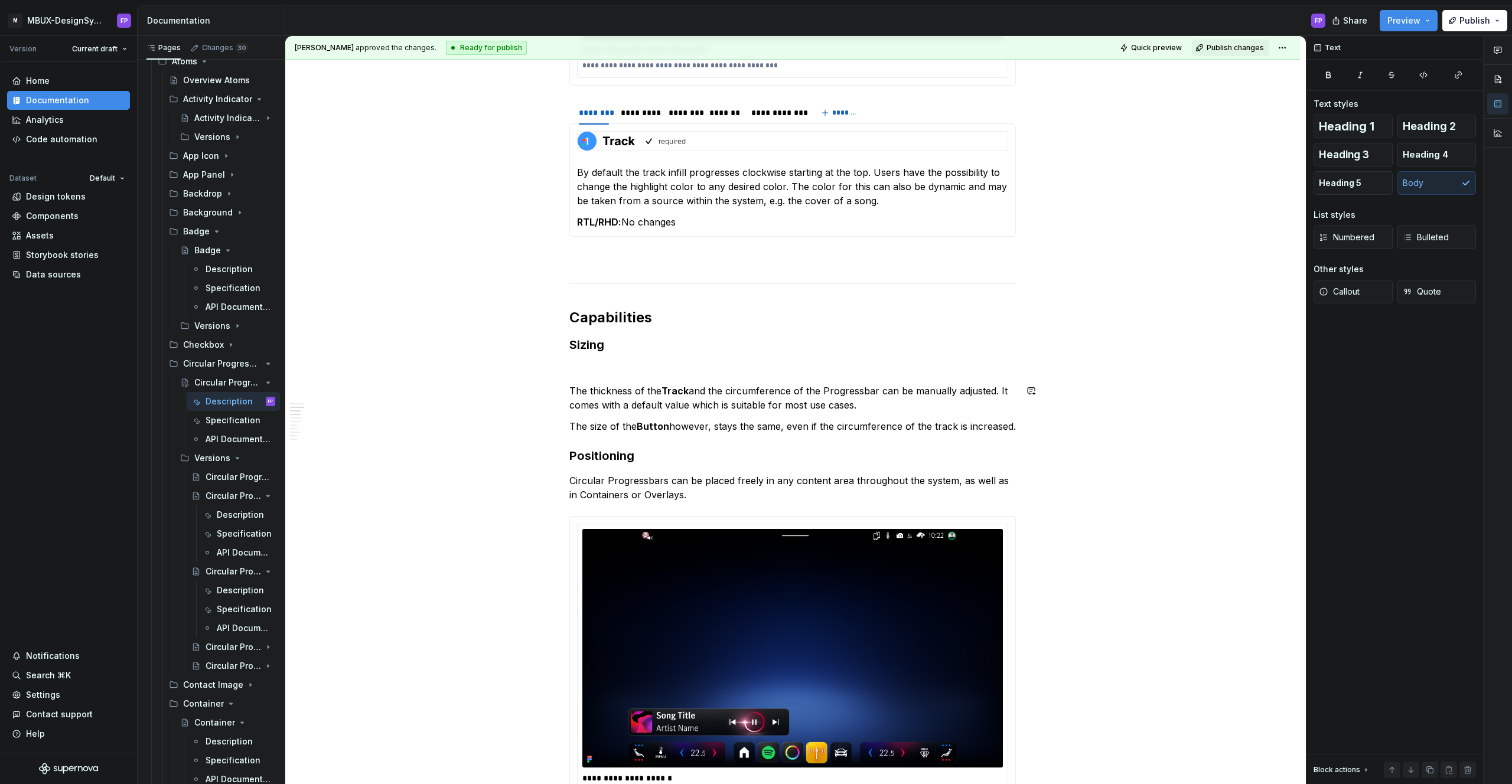
click at [595, 378] on div "**********" at bounding box center [792, 332] width 446 height 2150
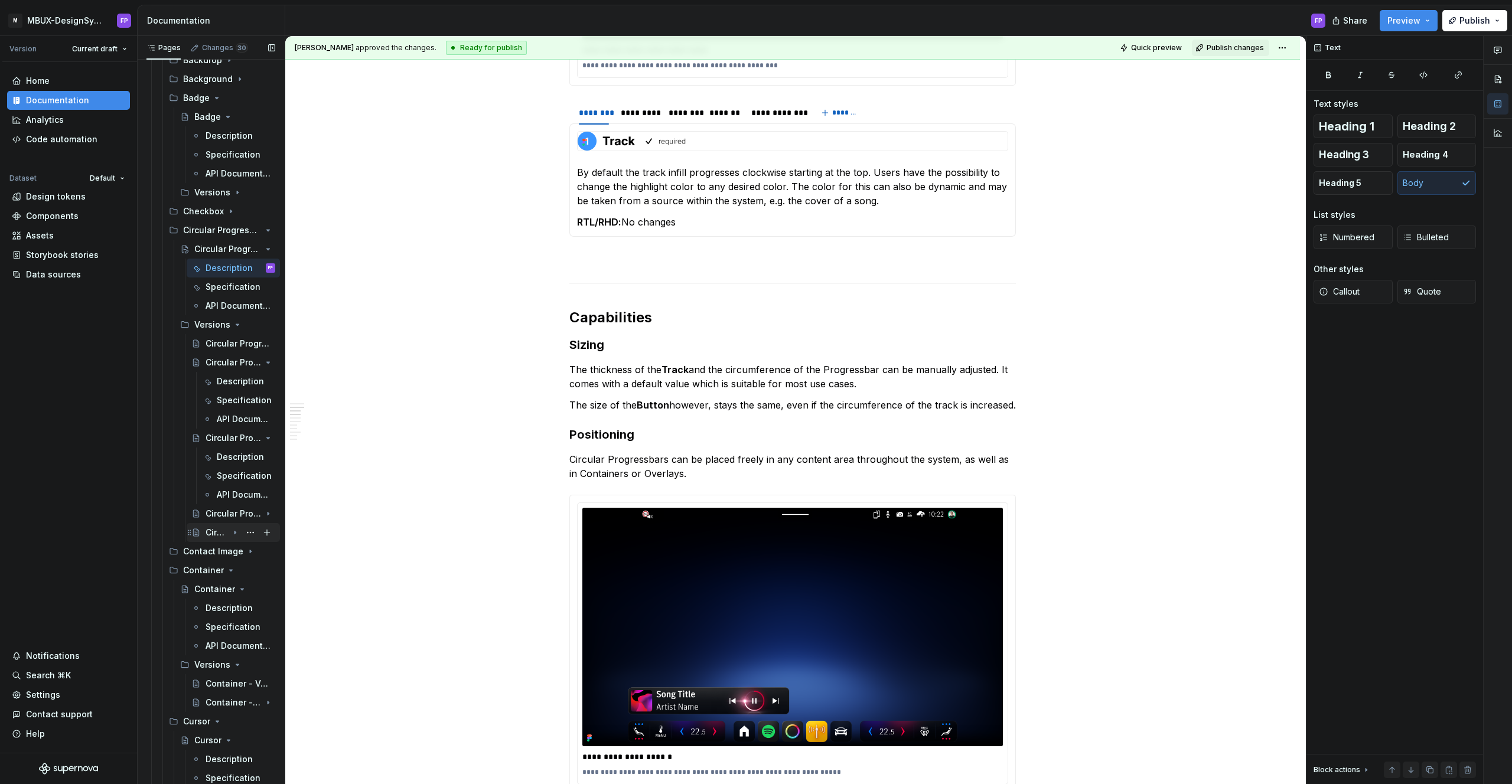
scroll to position [588, 0]
click at [210, 514] on div "Circular Progressbar - V02" at bounding box center [240, 508] width 69 height 17
click at [223, 531] on div "Description" at bounding box center [227, 527] width 23 height 12
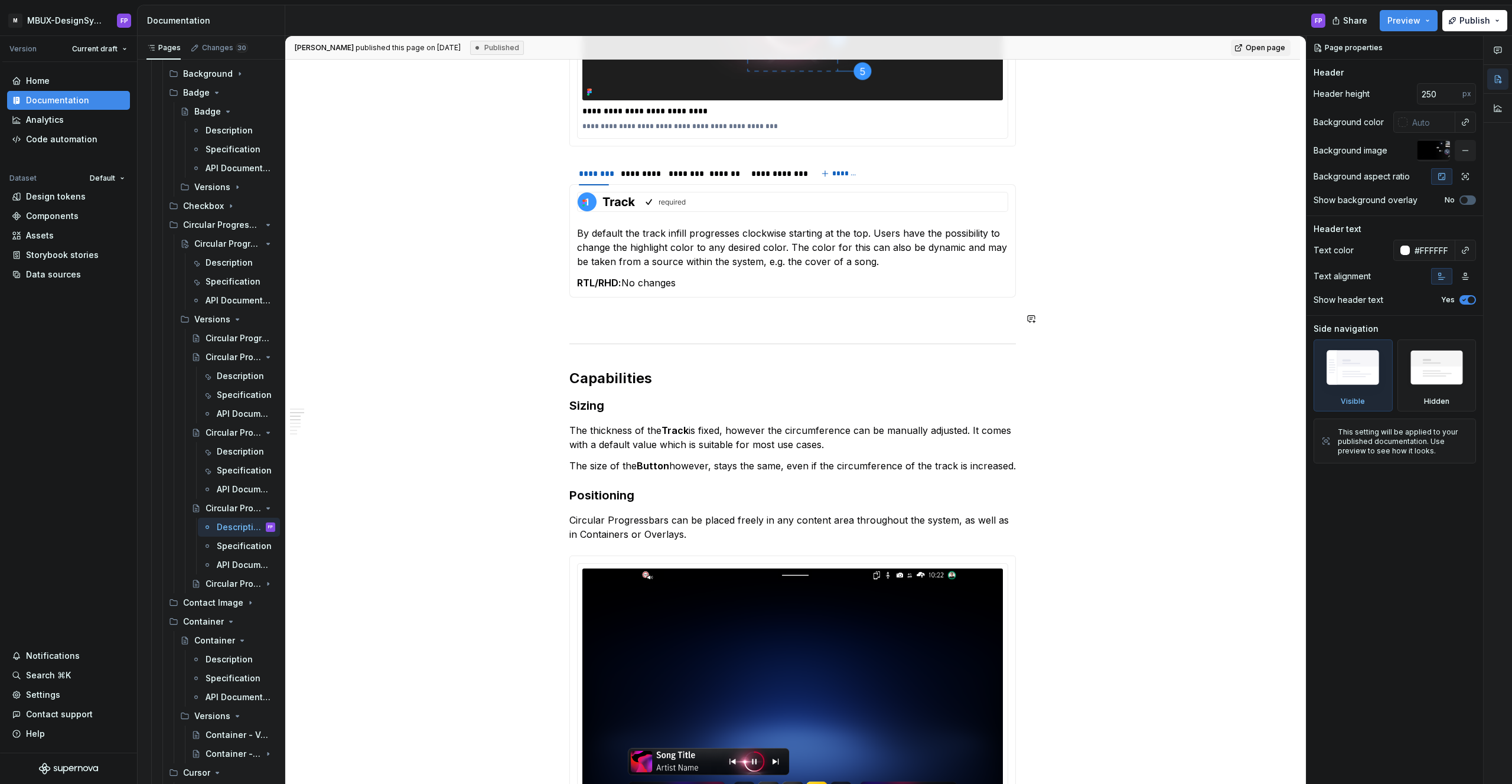
scroll to position [903, 0]
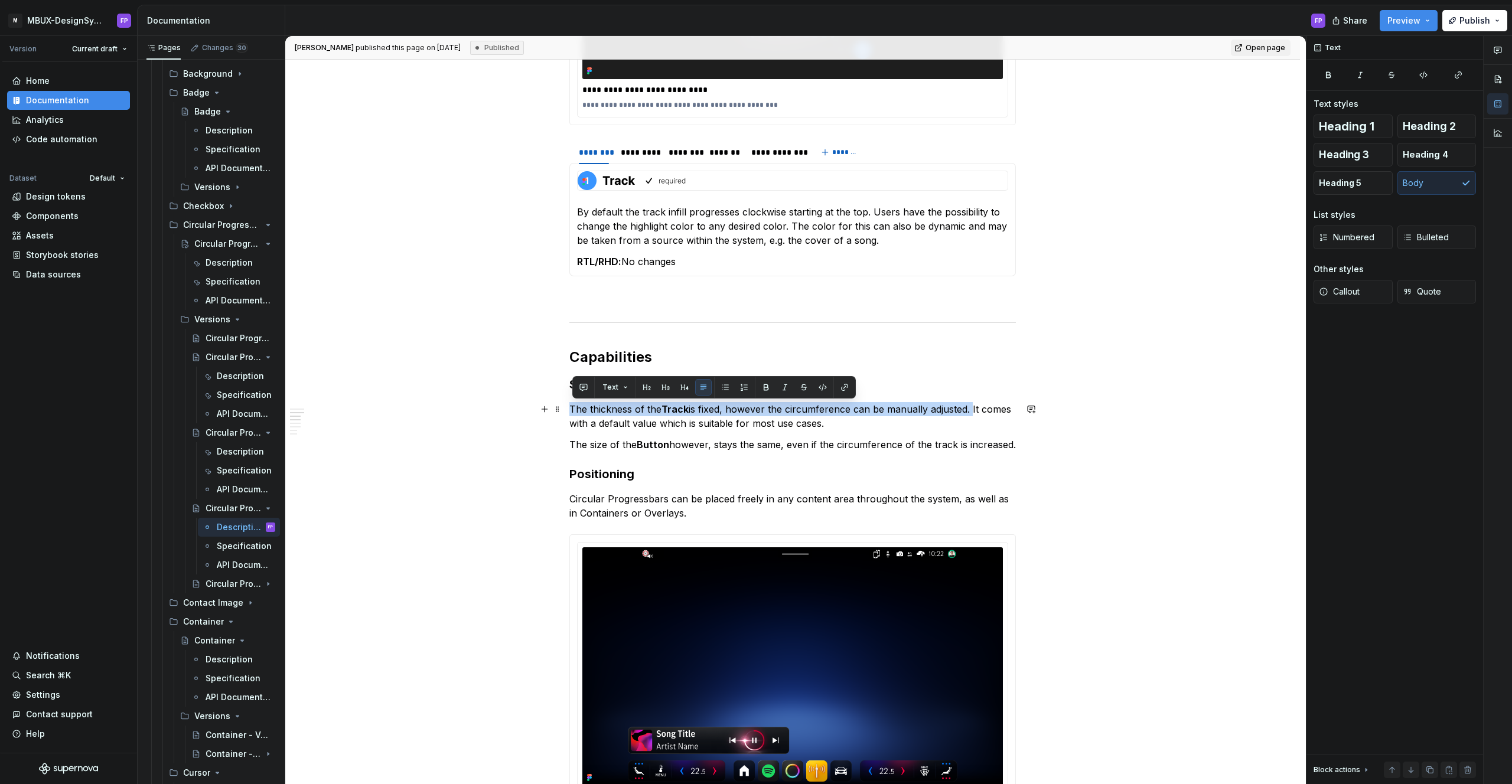
drag, startPoint x: 973, startPoint y: 410, endPoint x: 566, endPoint y: 412, distance: 407.0
click at [566, 412] on div "**********" at bounding box center [792, 439] width 1015 height 2211
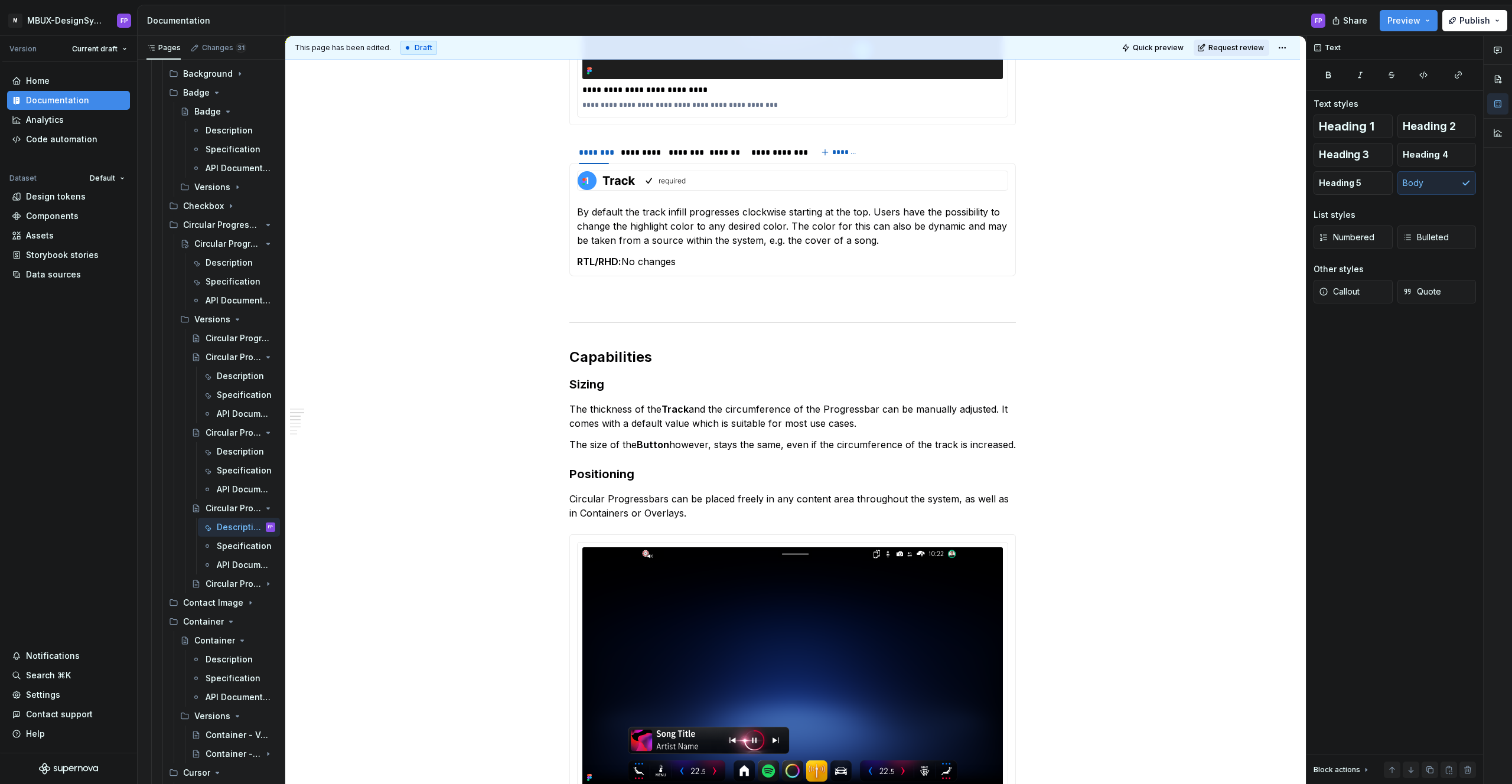
click at [1250, 49] on span "Request review" at bounding box center [1236, 48] width 55 height 9
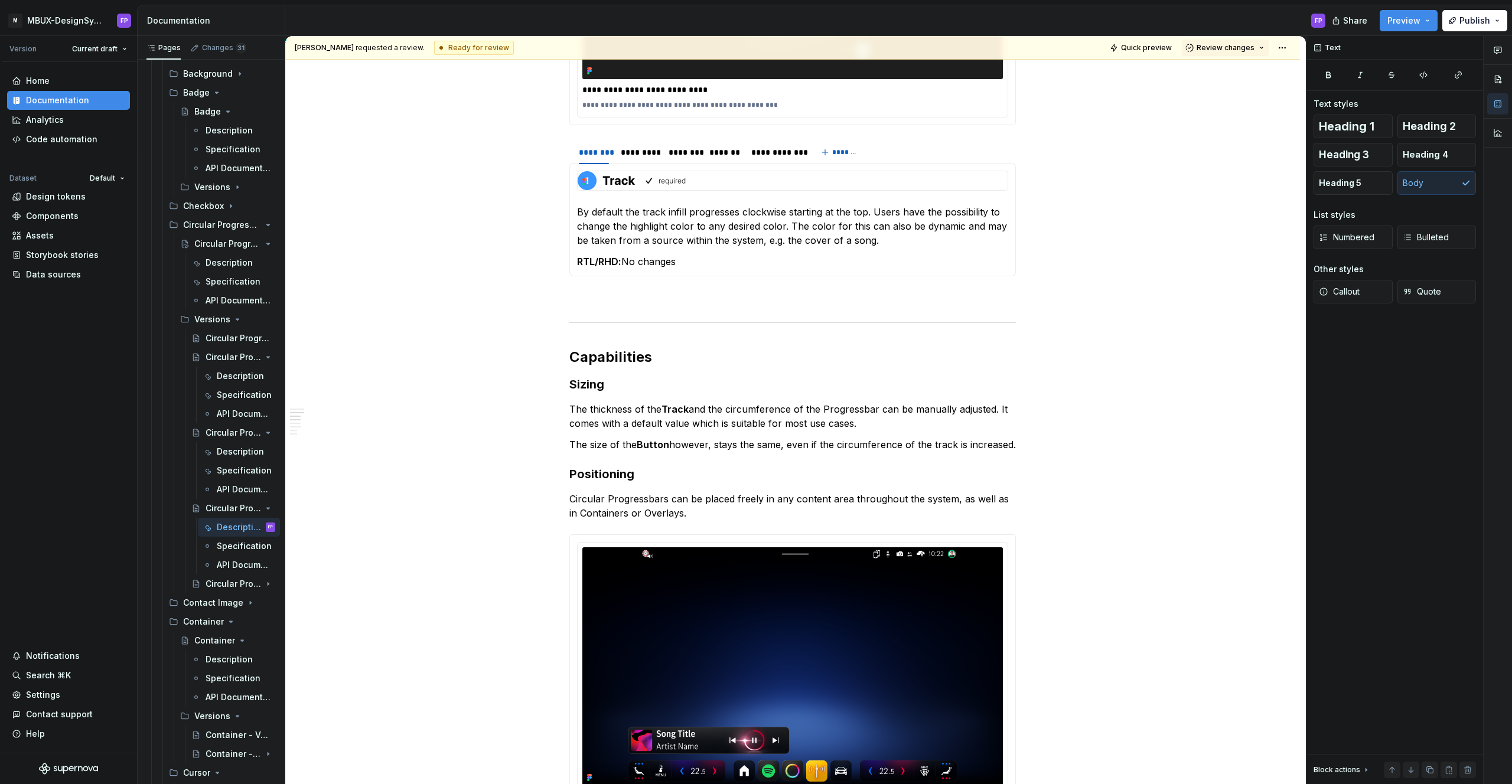
click at [1250, 49] on span "Review changes" at bounding box center [1225, 48] width 58 height 9
drag, startPoint x: 1225, startPoint y: 73, endPoint x: 1013, endPoint y: 212, distance: 253.5
click at [1225, 73] on div "Approve" at bounding box center [1264, 70] width 103 height 12
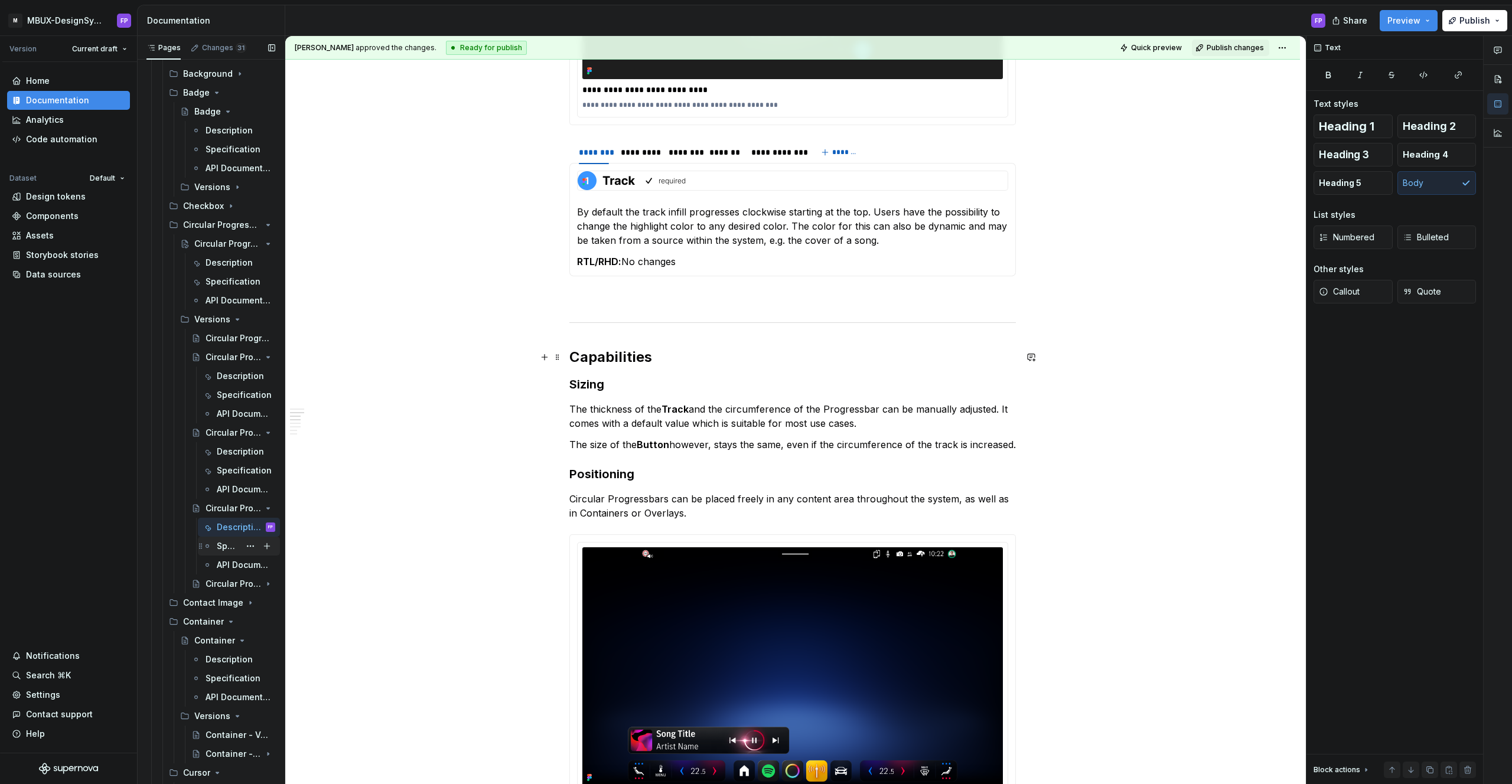
scroll to position [902, 0]
click at [227, 549] on div "Specification" at bounding box center [244, 546] width 55 height 12
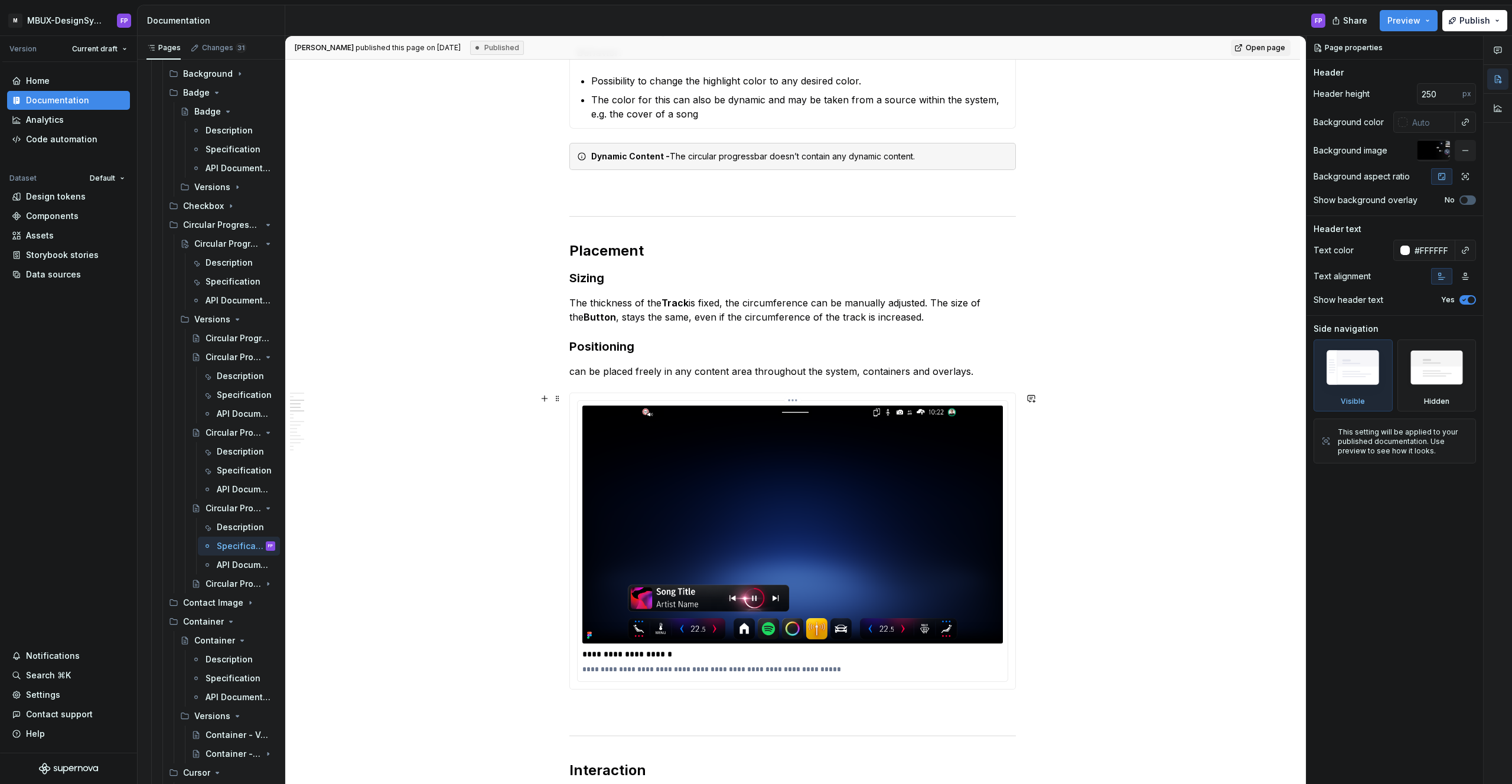
scroll to position [800, 0]
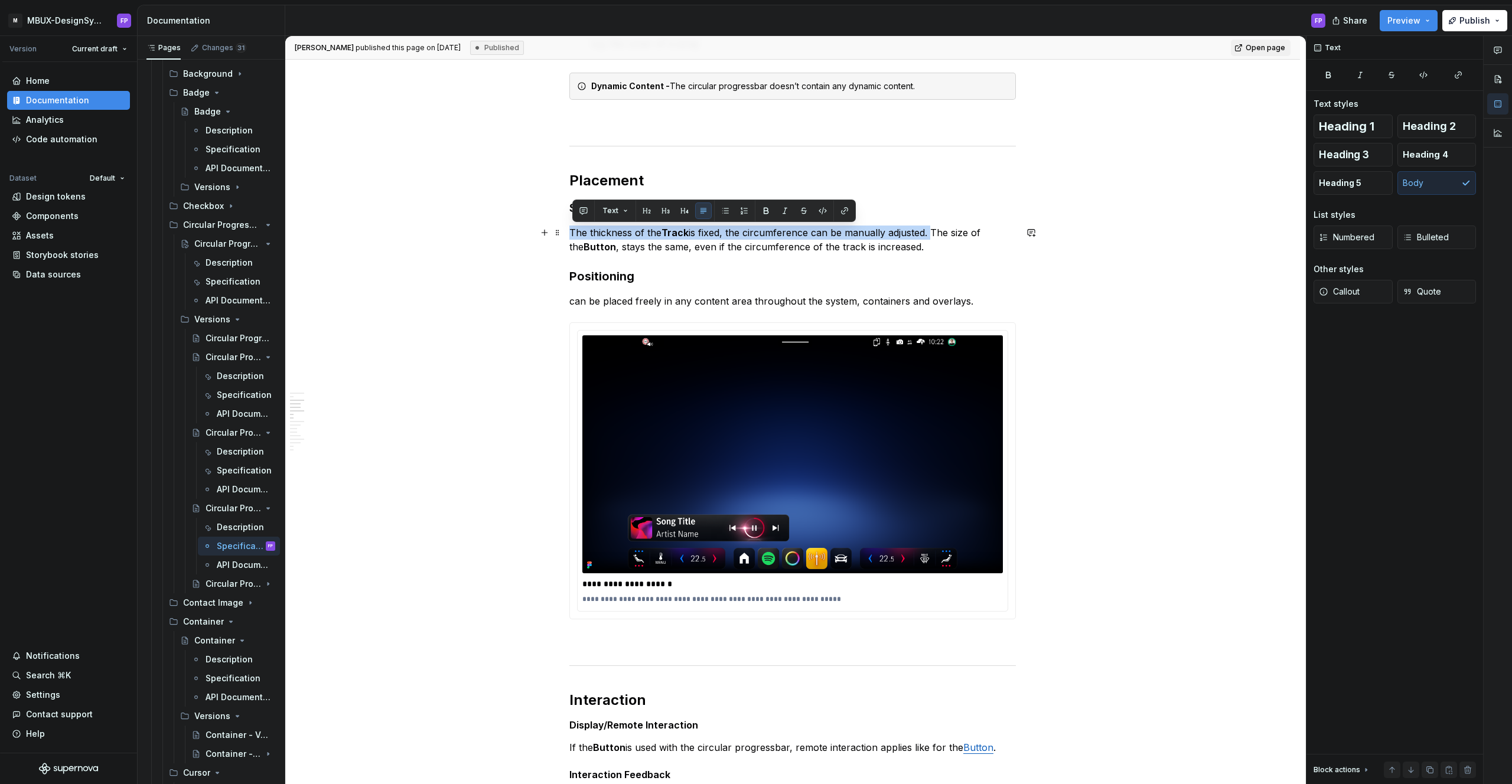
drag, startPoint x: 932, startPoint y: 234, endPoint x: 572, endPoint y: 237, distance: 360.0
click at [572, 237] on p "The thickness of the Track is fixed, the circumference can be manually adjusted…" at bounding box center [792, 240] width 446 height 28
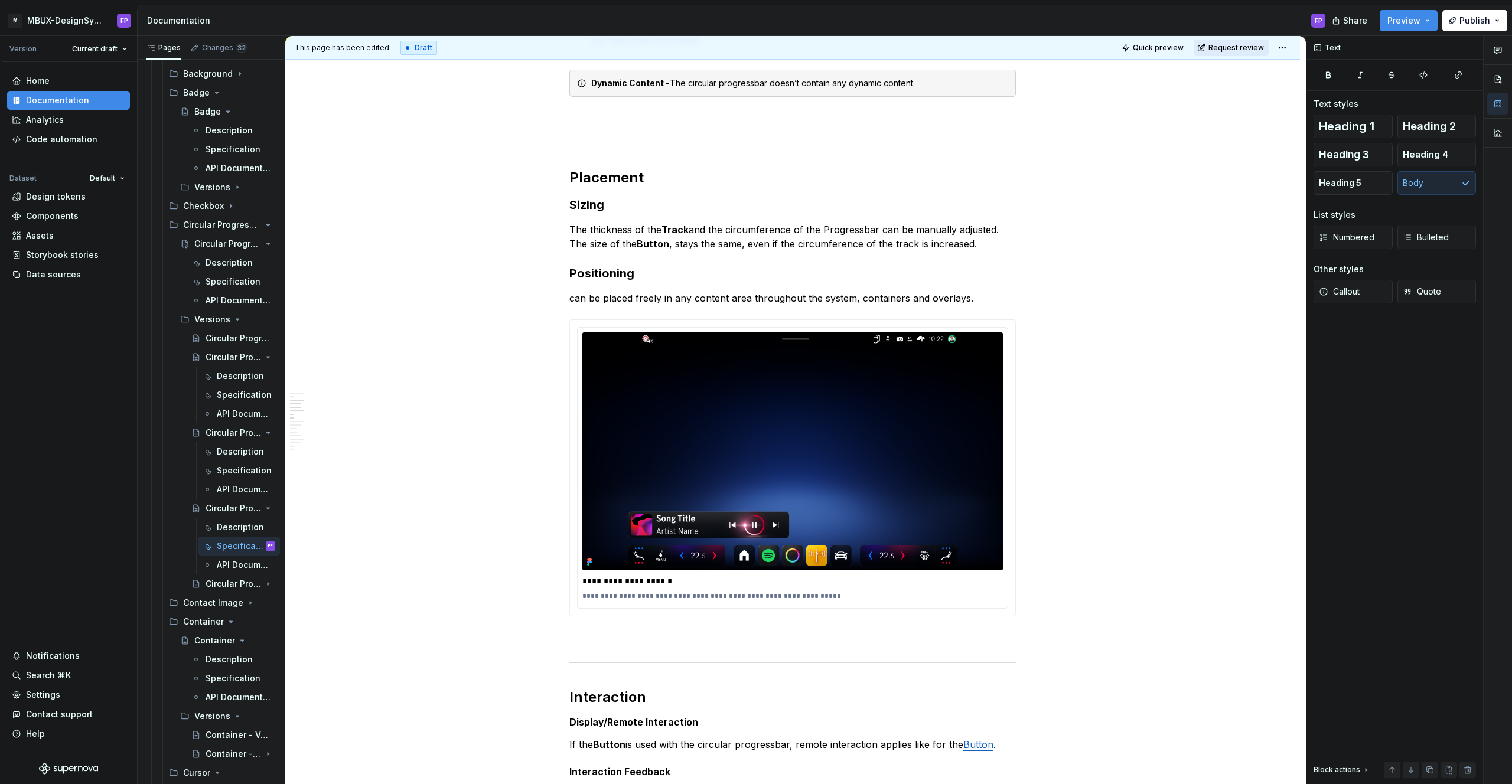
scroll to position [803, 0]
click at [1264, 49] on span "Request review" at bounding box center [1236, 48] width 55 height 9
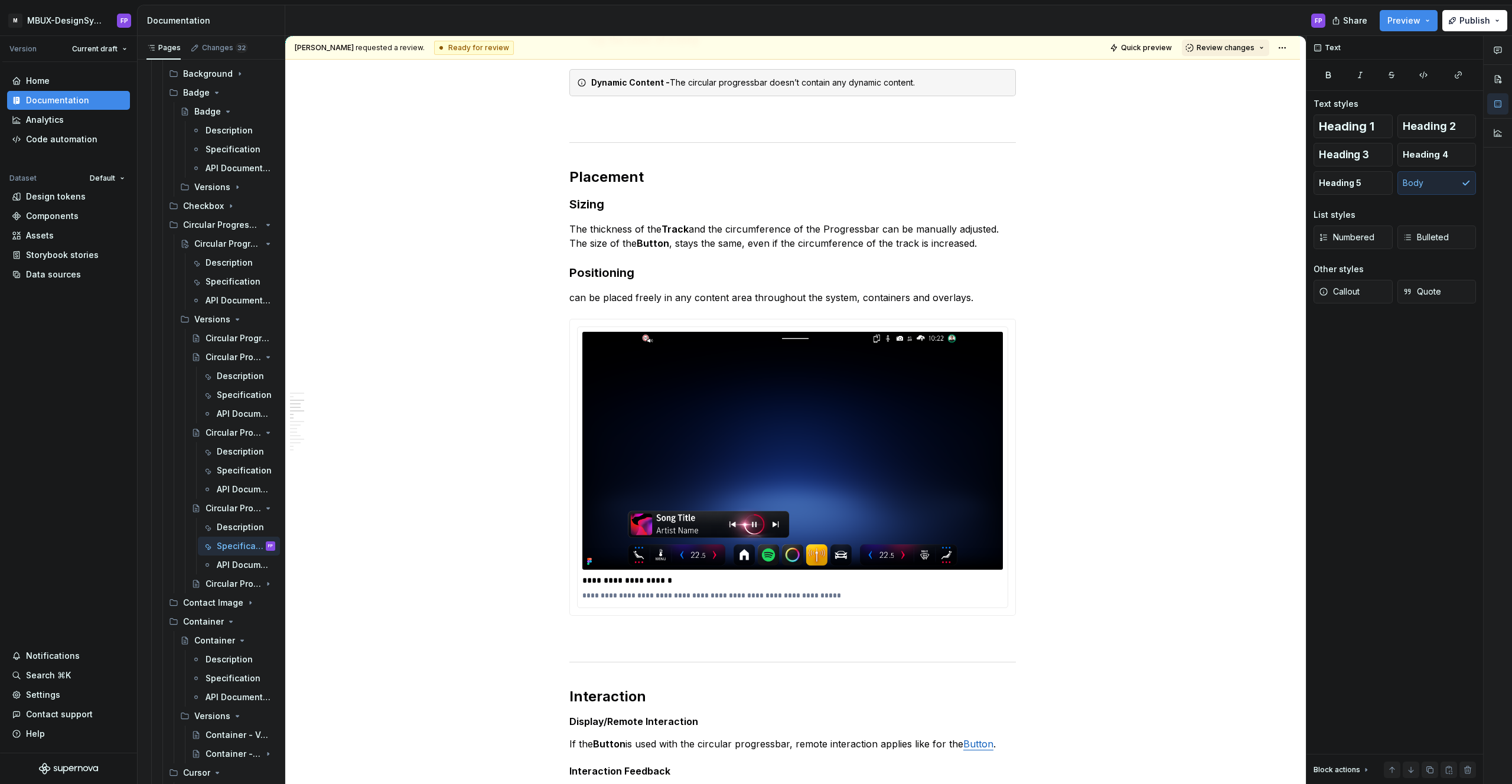
click at [1222, 48] on span "Review changes" at bounding box center [1225, 48] width 58 height 9
click at [1255, 69] on div "Approve" at bounding box center [1264, 70] width 103 height 12
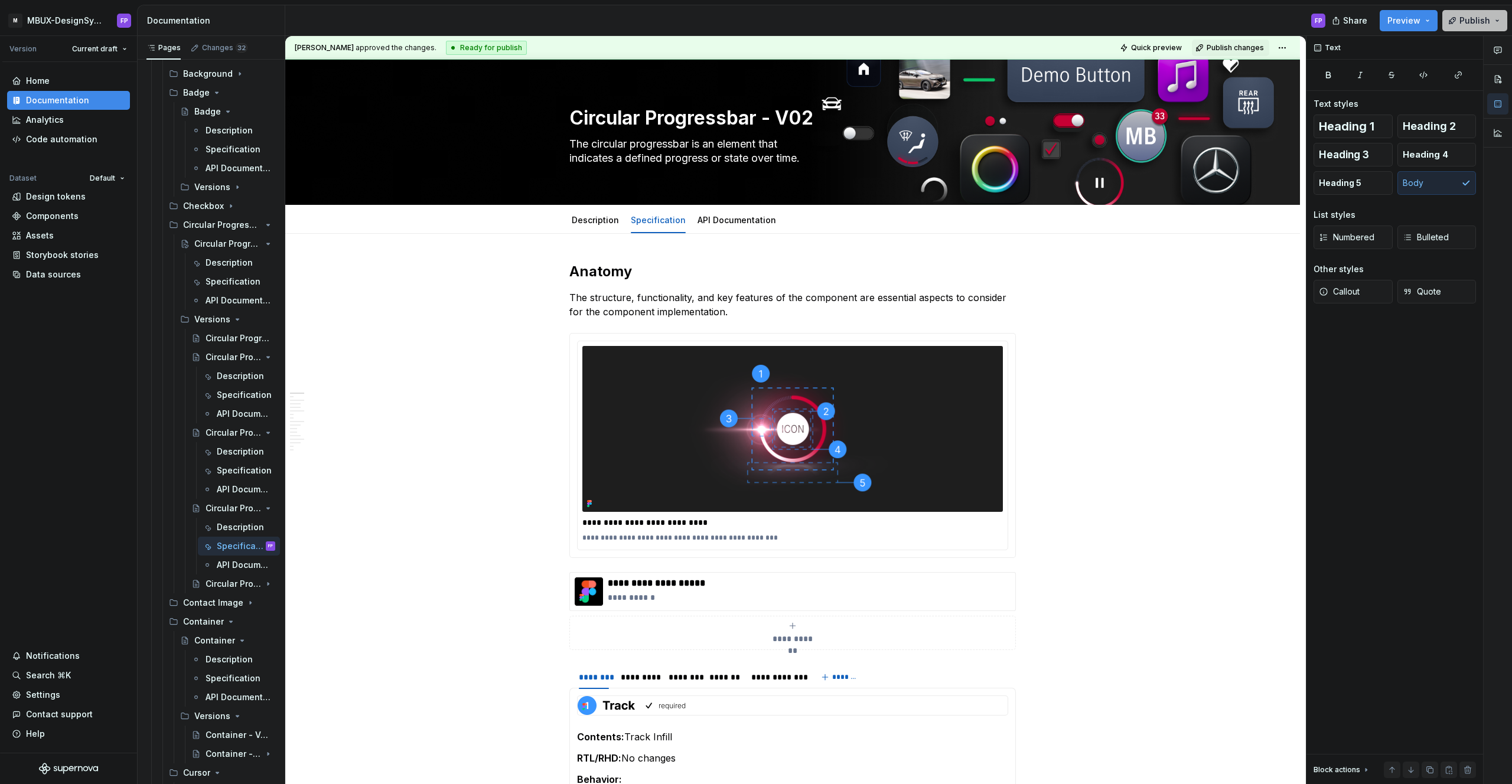
scroll to position [0, 0]
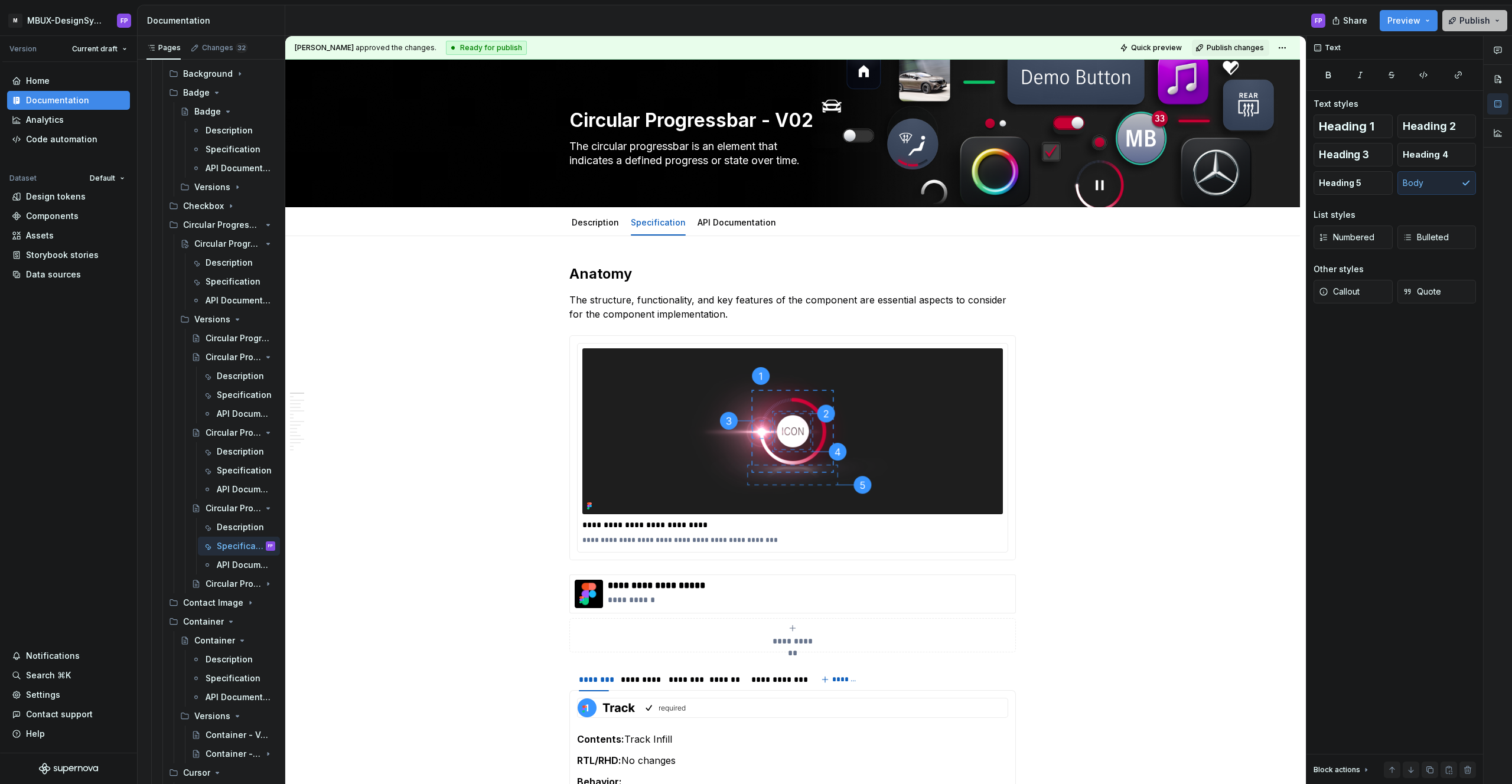
drag, startPoint x: 1465, startPoint y: 19, endPoint x: 1454, endPoint y: 25, distance: 12.5
click at [1465, 19] on span "Publish" at bounding box center [1474, 21] width 31 height 12
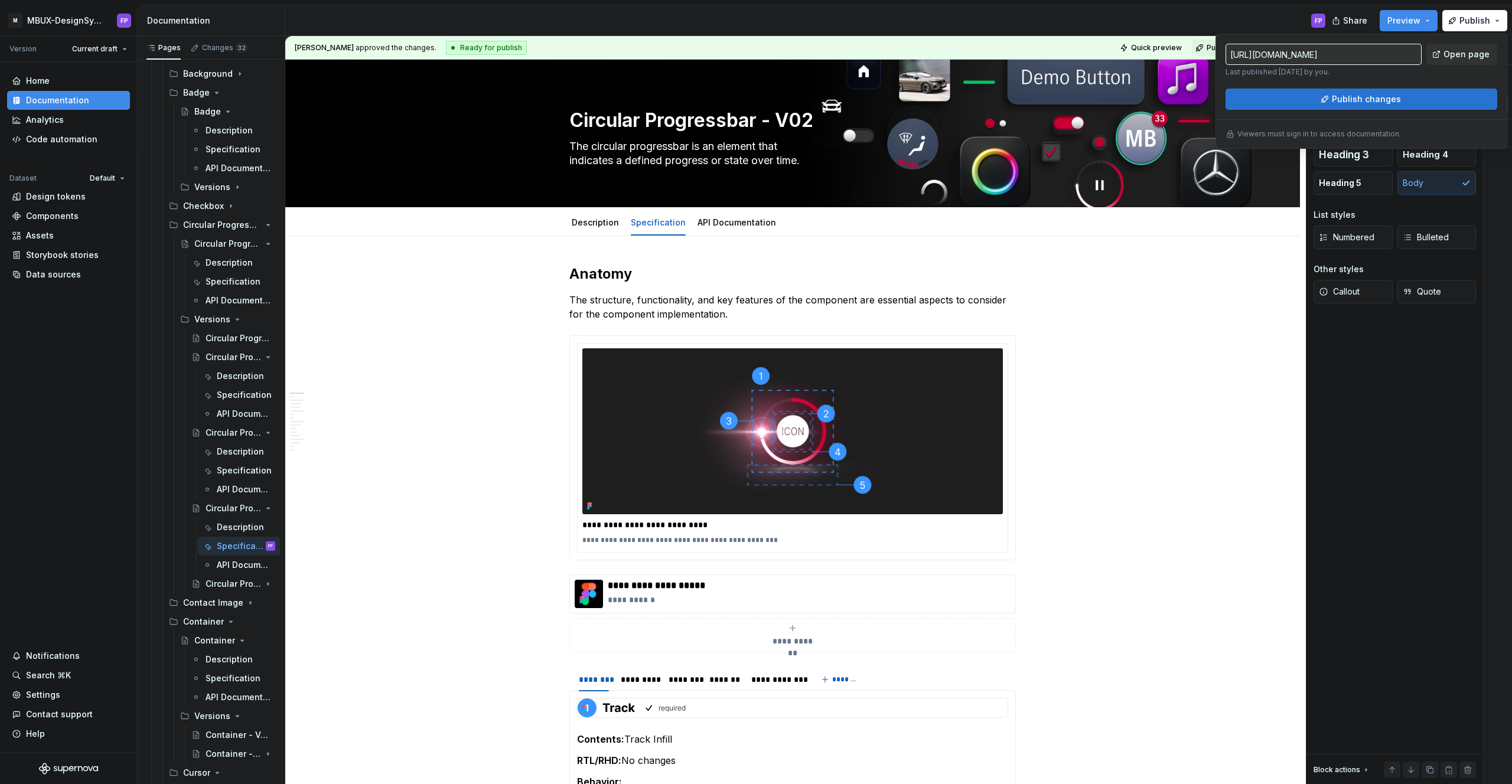
click at [1353, 100] on span "Publish changes" at bounding box center [1367, 99] width 69 height 12
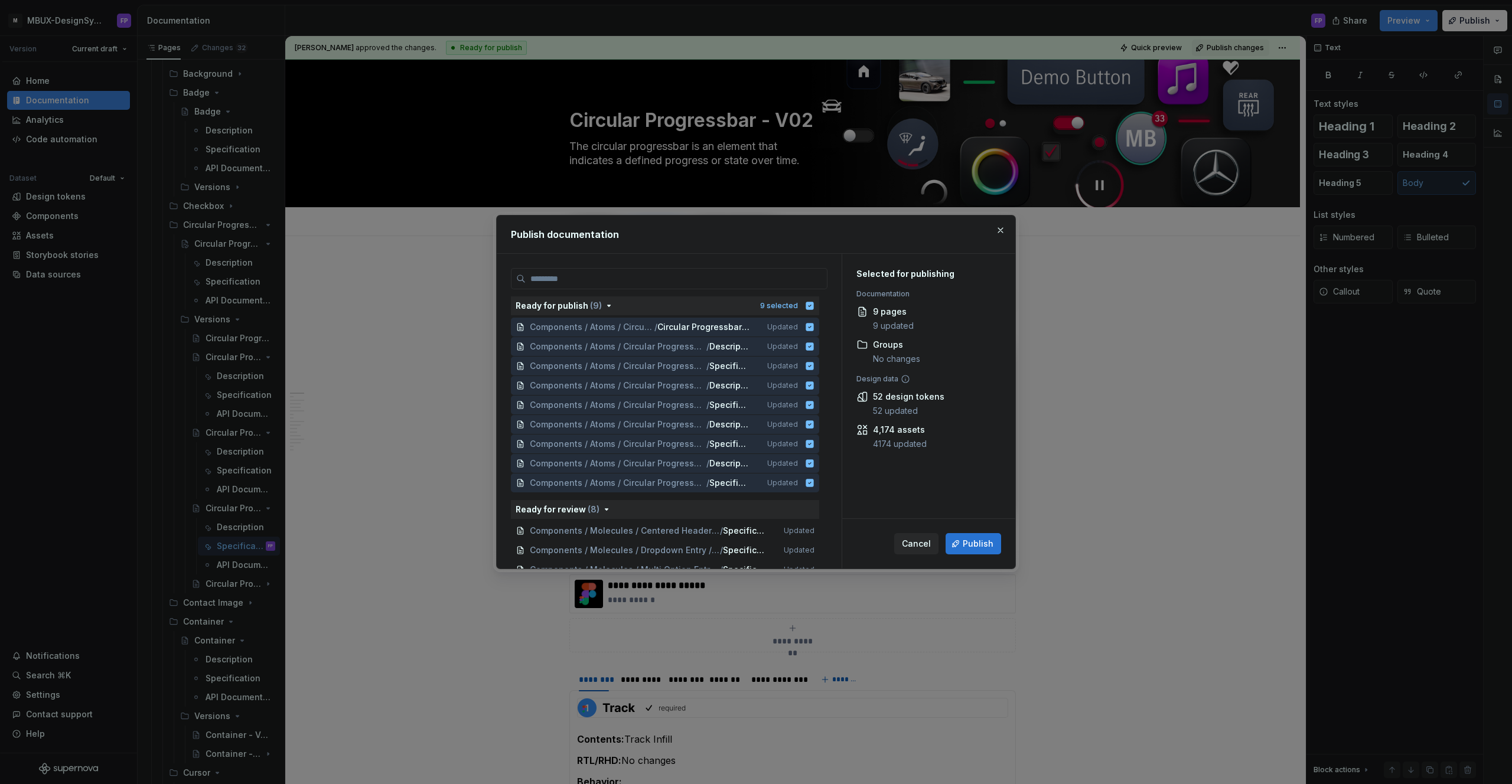
click at [964, 547] on span "Publish" at bounding box center [977, 543] width 31 height 12
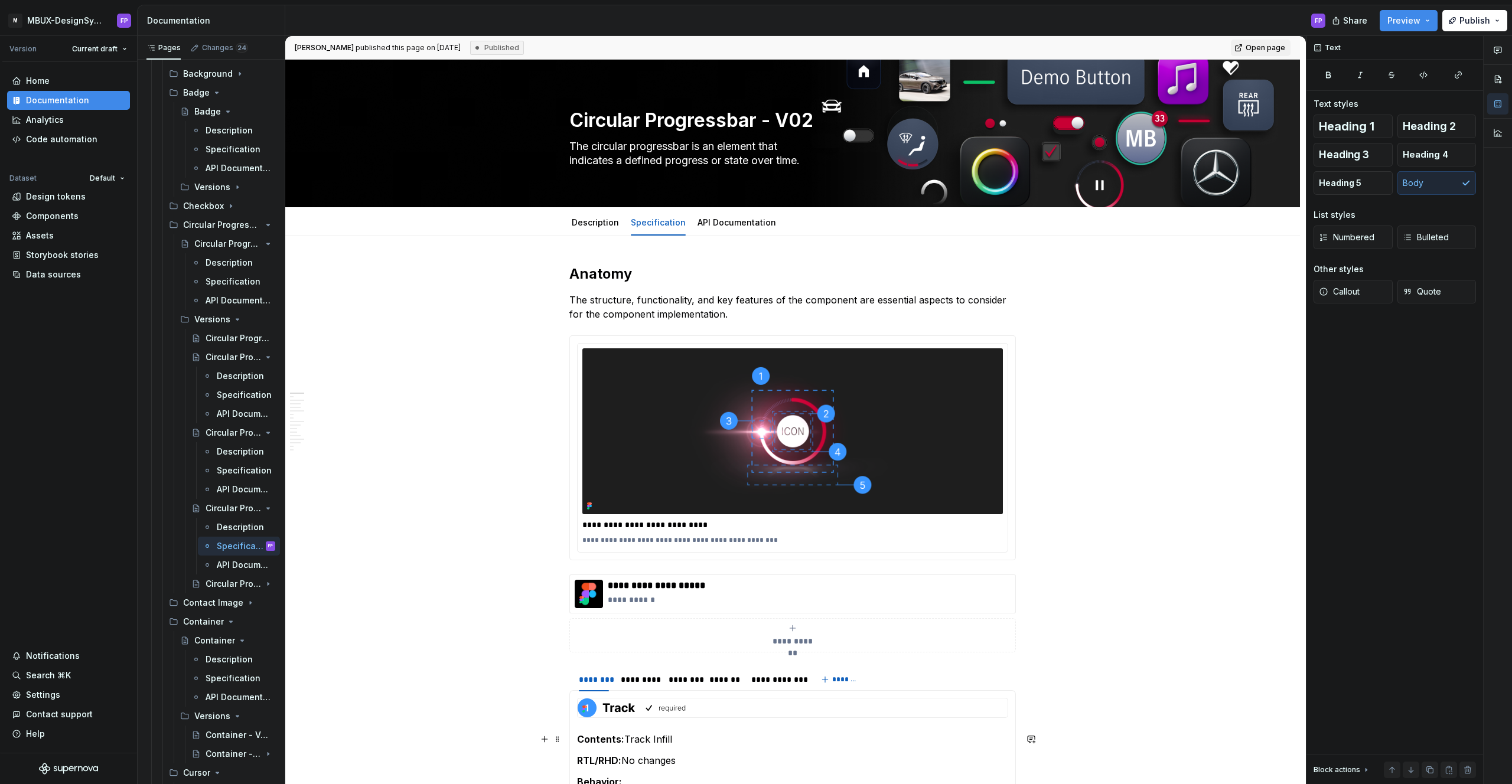
type textarea "*"
